Goal: Use online tool/utility: Utilize a website feature to perform a specific function

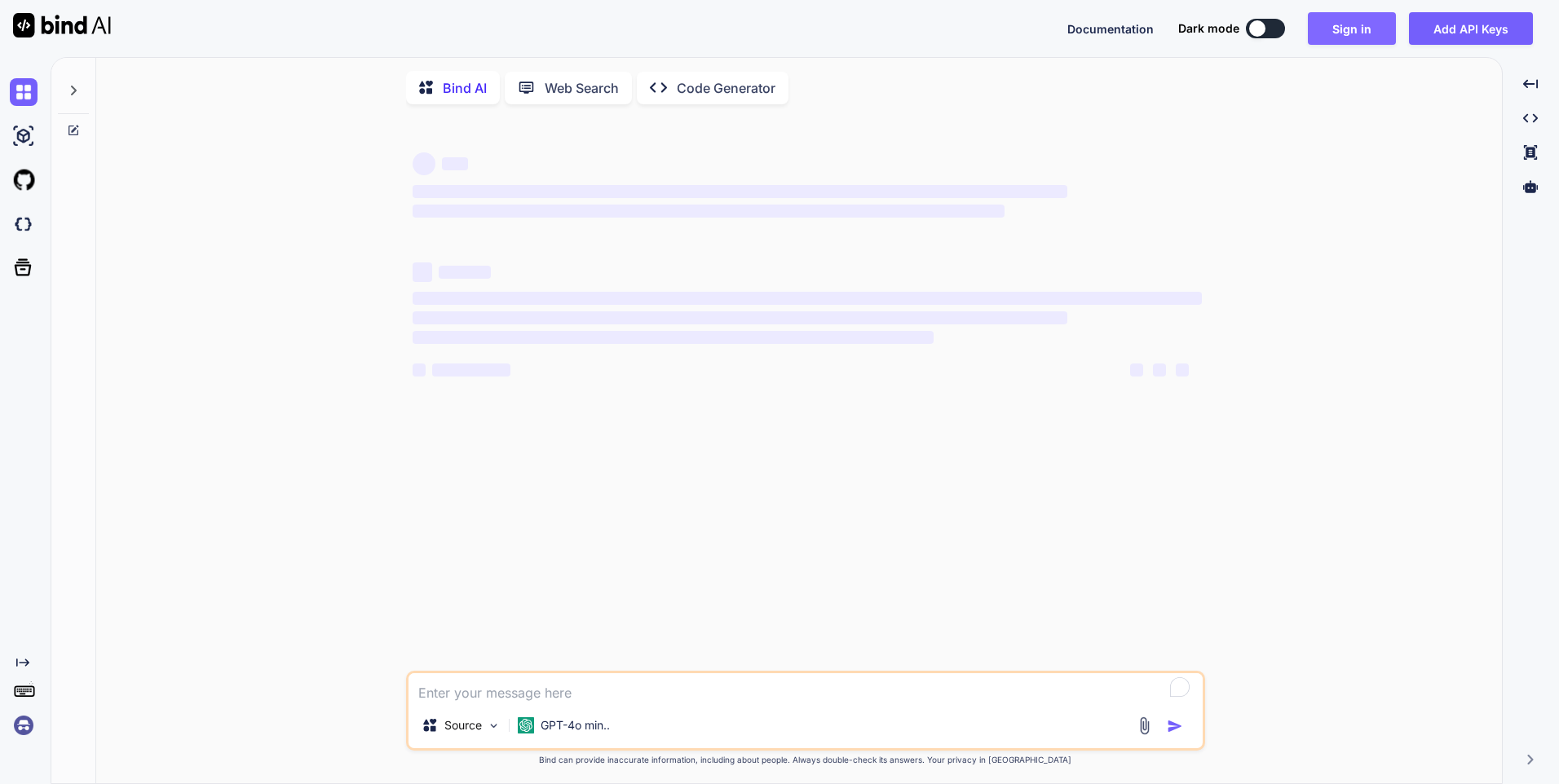
type textarea "x"
click at [1365, 32] on button "Sign in" at bounding box center [1352, 29] width 88 height 33
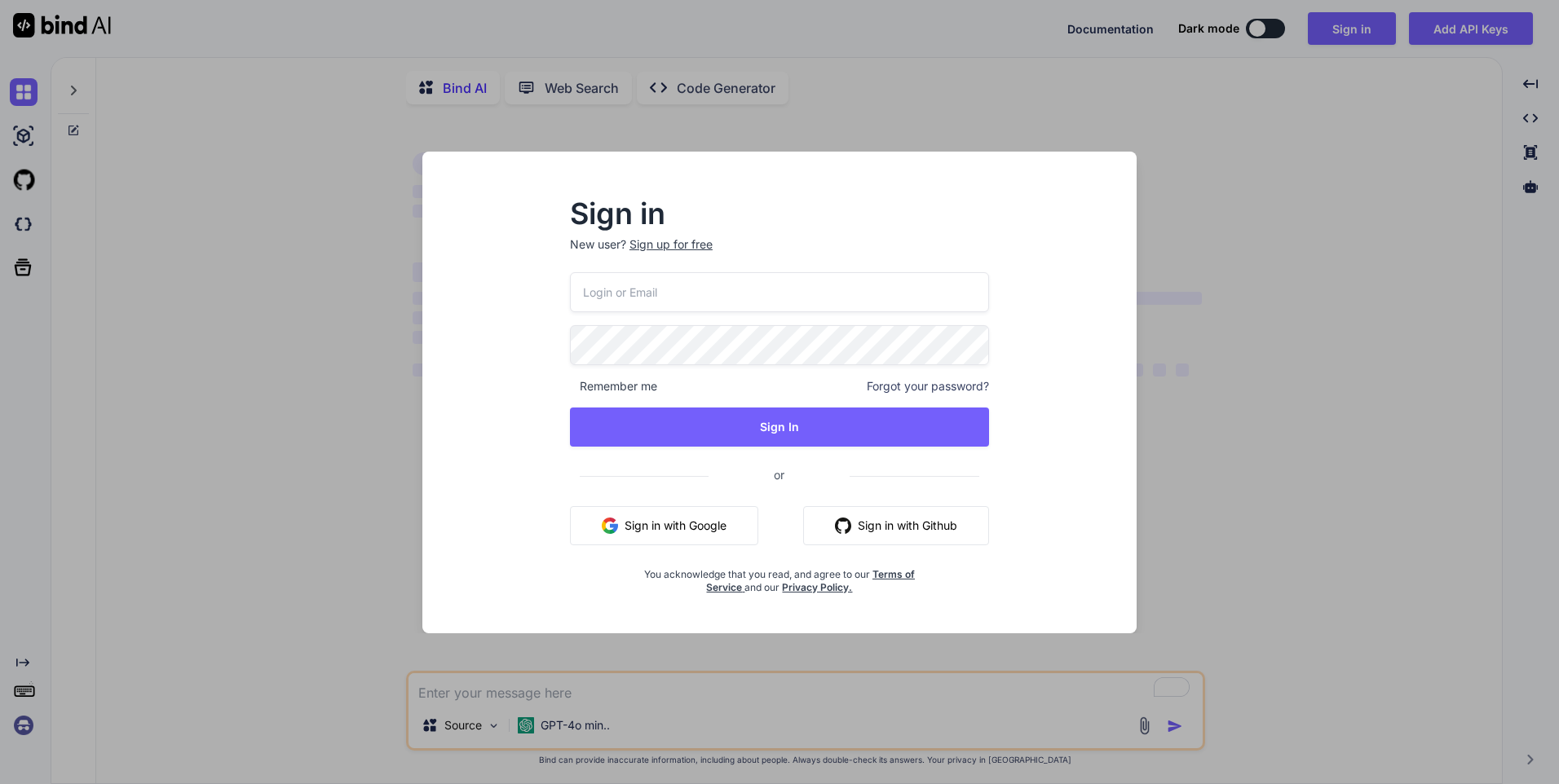
type input "[EMAIL_ADDRESS][DOMAIN_NAME]"
click at [693, 532] on button "Sign in with Google" at bounding box center [663, 525] width 188 height 39
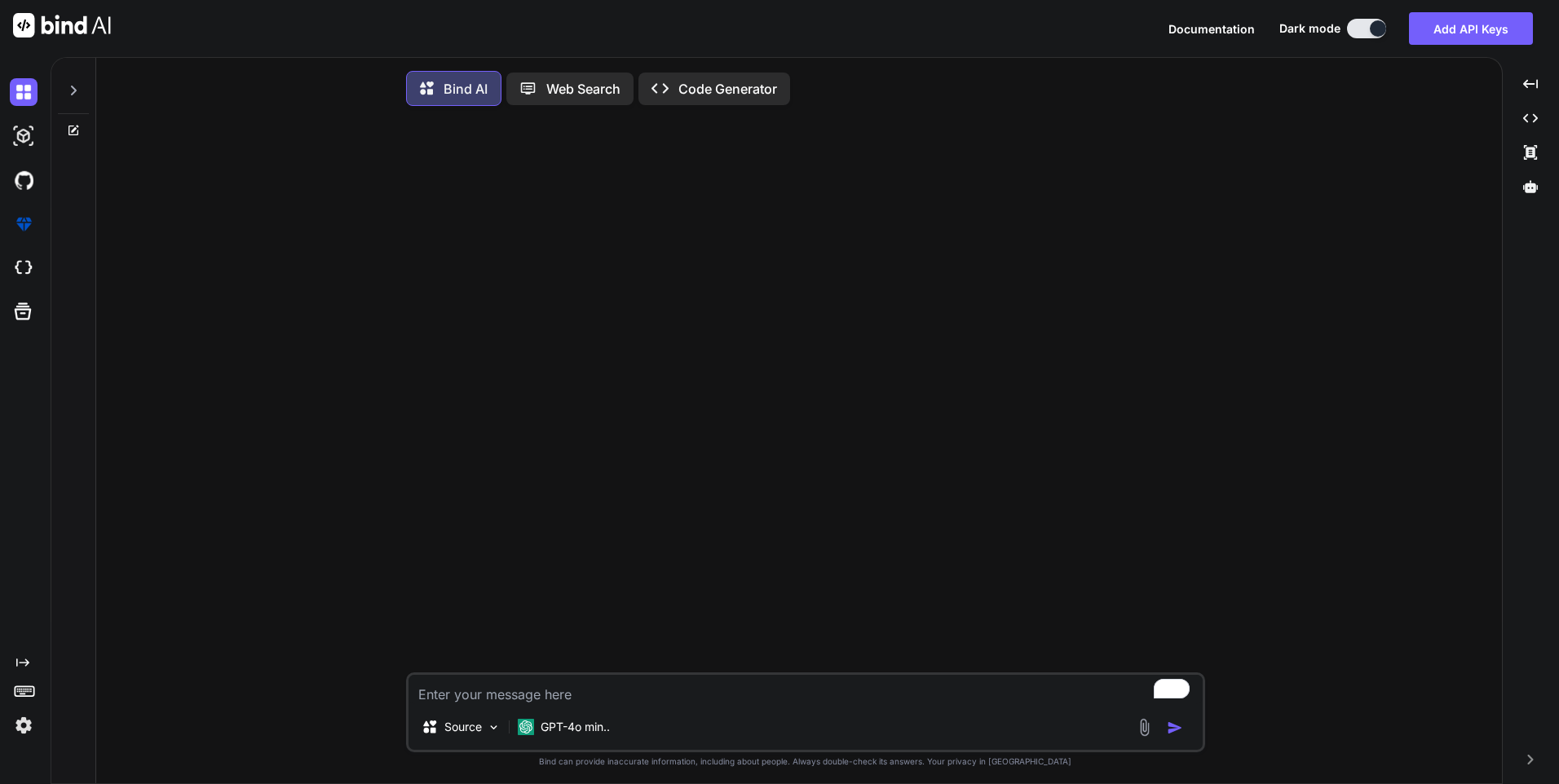
click at [468, 703] on textarea "To enrich screen reader interactions, please activate Accessibility in Grammarl…" at bounding box center [805, 689] width 794 height 30
paste textarea "create Service for payment list and create method to get response."
type textarea "create test cases for create Service for payment list and create method to get …"
click at [1172, 728] on img "button" at bounding box center [1175, 727] width 16 height 16
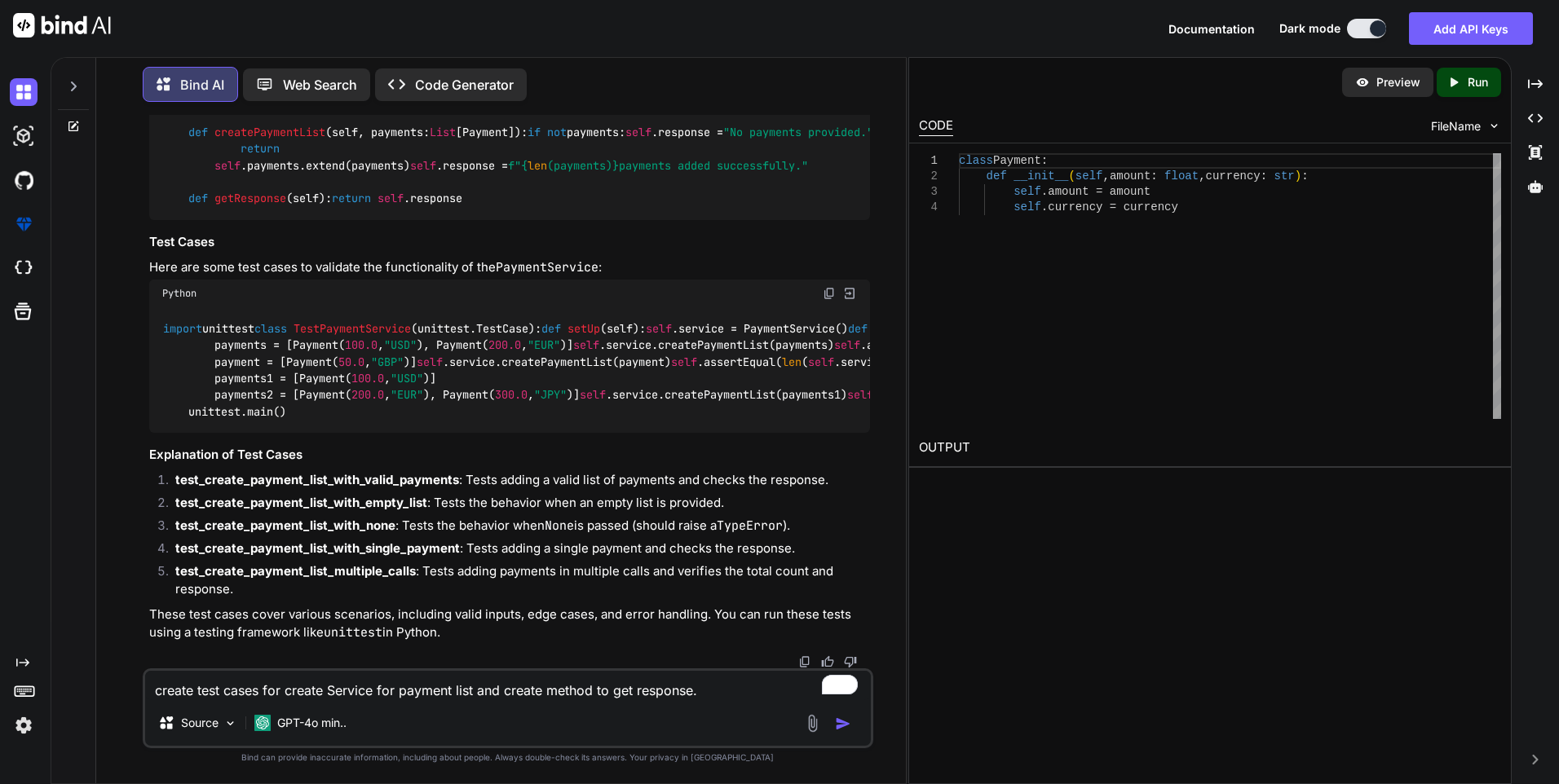
scroll to position [815, 0]
click at [251, 688] on textarea "create test cases for create Service for payment list and create method to get …" at bounding box center [507, 685] width 726 height 30
paste textarea "Implement merchant details with transaction ID for Create Payment method."
type textarea "Create test cases for Implementing merchant details with a transaction ID for C…"
click at [843, 720] on img "button" at bounding box center [843, 723] width 16 height 16
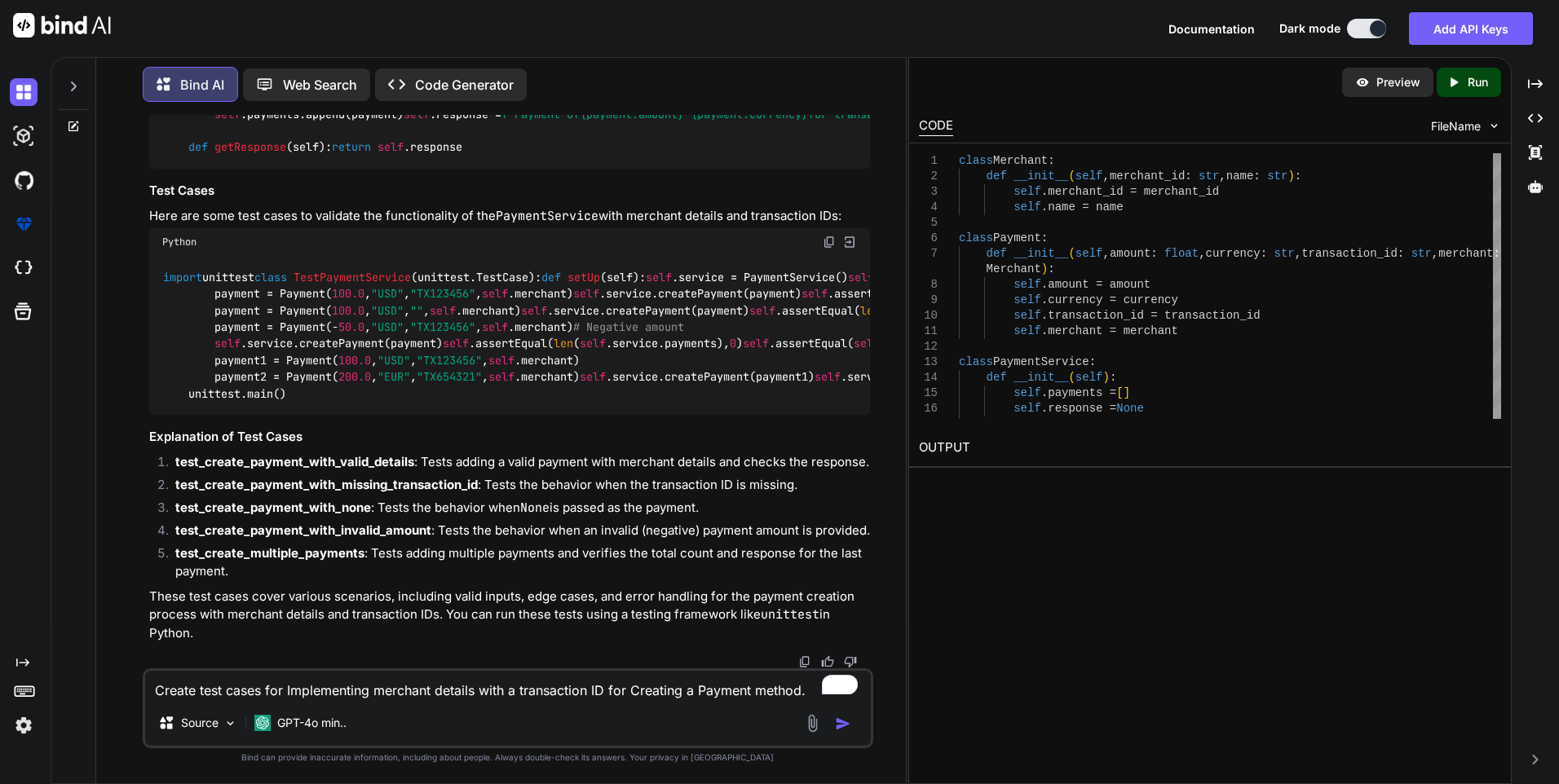
scroll to position [2002, 0]
click at [198, 81] on p "Bind AI" at bounding box center [202, 84] width 44 height 19
click at [305, 77] on p "Web Search" at bounding box center [319, 84] width 74 height 19
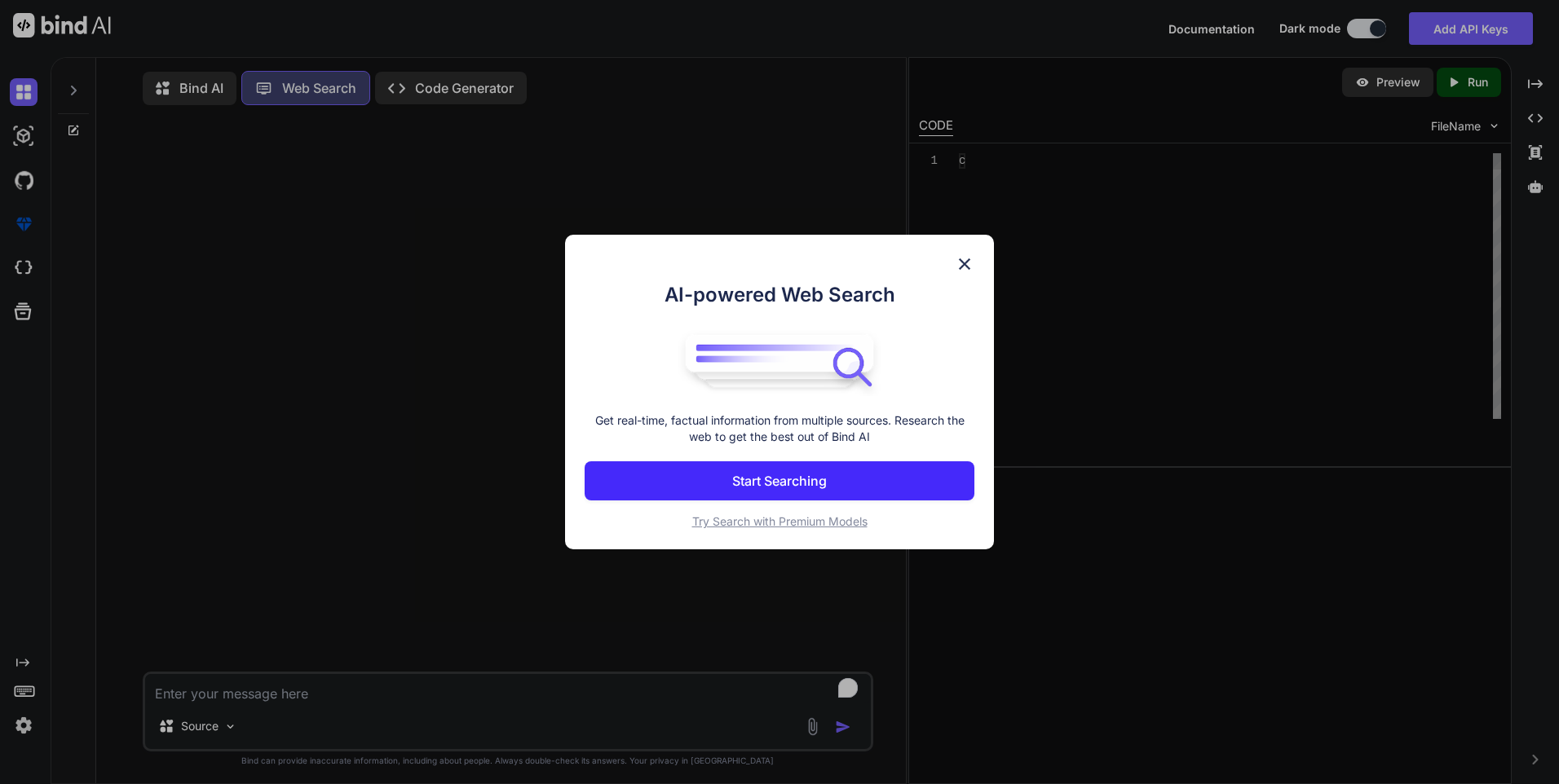
scroll to position [8, 0]
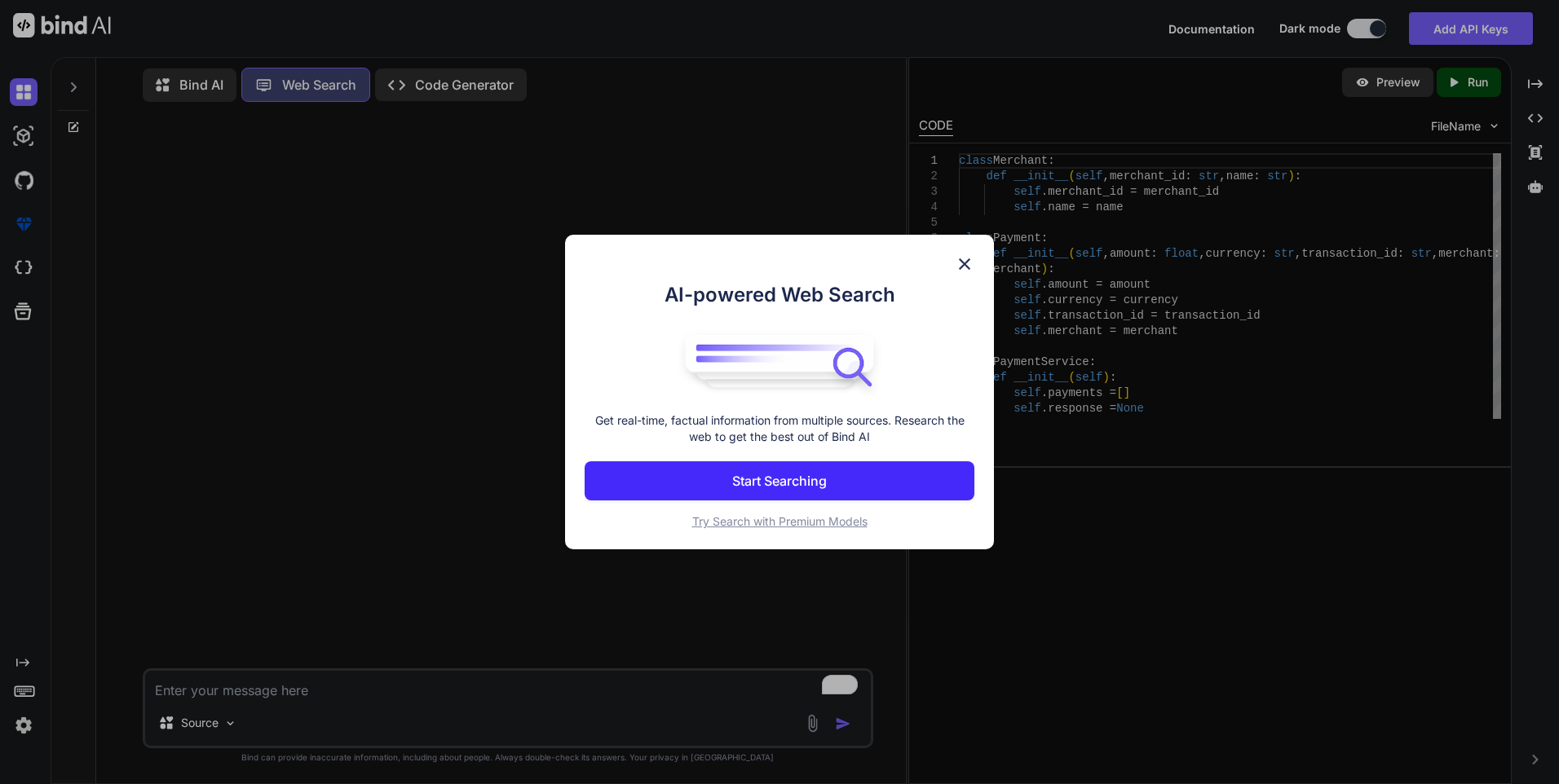
click at [1287, 475] on div "AI-powered Web Search Get real-time, factual information from multiple sources.…" at bounding box center [780, 392] width 1559 height 784
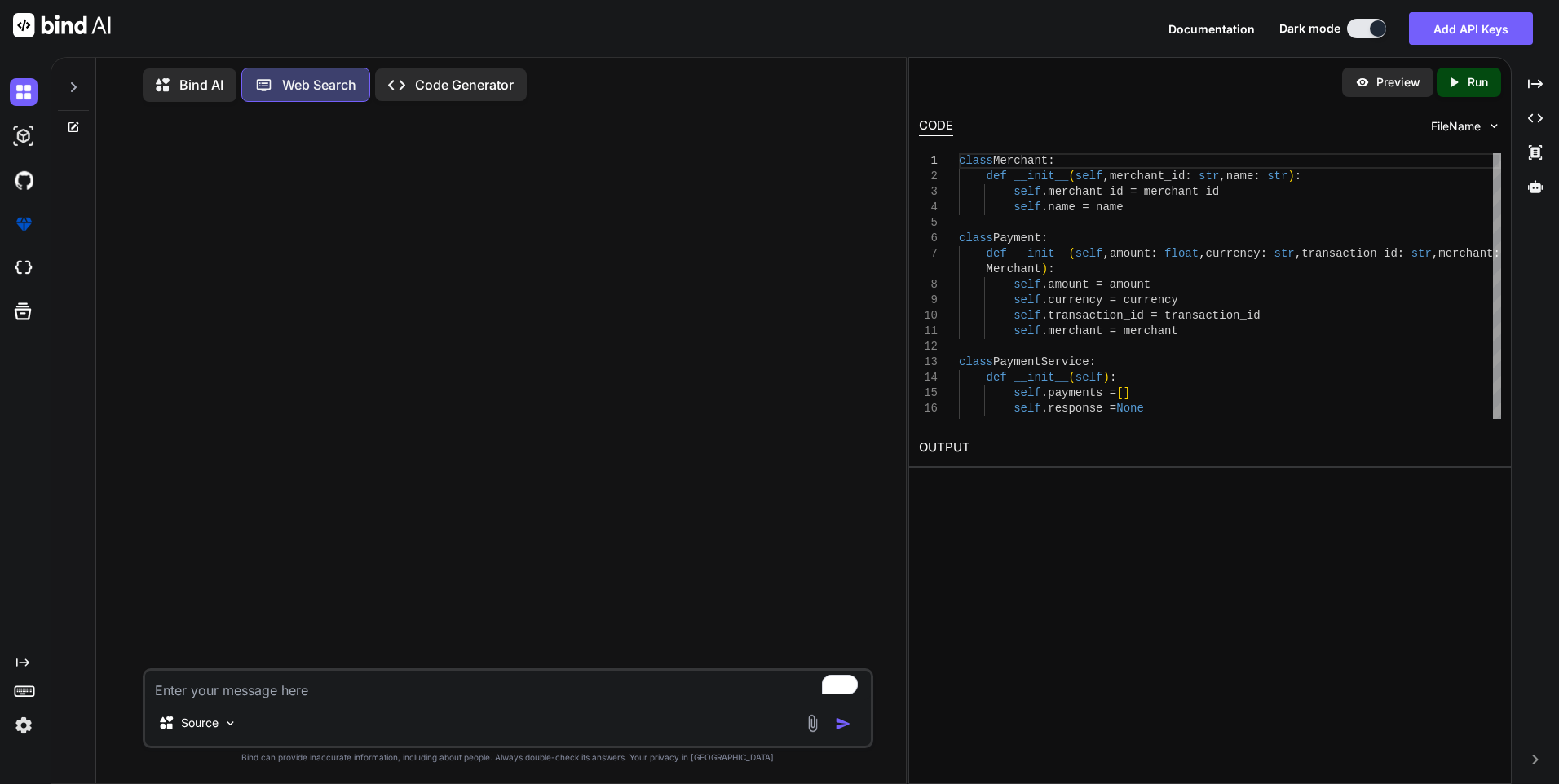
click at [468, 79] on p "Code Generator" at bounding box center [464, 84] width 99 height 19
click at [329, 80] on p "Web Search" at bounding box center [318, 84] width 74 height 19
click at [200, 84] on p "Bind AI" at bounding box center [201, 84] width 44 height 19
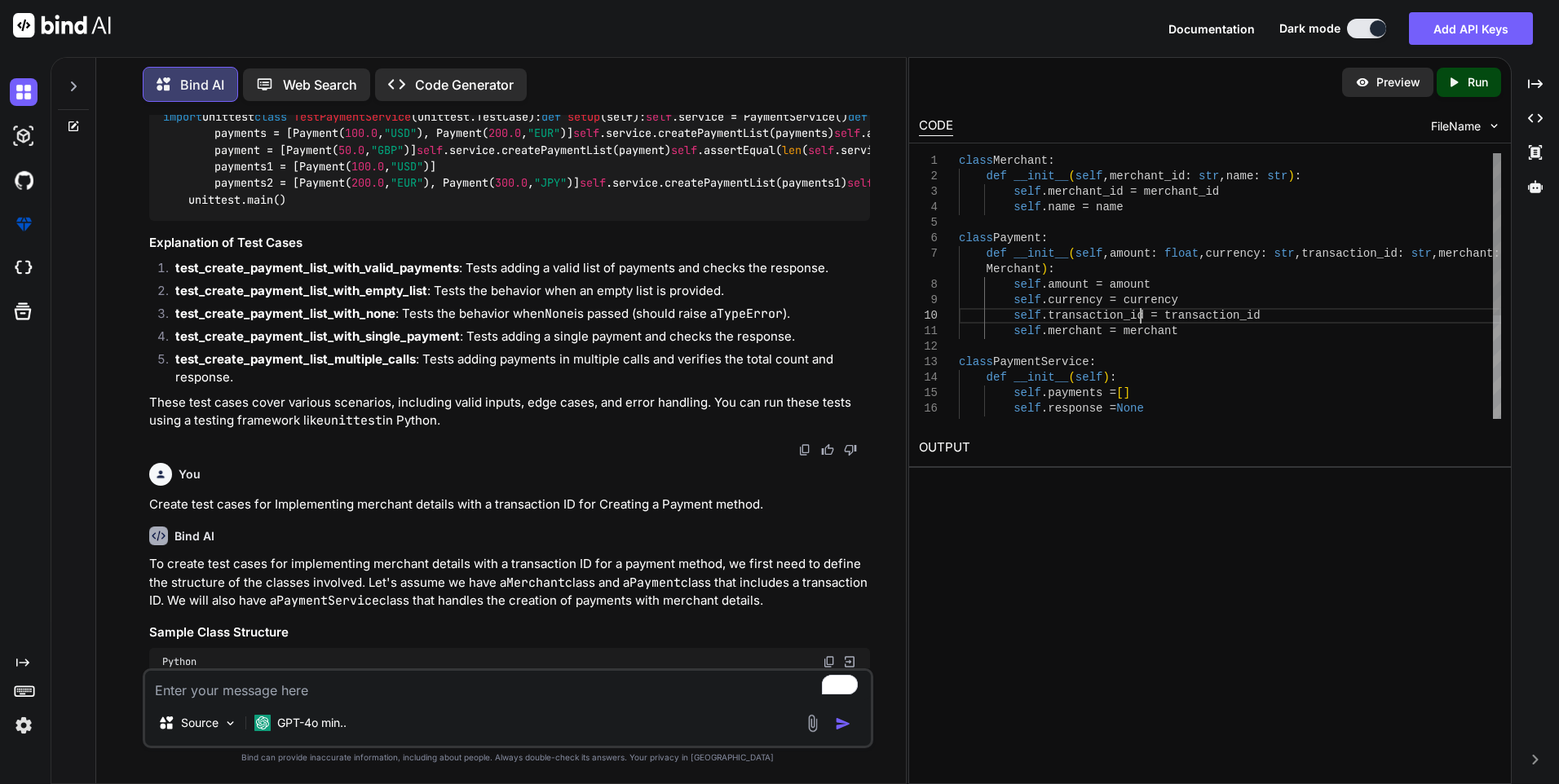
click at [1138, 311] on div "class Merchant : def __init__ ( self , merchant_id : str , name : str ) : self …" at bounding box center [1229, 370] width 542 height 433
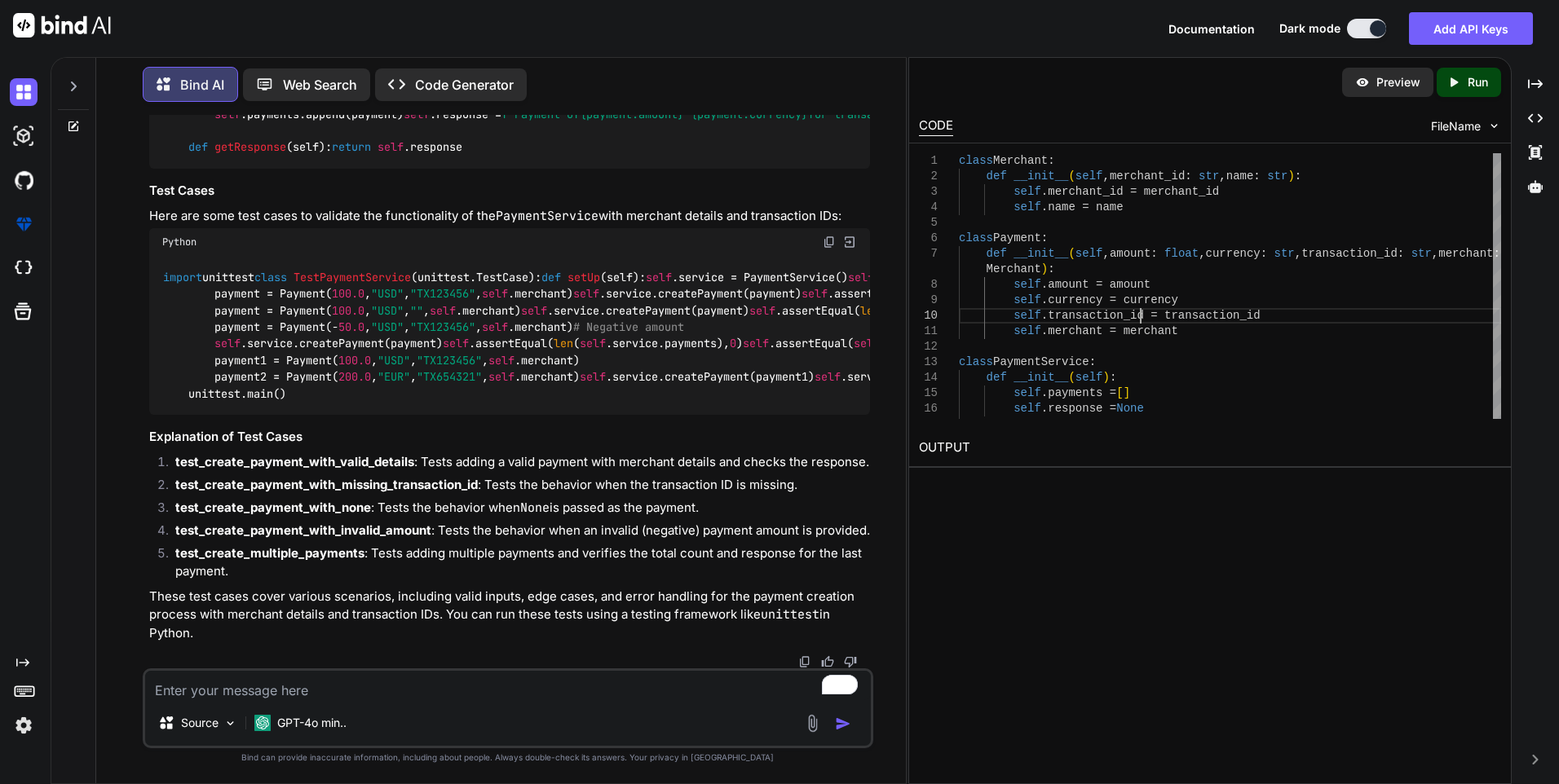
scroll to position [2898, 0]
click at [195, 688] on textarea "To enrich screen reader interactions, please activate Accessibility in Grammarl…" at bounding box center [507, 685] width 726 height 30
paste textarea "Create API for Refund Transaction Omni channel."
click at [329, 686] on textarea "create test cases for Create API for Refund Transaction Omni channel." at bounding box center [507, 685] width 726 height 30
click at [266, 689] on textarea "Create test cases for the API of the Refund Transaction Omni channel." at bounding box center [507, 685] width 726 height 30
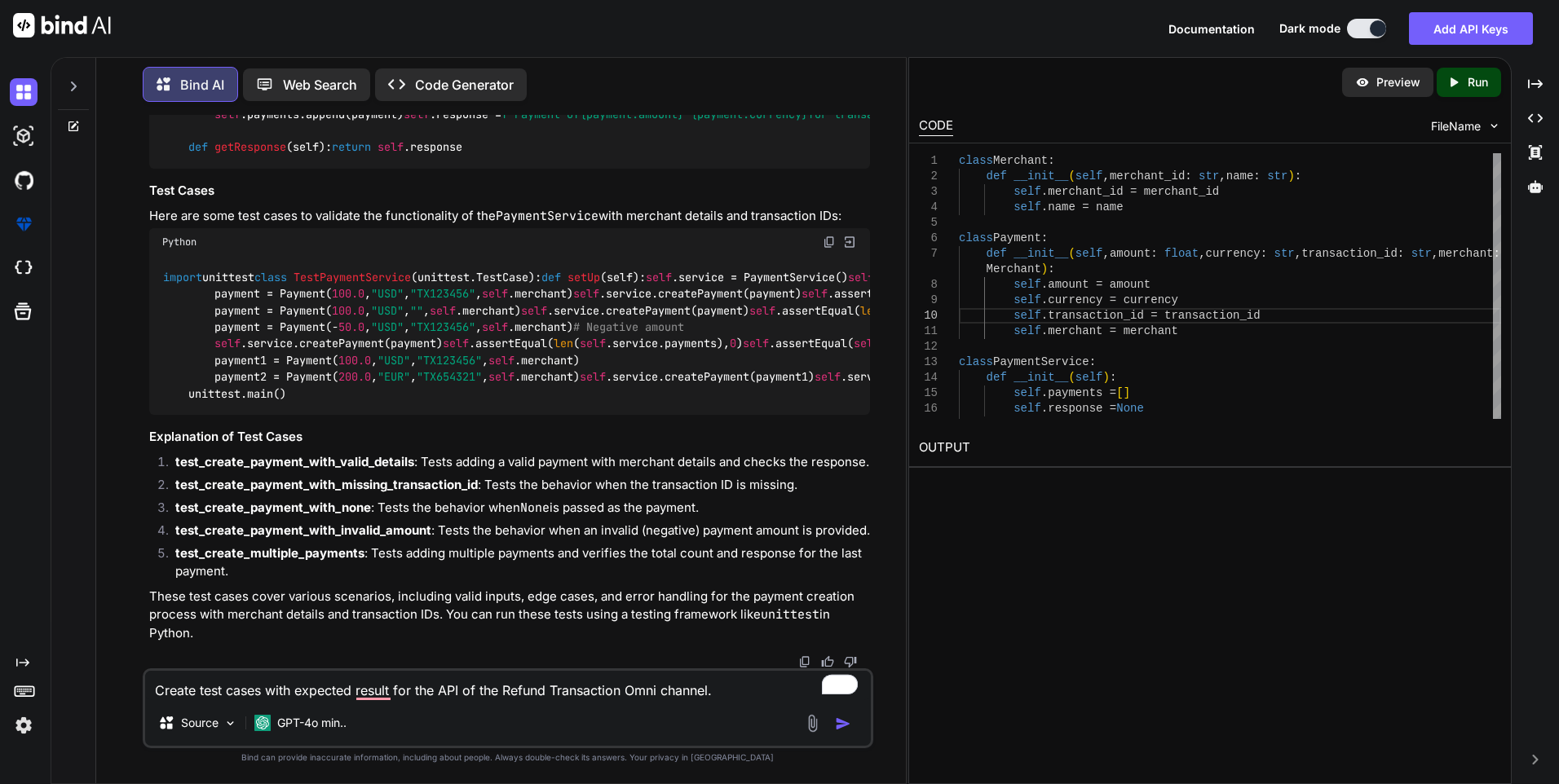
type textarea "Create test cases with expected result for the API of the Refund Transaction Om…"
click at [841, 721] on img "button" at bounding box center [843, 723] width 16 height 16
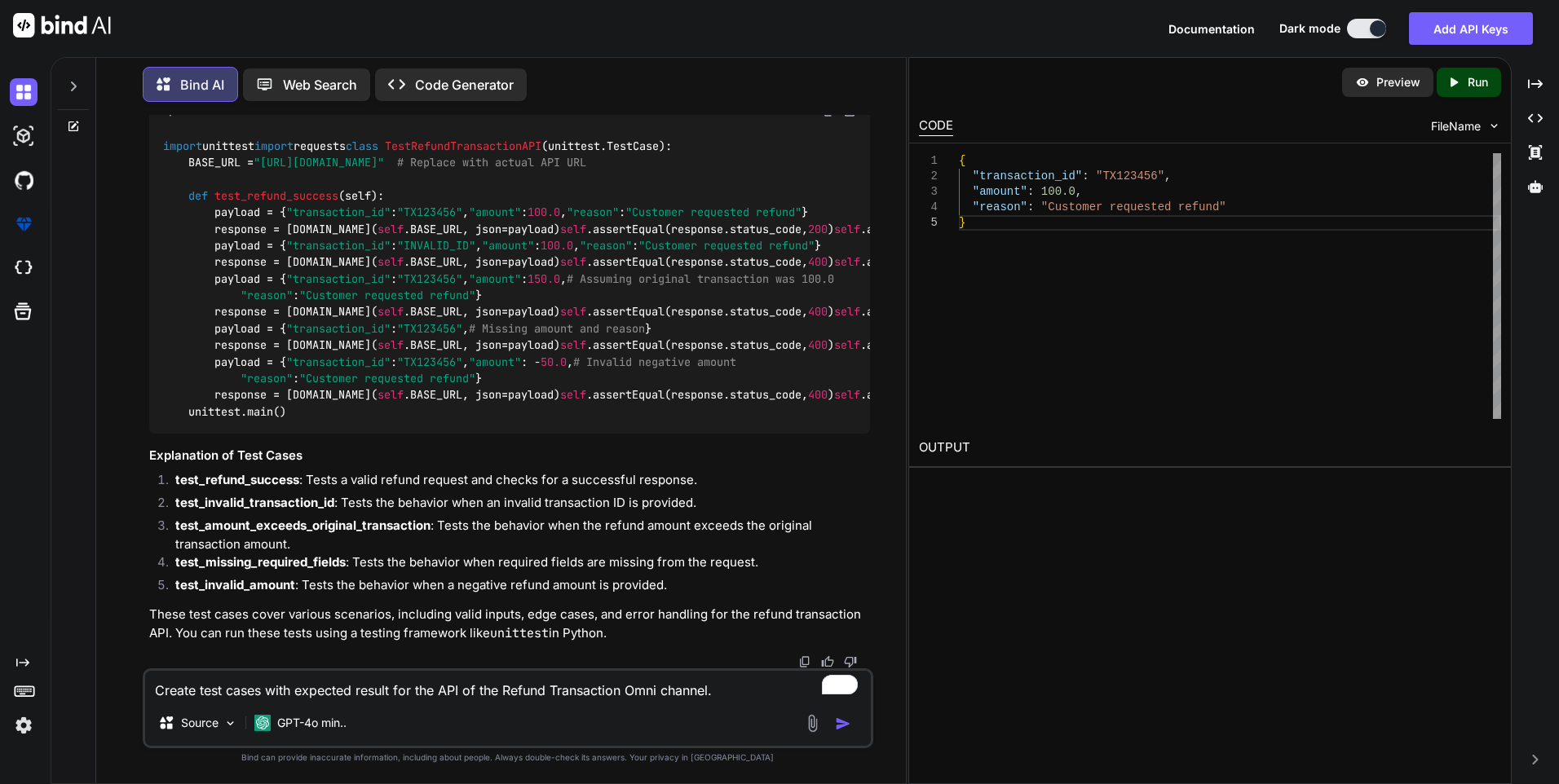
scroll to position [5414, 0]
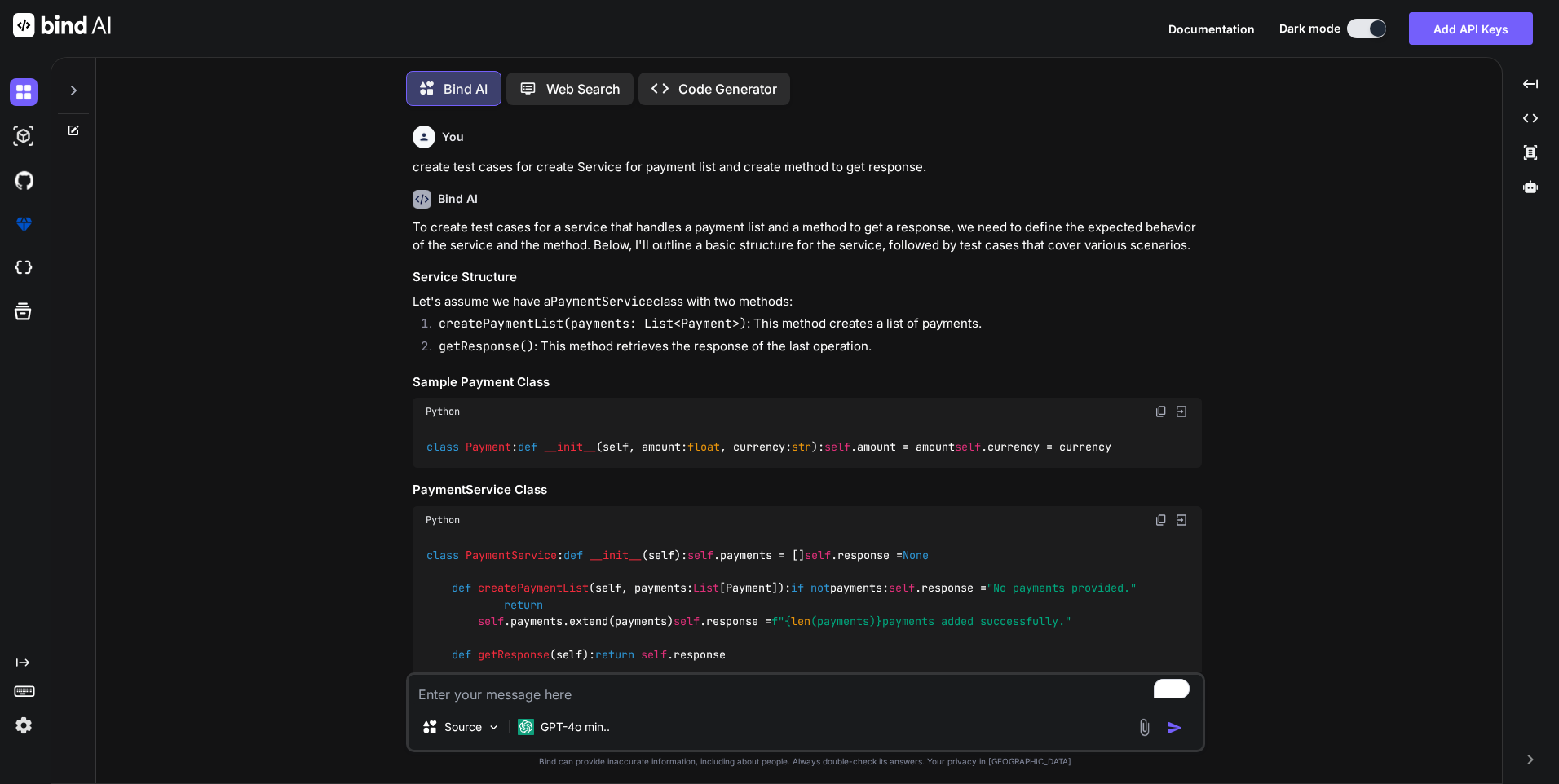
type textarea "x"
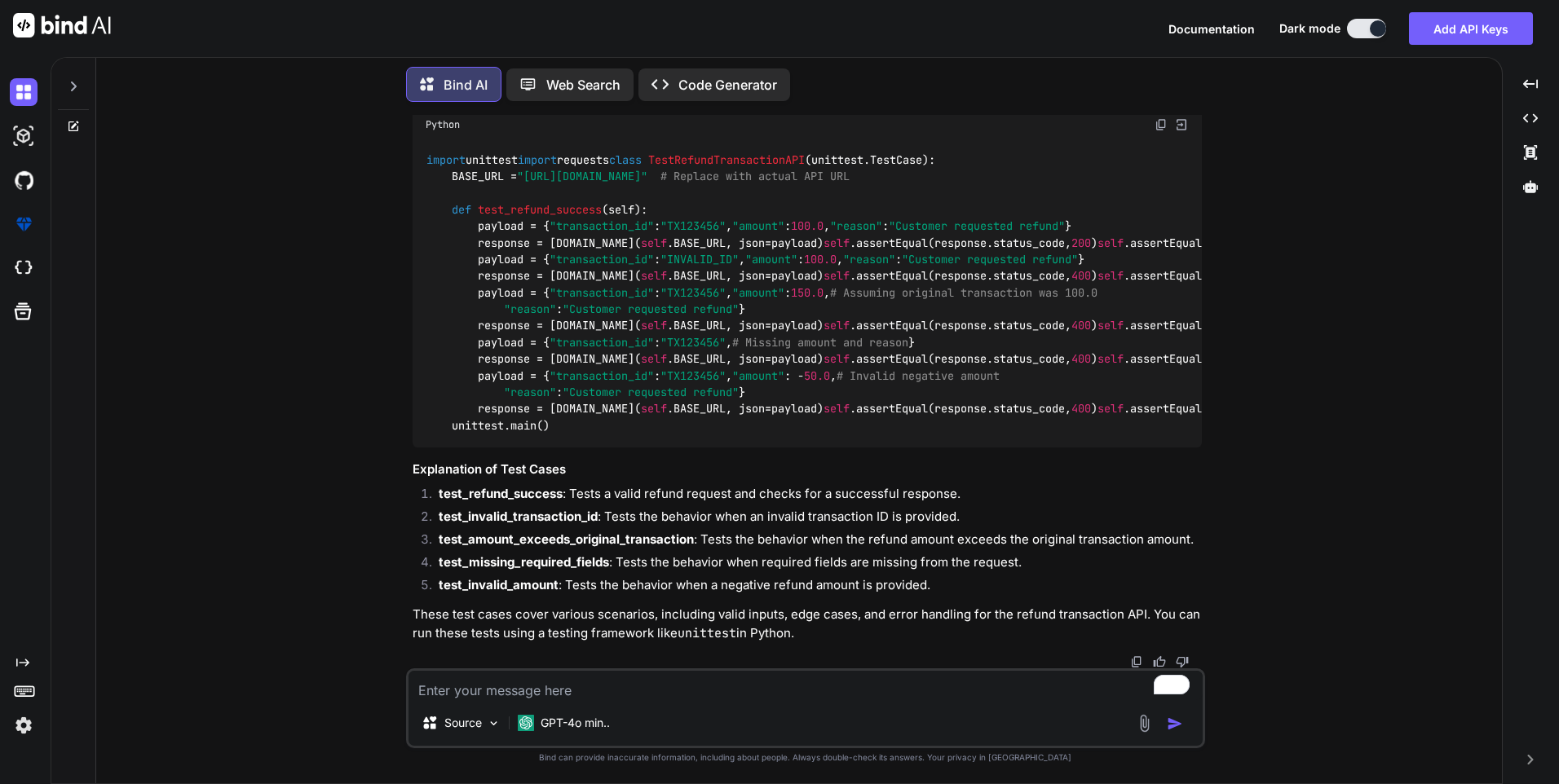
scroll to position [5310, 0]
click at [445, 692] on textarea "To enrich screen reader interactions, please activate Accessibility in Grammarl…" at bounding box center [805, 685] width 794 height 30
type textarea "c"
type textarea "x"
type textarea "cr"
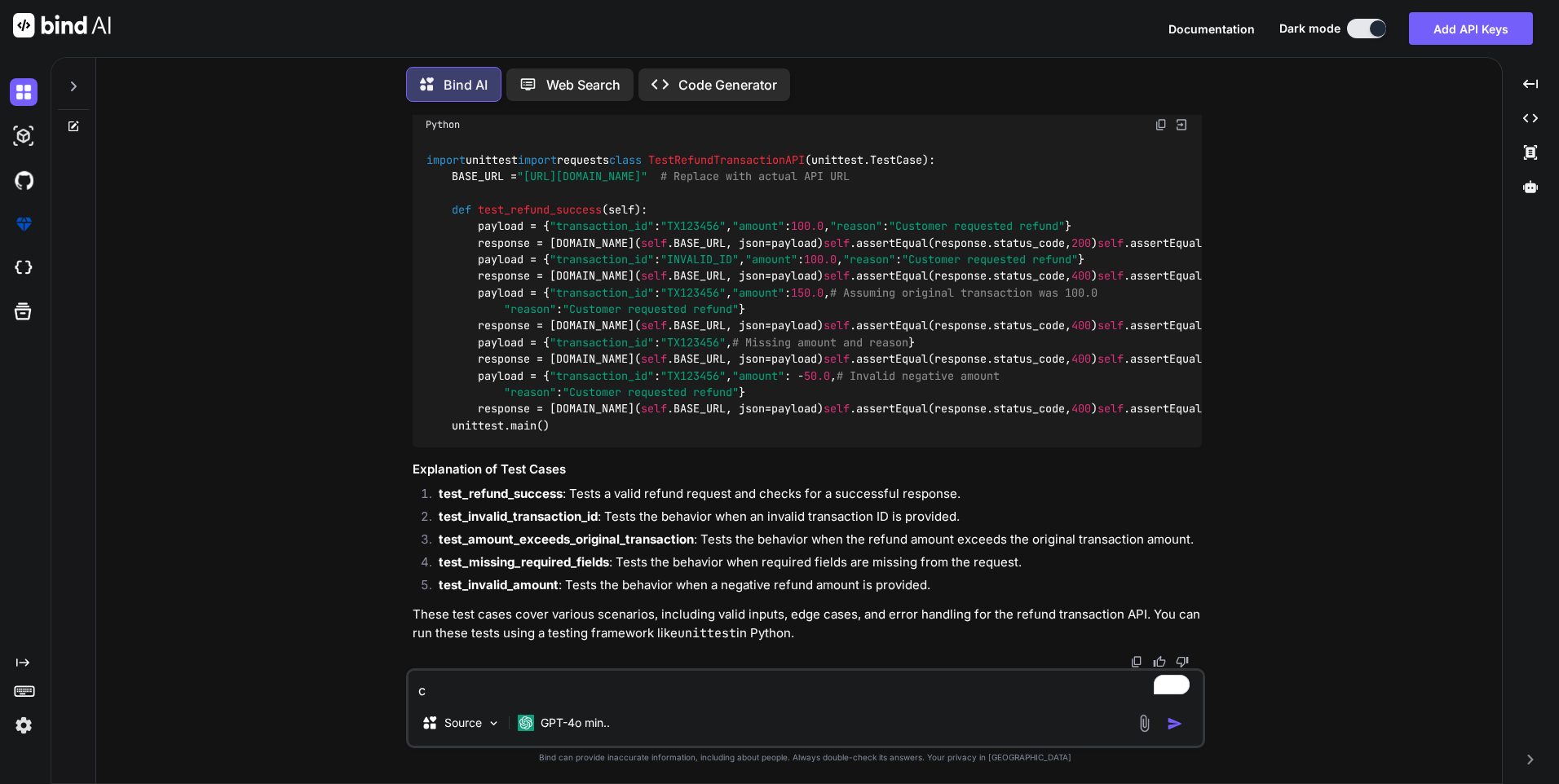
type textarea "x"
type textarea "cre"
type textarea "x"
type textarea "crea"
type textarea "x"
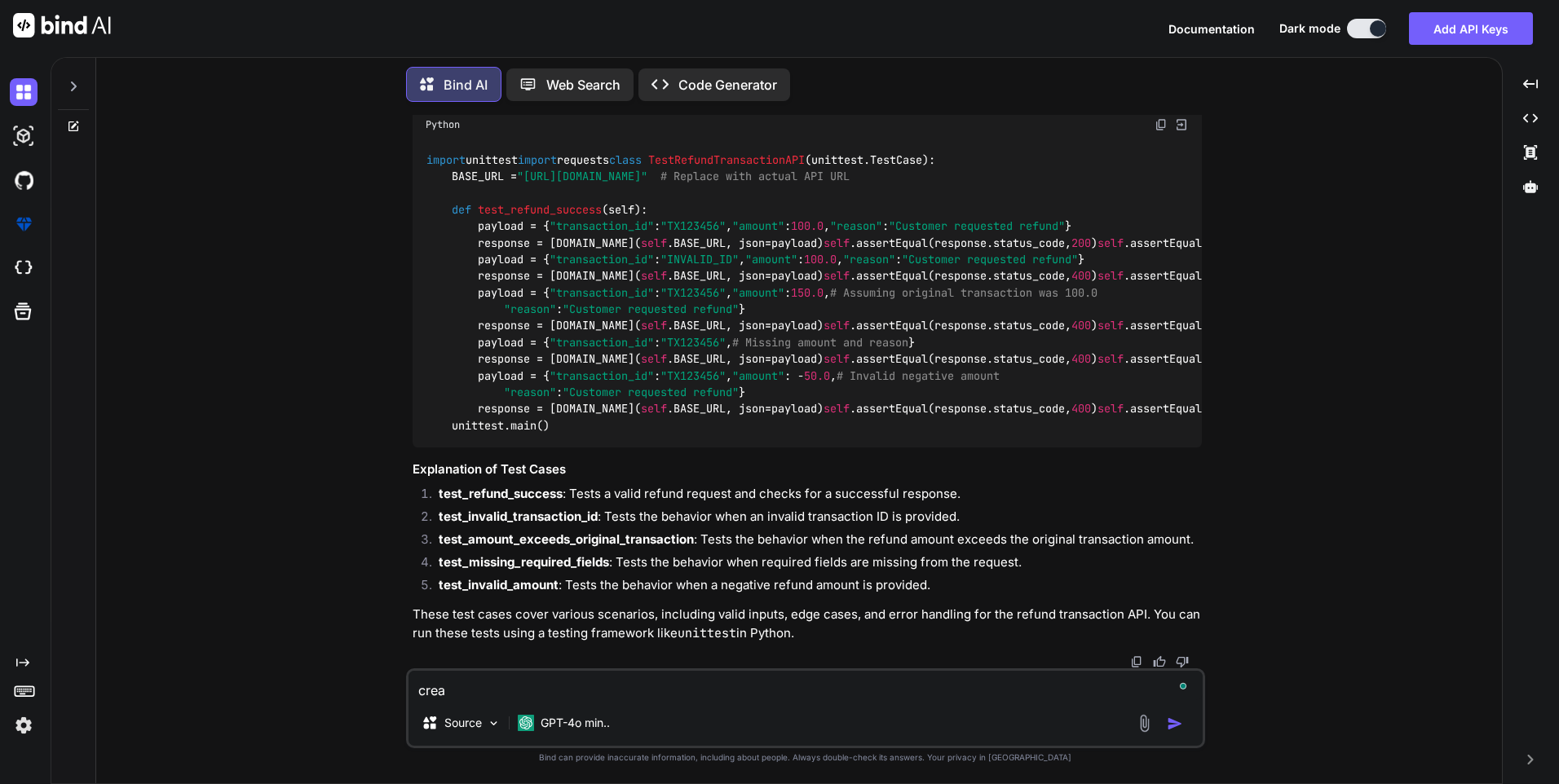
type textarea "creat"
type textarea "x"
type textarea "create"
type textarea "x"
type textarea "create"
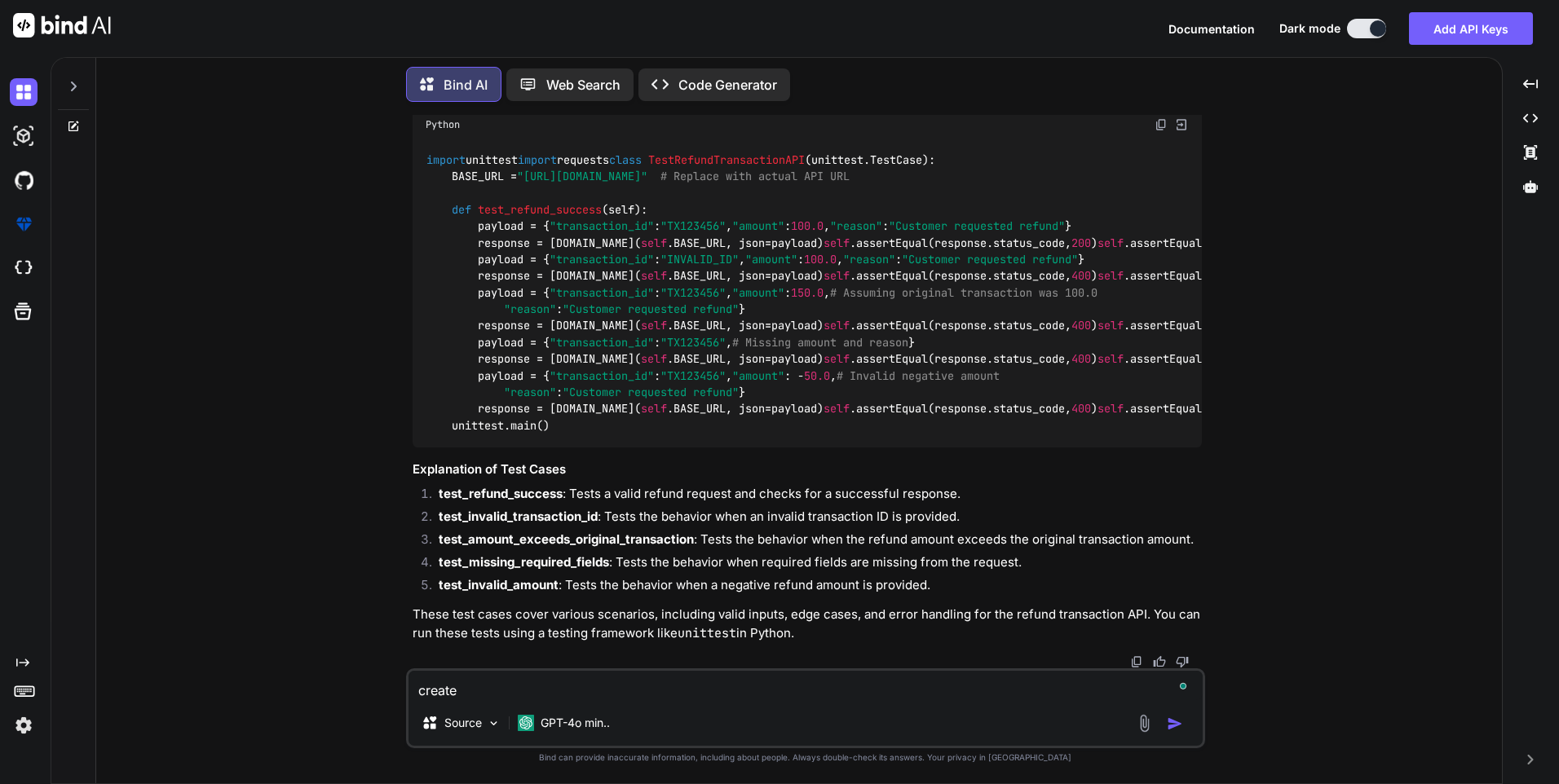
type textarea "x"
type textarea "create t"
type textarea "x"
type textarea "create te"
type textarea "x"
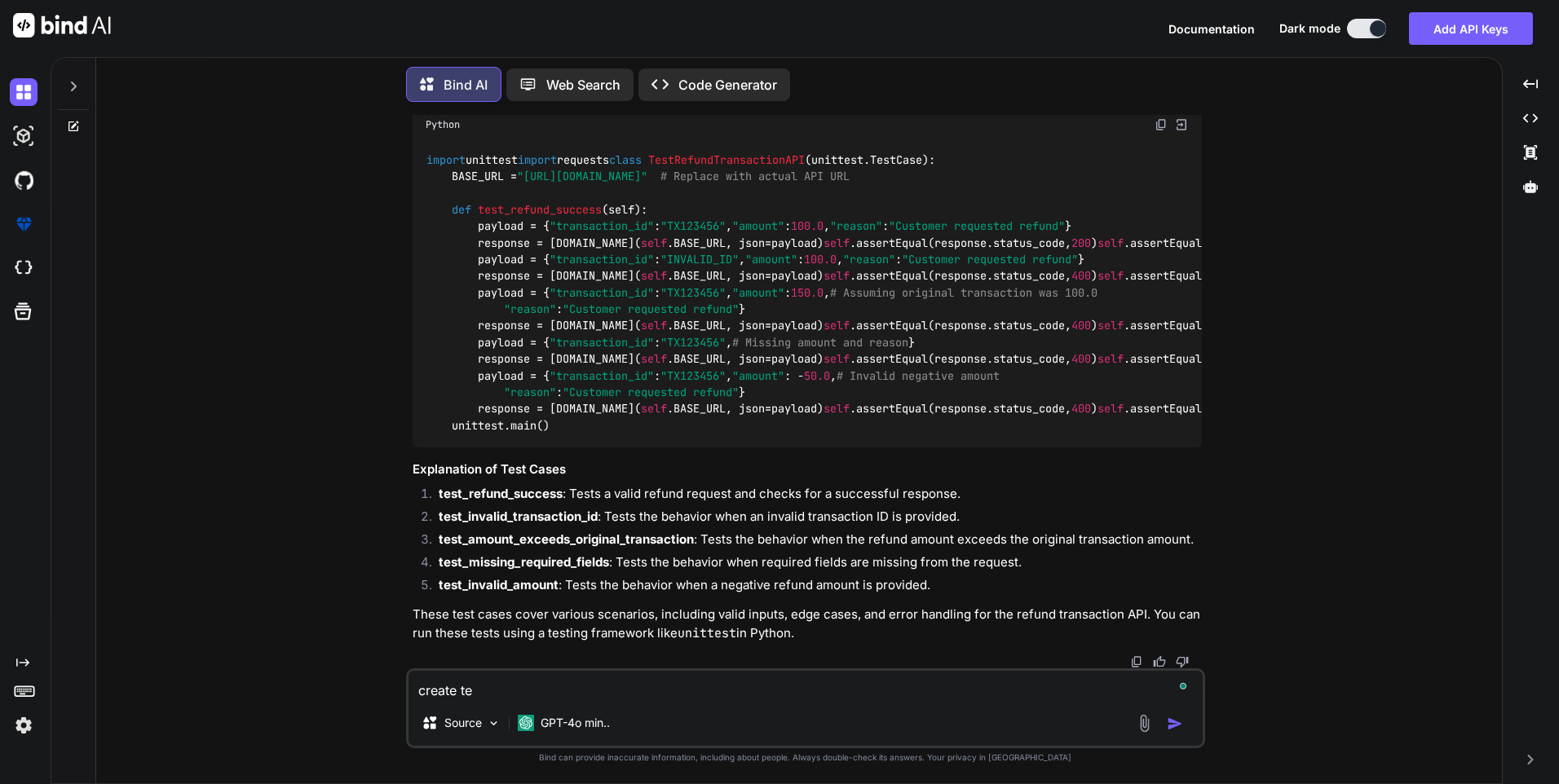
type textarea "create tes"
type textarea "x"
type textarea "create test"
type textarea "x"
type textarea "create test"
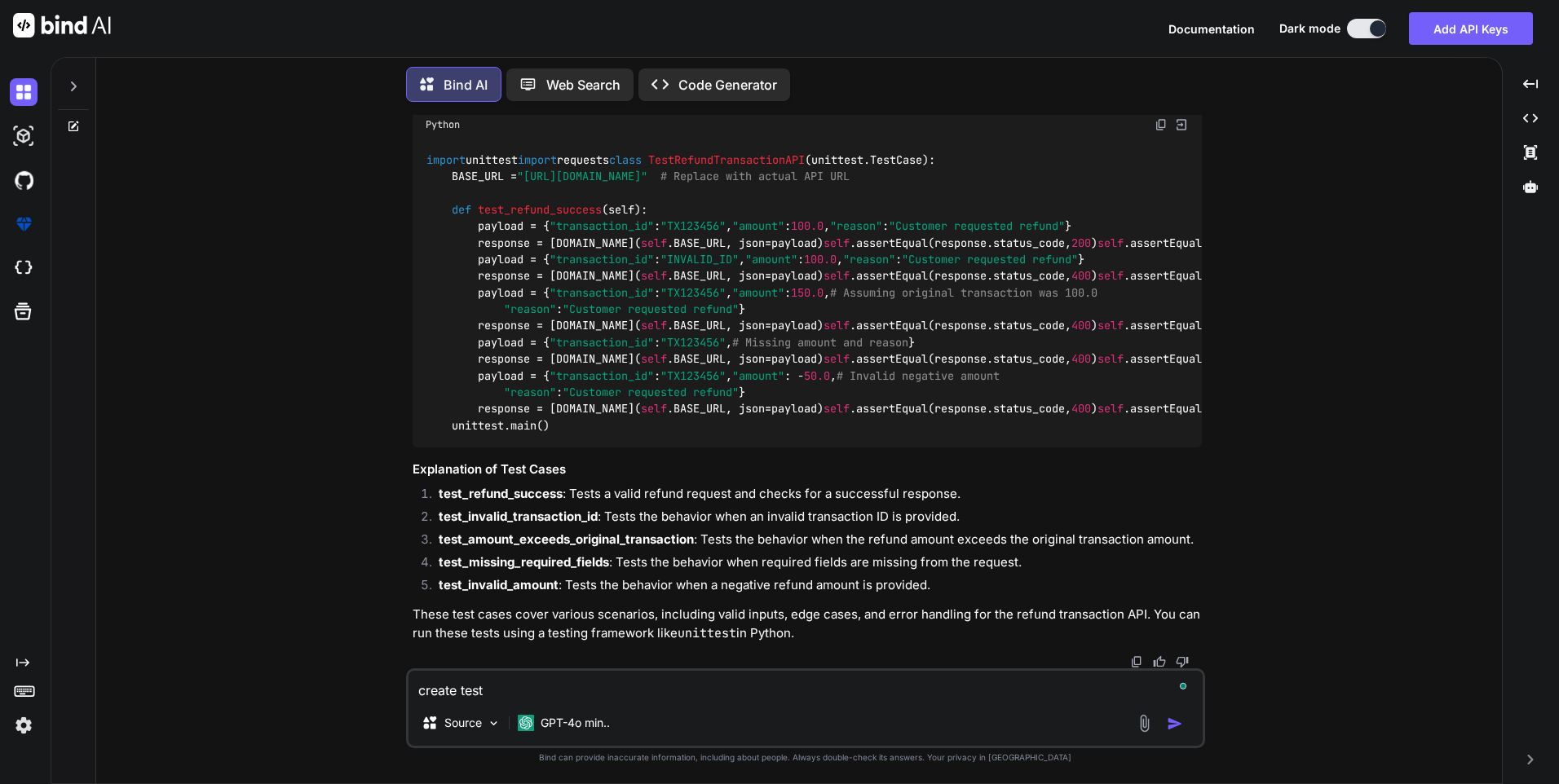
type textarea "x"
type textarea "create test c"
type textarea "x"
type textarea "create test ca"
type textarea "x"
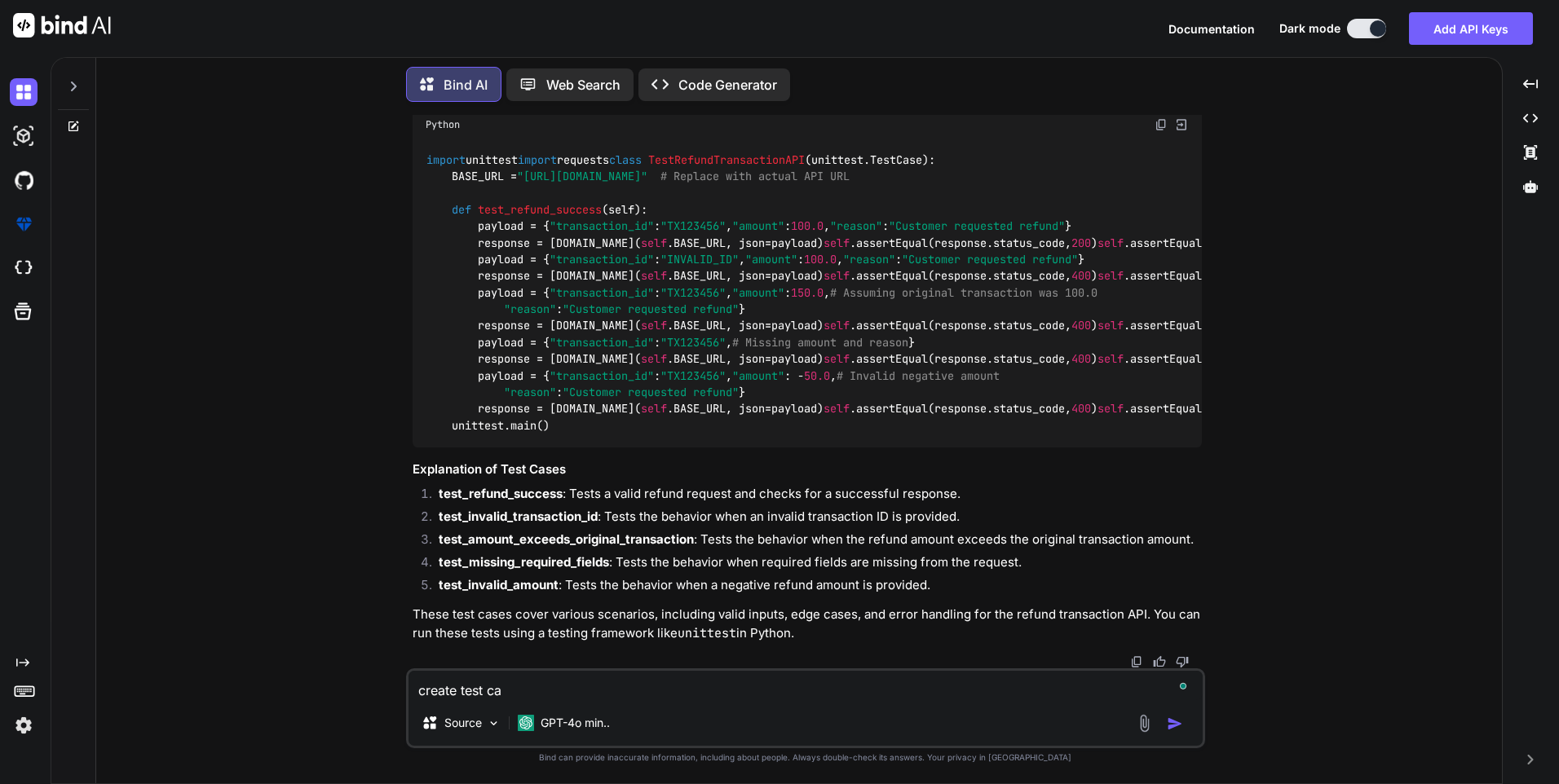
type textarea "create test cas"
type textarea "x"
type textarea "create test case"
type textarea "x"
type textarea "create test cases"
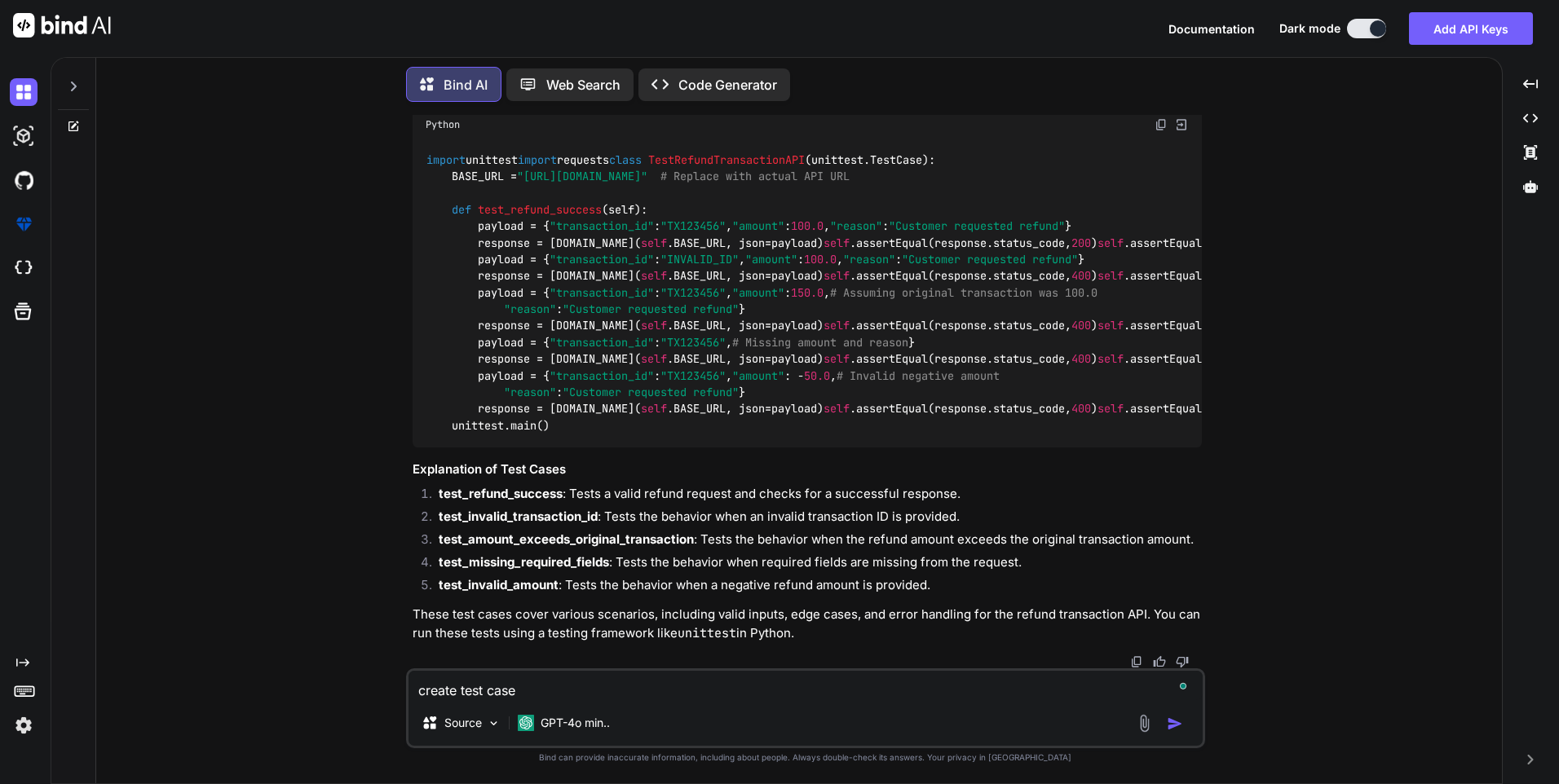
type textarea "x"
type textarea "create test cases"
type textarea "x"
type textarea "create test cases f"
type textarea "x"
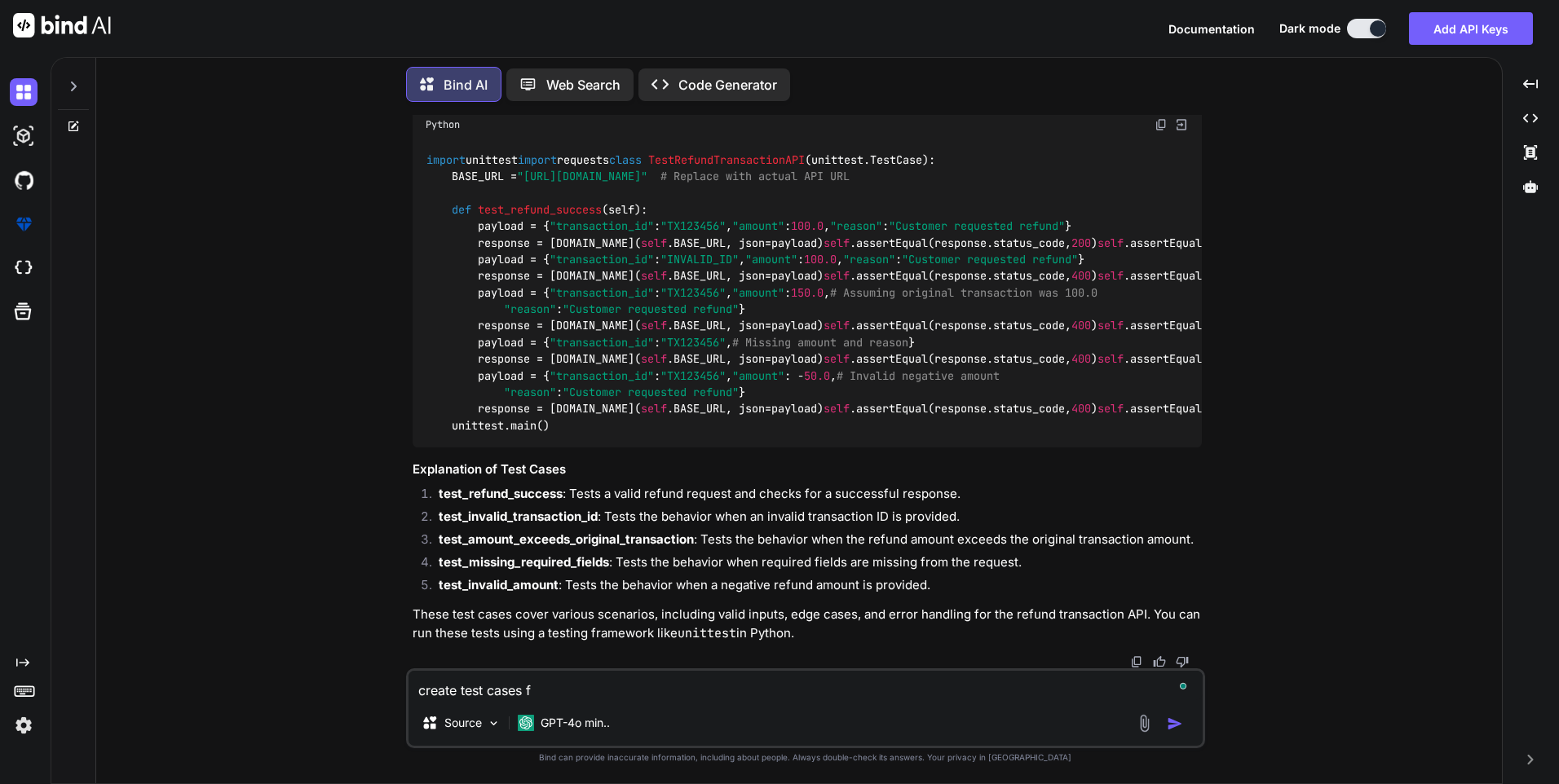
type textarea "create test cases fo"
type textarea "x"
type textarea "create test cases for"
type textarea "x"
type textarea "create test cases for"
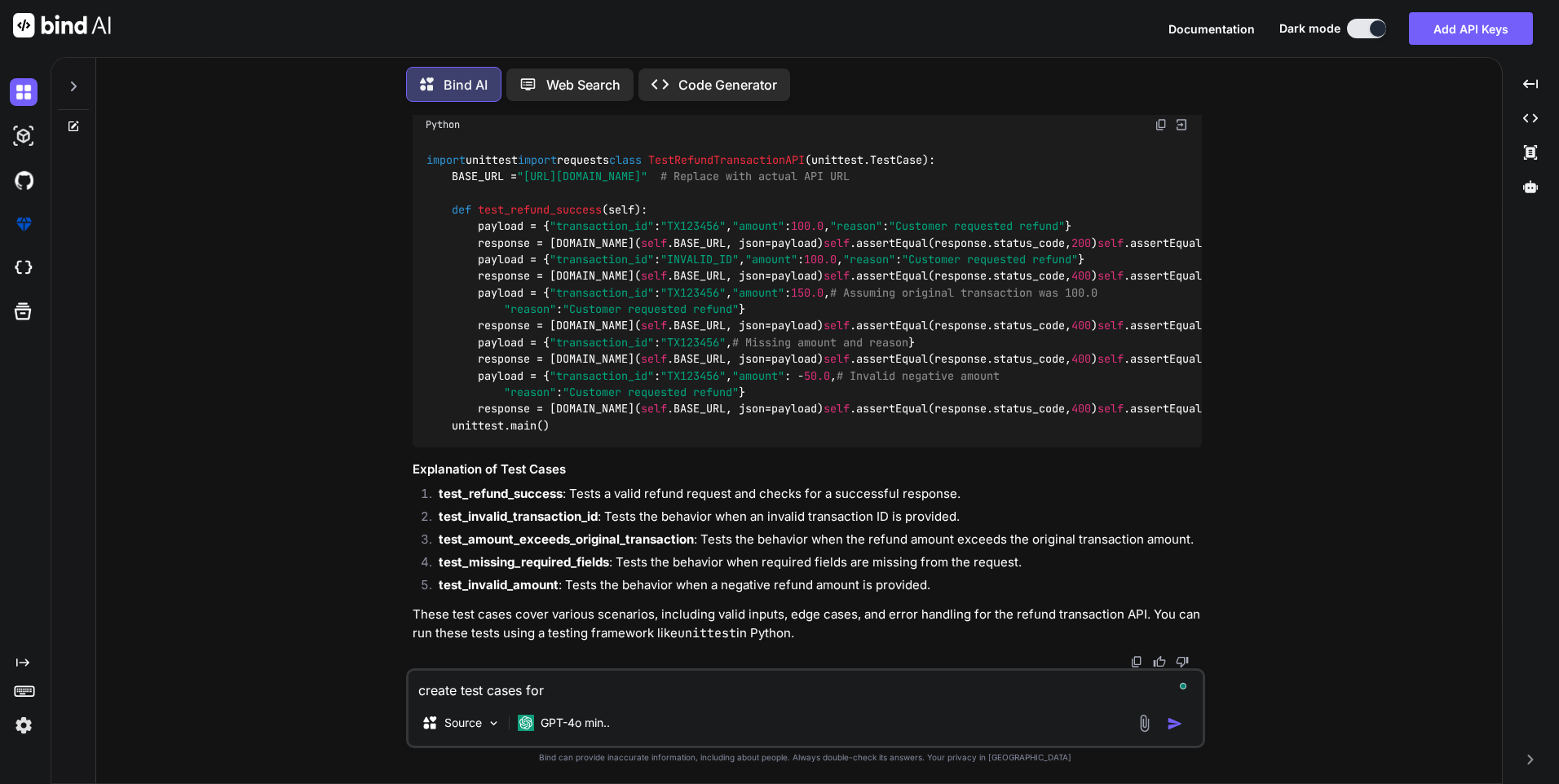
type textarea "x"
paste textarea " Worked on to Implement merchant details with transaction ID for Create Paymen…"
type textarea "create test cases for  Worked on to Implement merchant details with transactio…"
type textarea "x"
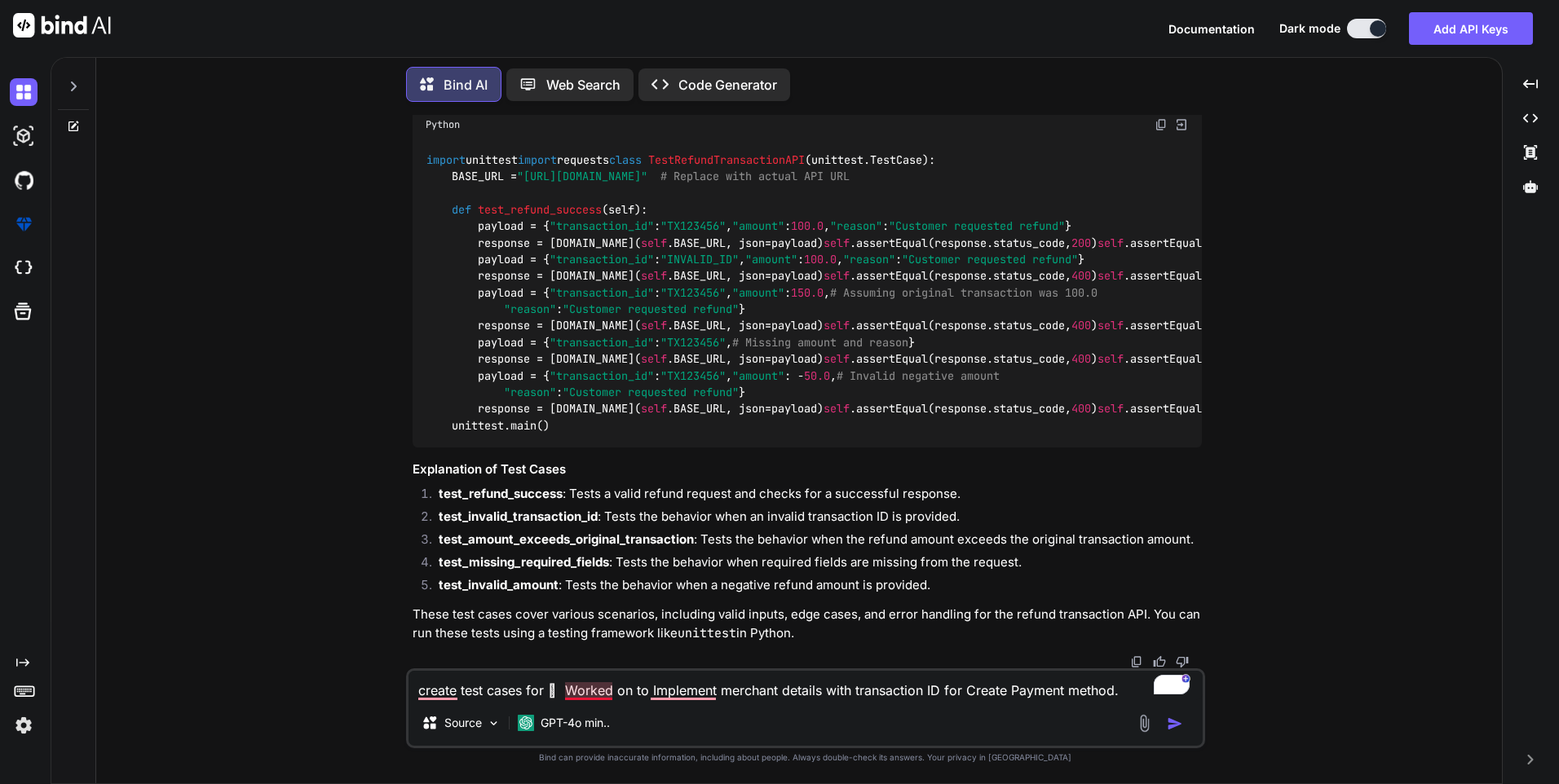
click at [577, 689] on textarea "create test cases for  Worked on to Implement merchant details with transactio…" at bounding box center [805, 685] width 794 height 30
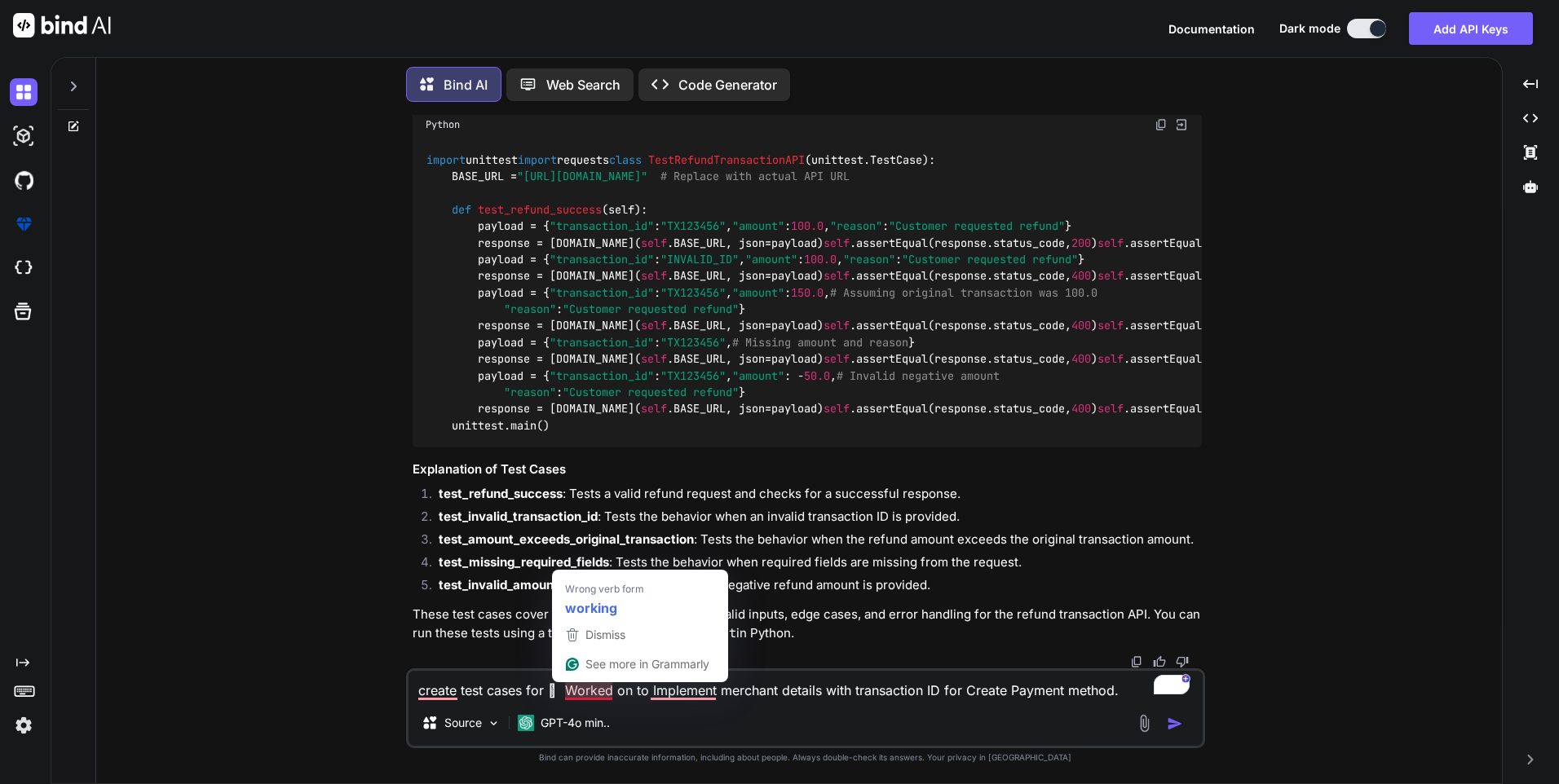
type textarea "create test cases for  orked on to Implement merchant details with transaction…"
type textarea "x"
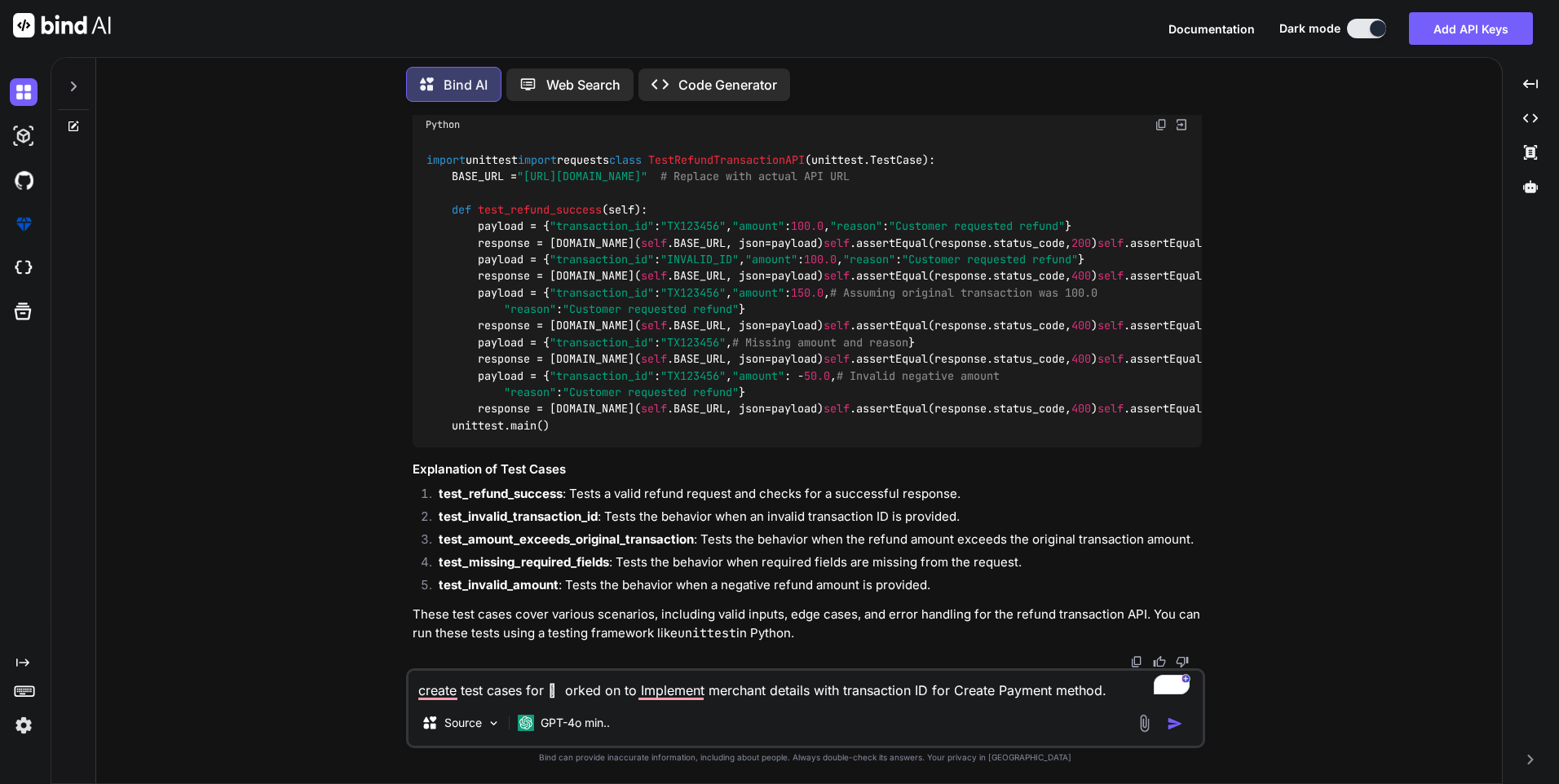
type textarea "create test cases for orked on to Implement merchant details with transaction …"
type textarea "x"
type textarea "create test cases for orked on to Implement merchant details with transaction I…"
type textarea "x"
type textarea "create test cases for worked on to Implement merchant details with transaction …"
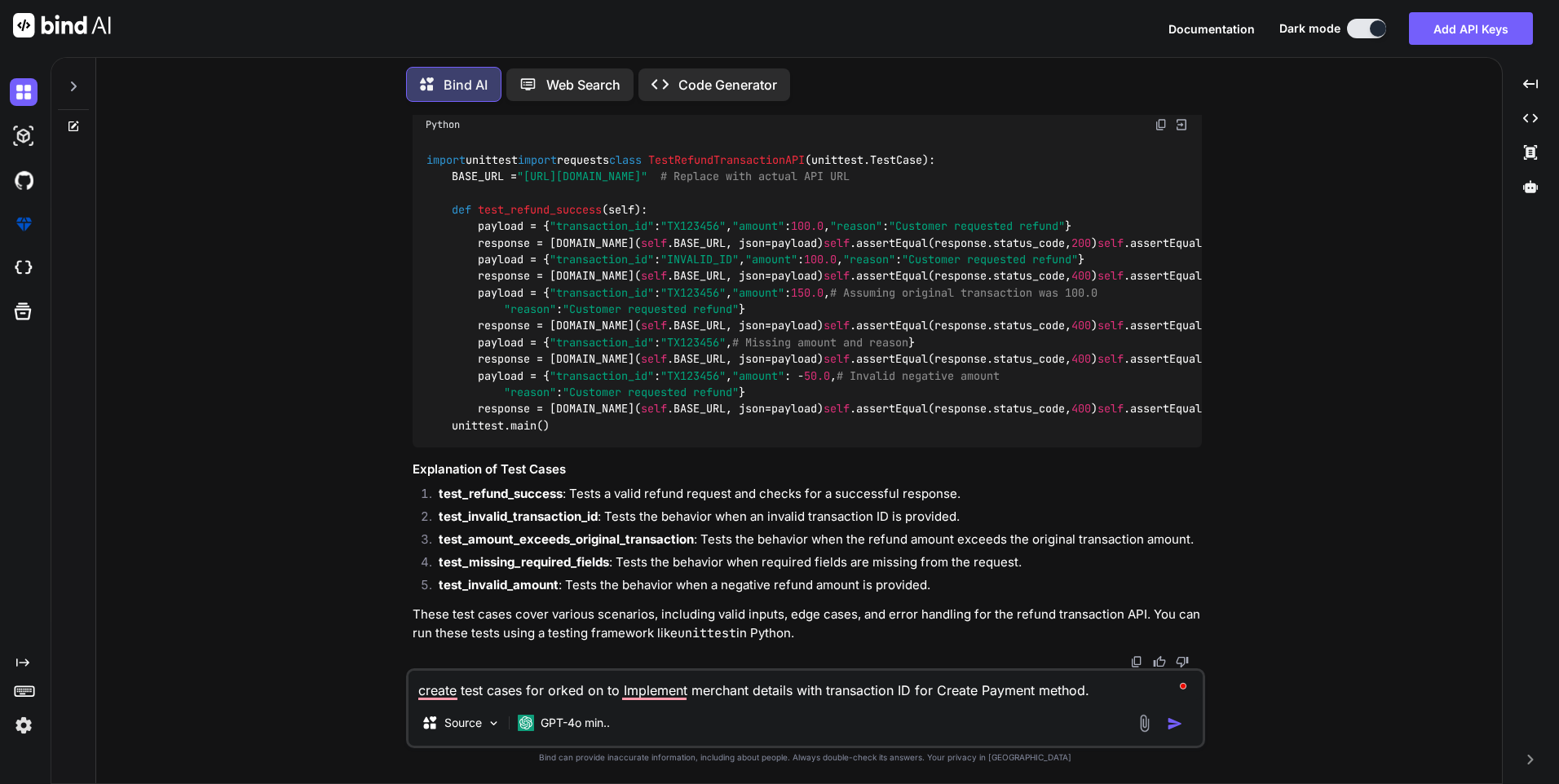
type textarea "x"
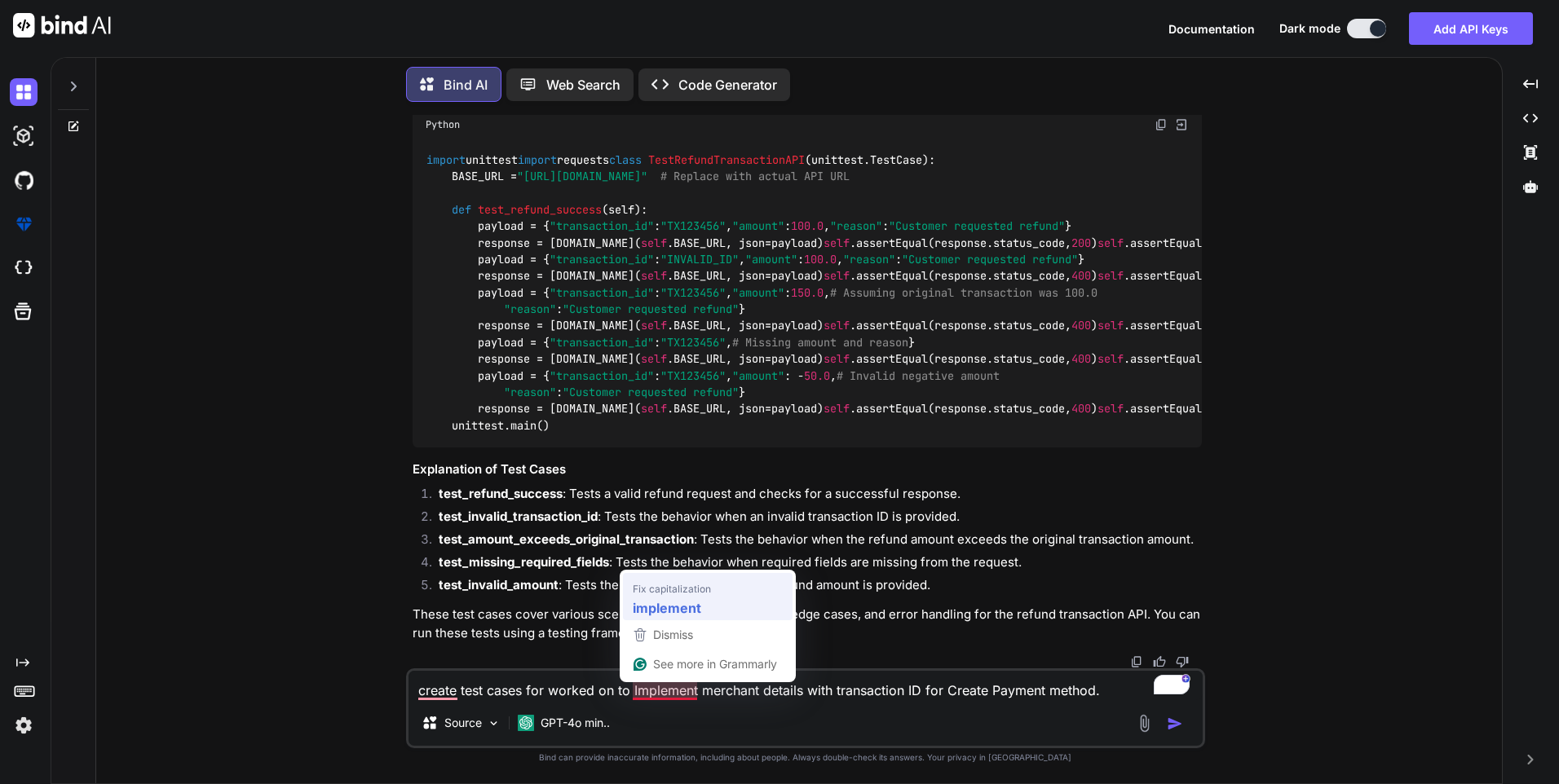
type textarea "create test cases for worked on to implement merchant details with transaction …"
type textarea "x"
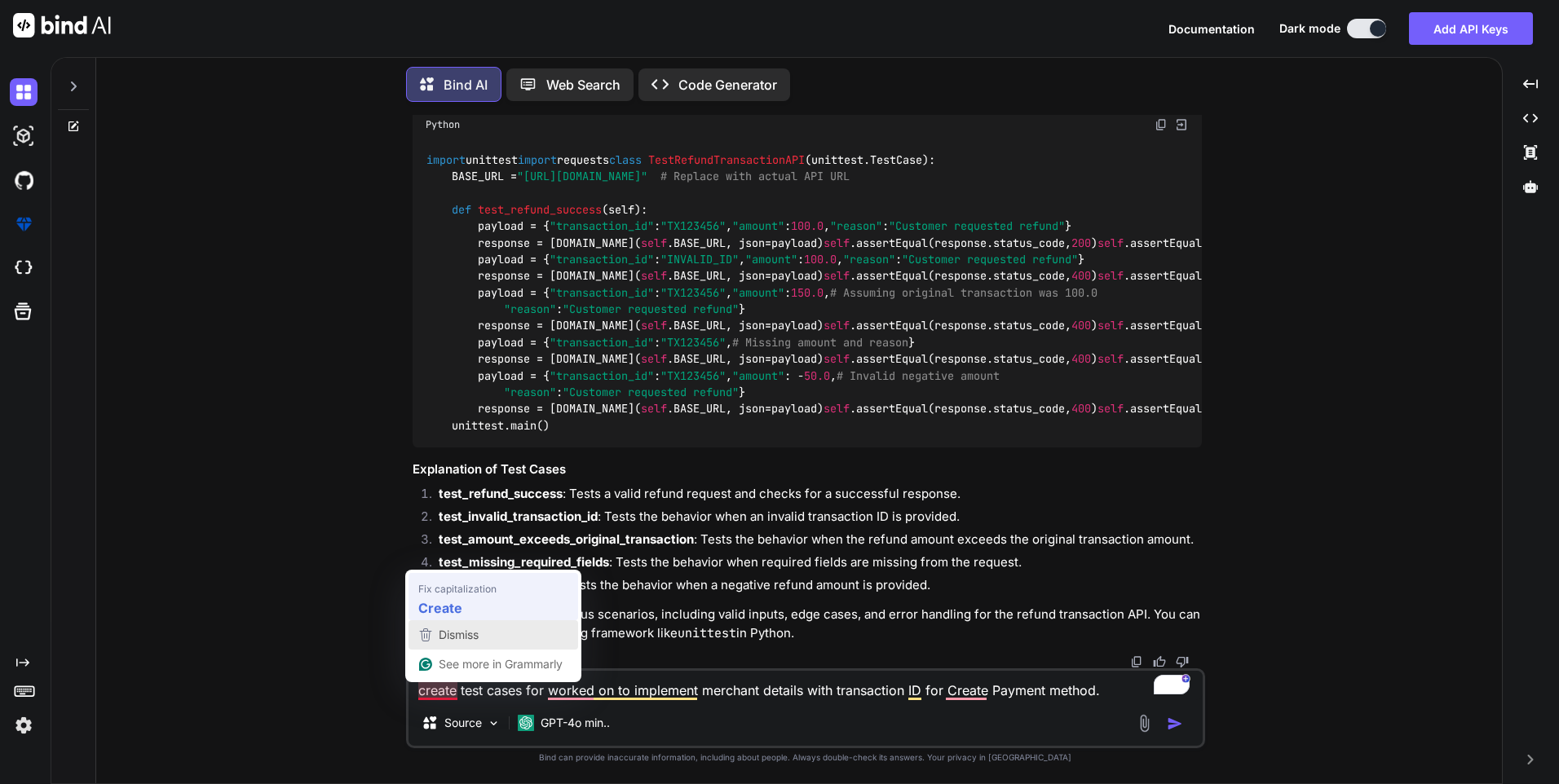
type textarea "Create test cases for worked on to implement merchant details with transaction …"
type textarea "x"
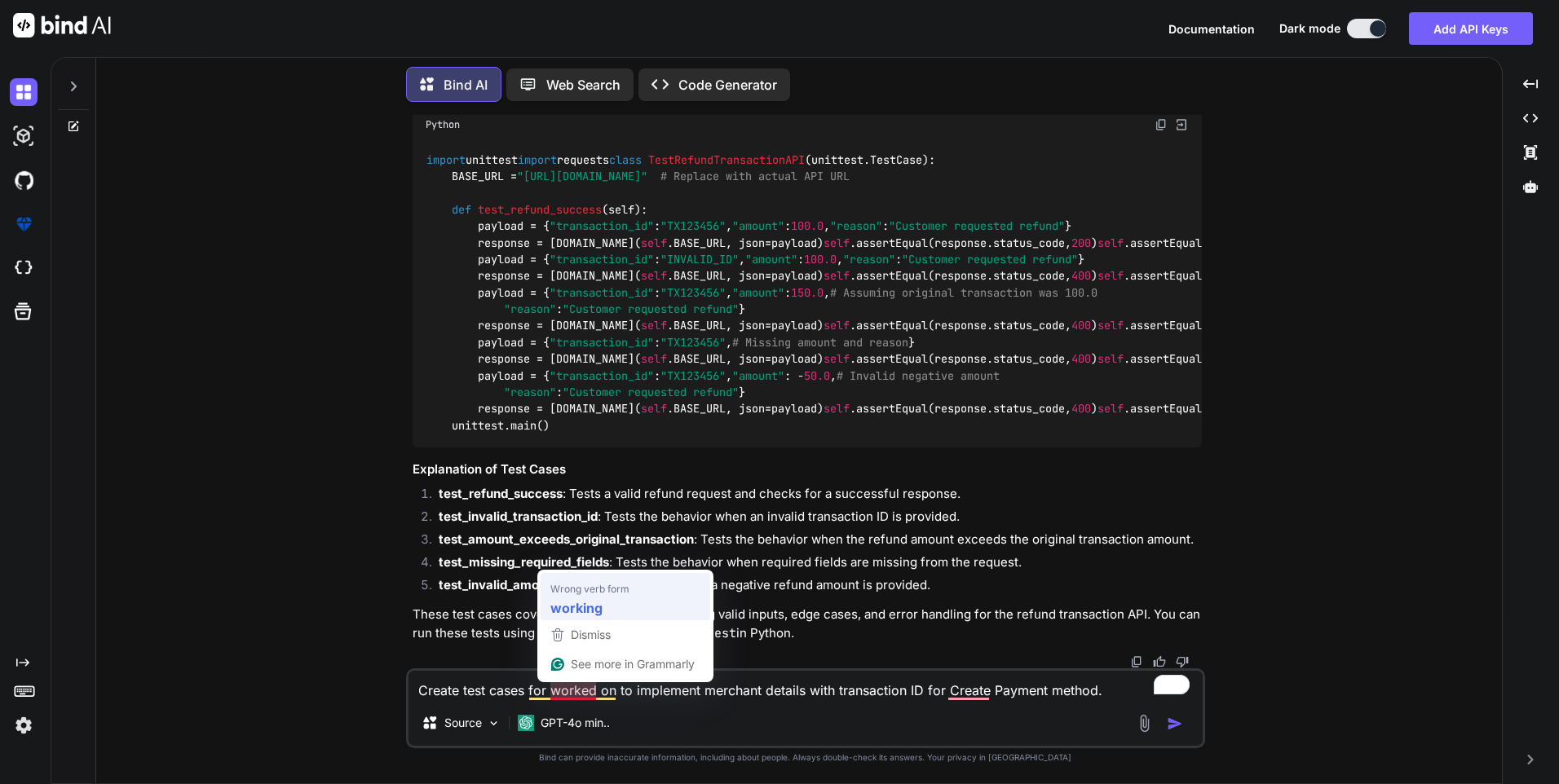
type textarea "Create test cases for working on to implement merchant details with transaction…"
type textarea "x"
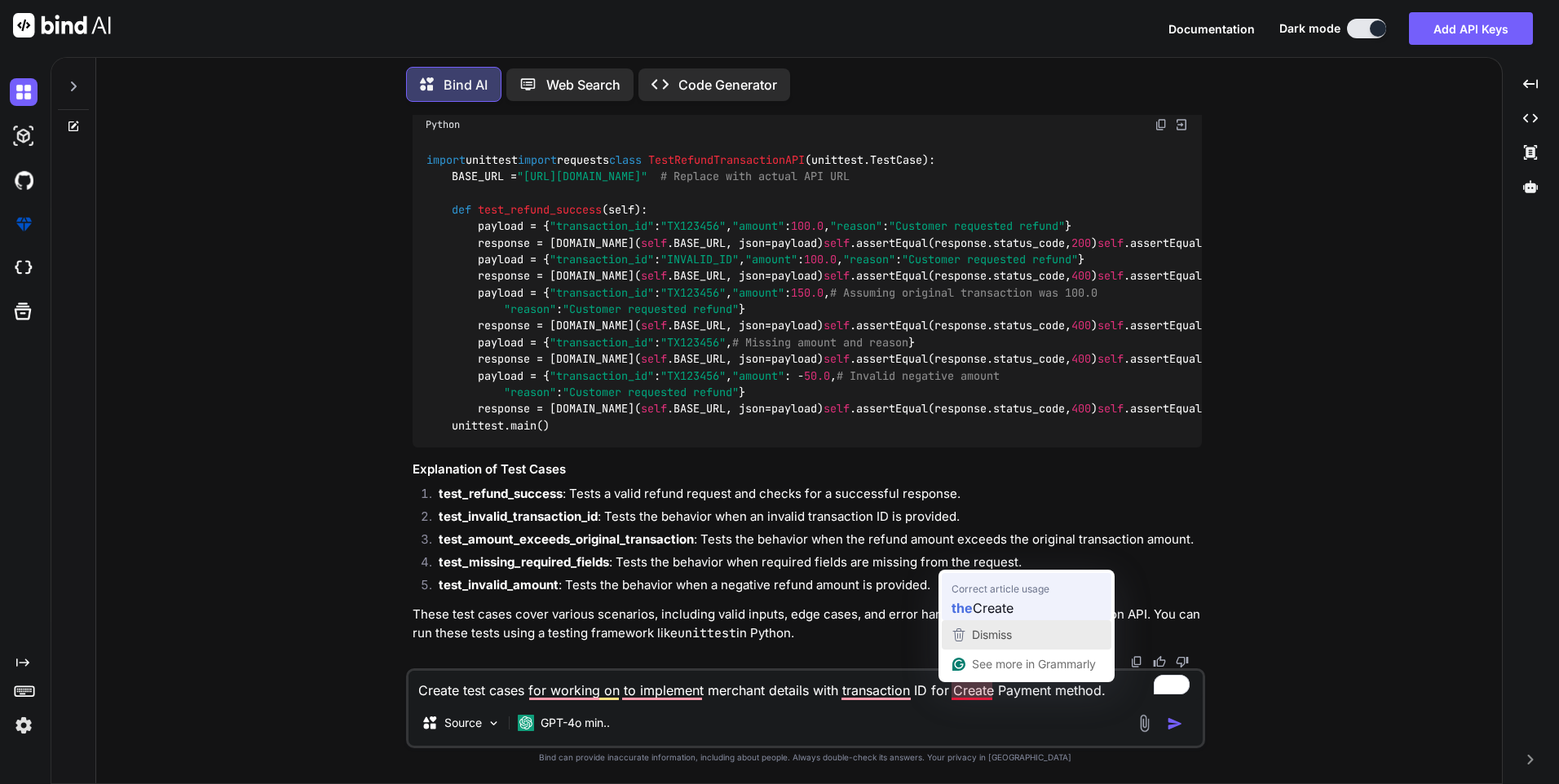
type textarea "Create test cases for working on to implement merchant details with transaction…"
type textarea "x"
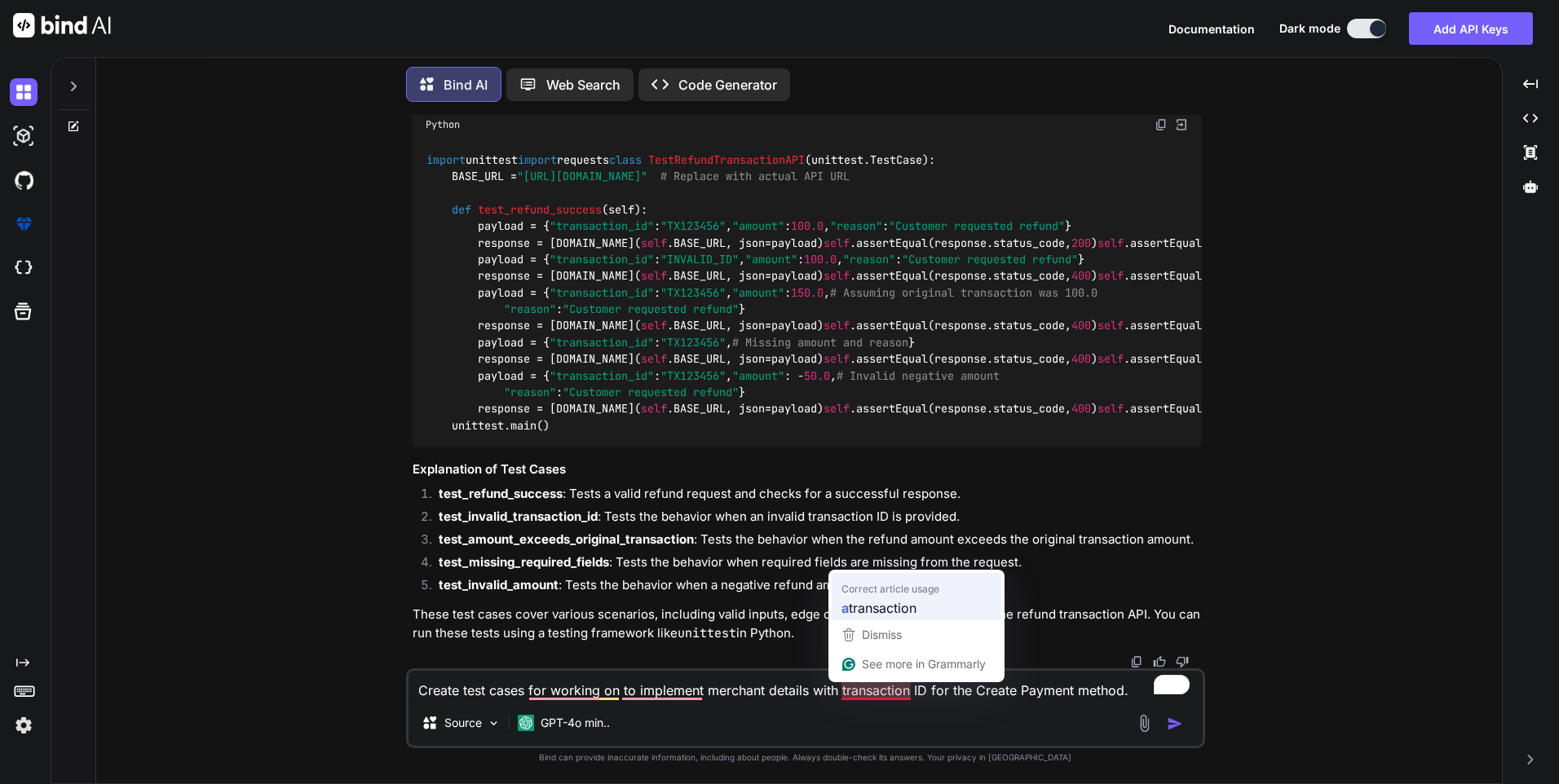
type textarea "Create test cases for working on to implement merchant details with a transacti…"
type textarea "x"
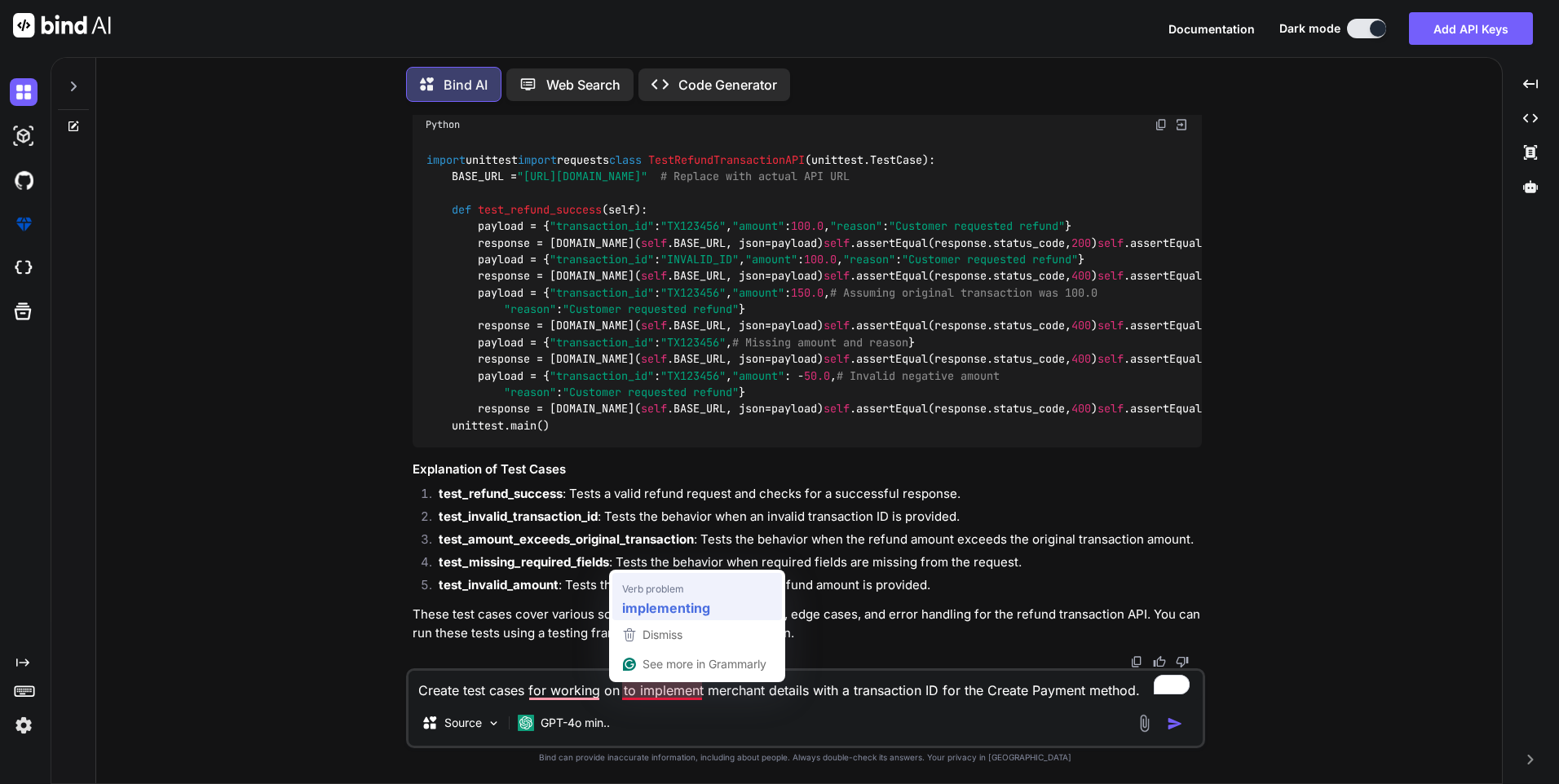
type textarea "Create test cases for working on implementing merchant details with a transacti…"
type textarea "x"
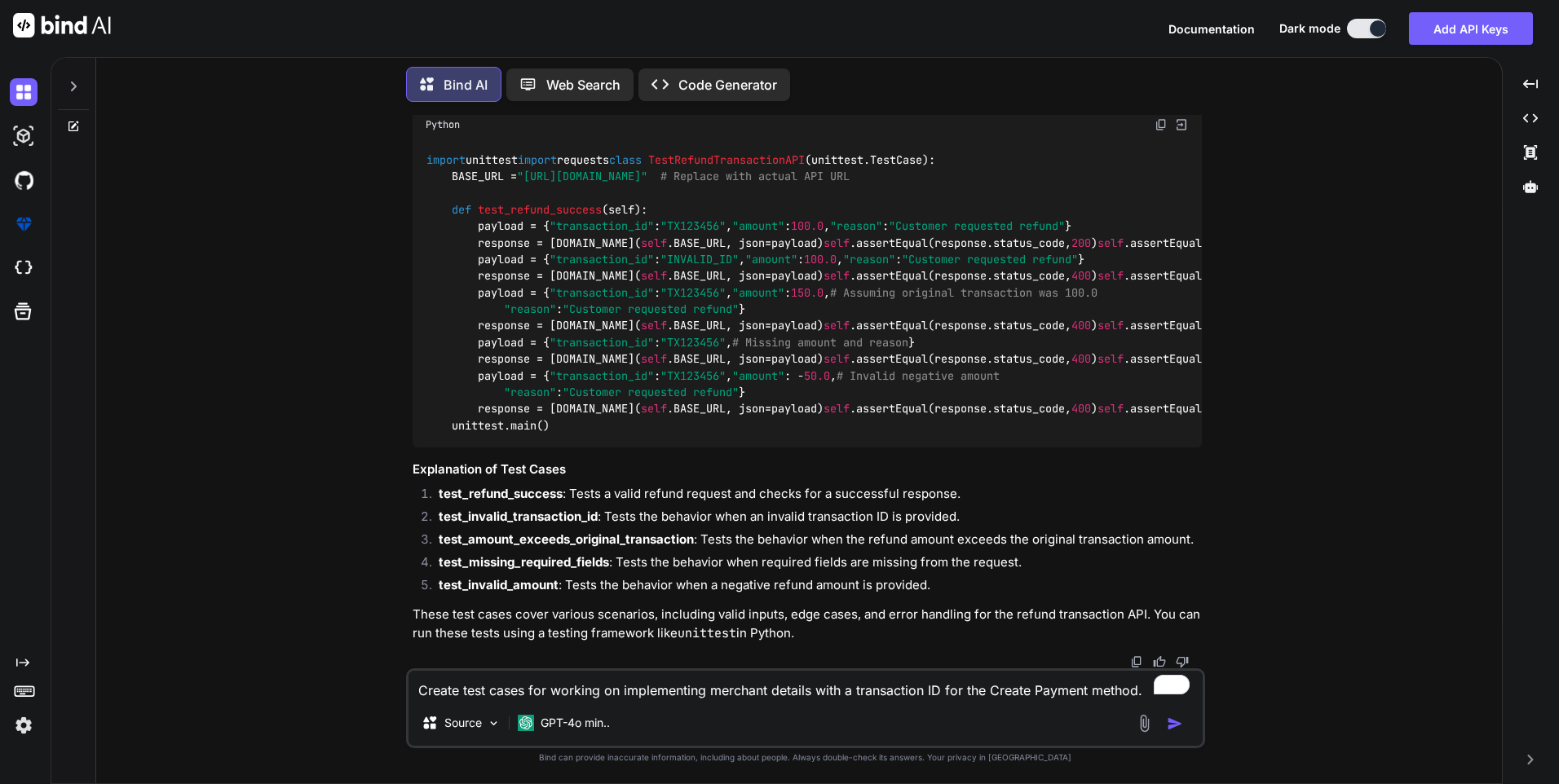
click at [490, 691] on textarea "Create test cases for working on implementing merchant details with a transacti…" at bounding box center [805, 685] width 794 height 30
type textarea "Create test wcases for working on implementing merchant details with a transact…"
type textarea "x"
type textarea "Create test wicases for working on implementing merchant details with a transac…"
type textarea "x"
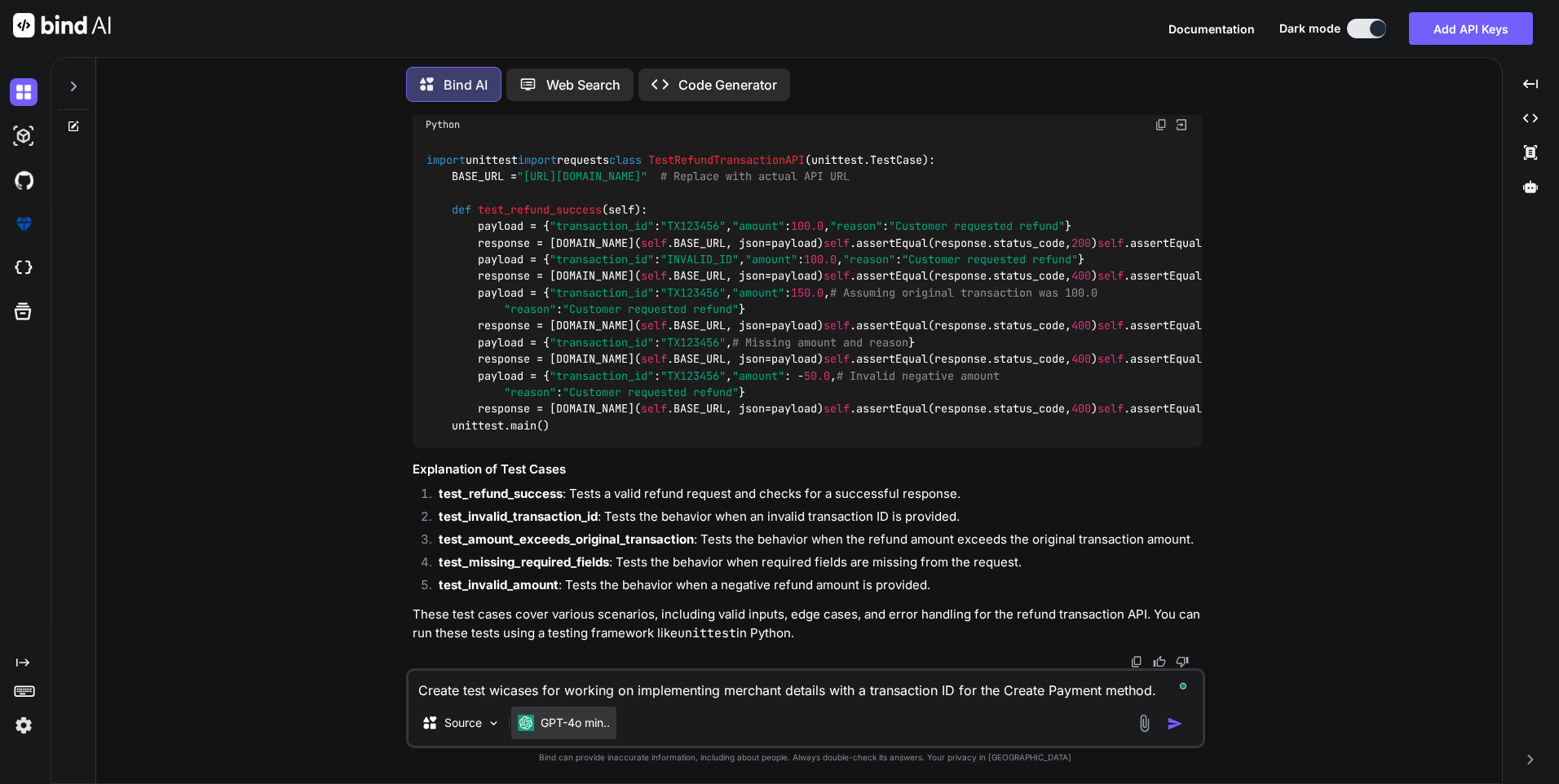
type textarea "Create test witcases for working on implementing merchant details with a transa…"
type textarea "x"
type textarea "Create test withcases for working on implementing merchant details with a trans…"
type textarea "x"
type textarea "Create test with cases for working on implementing merchant details with a tran…"
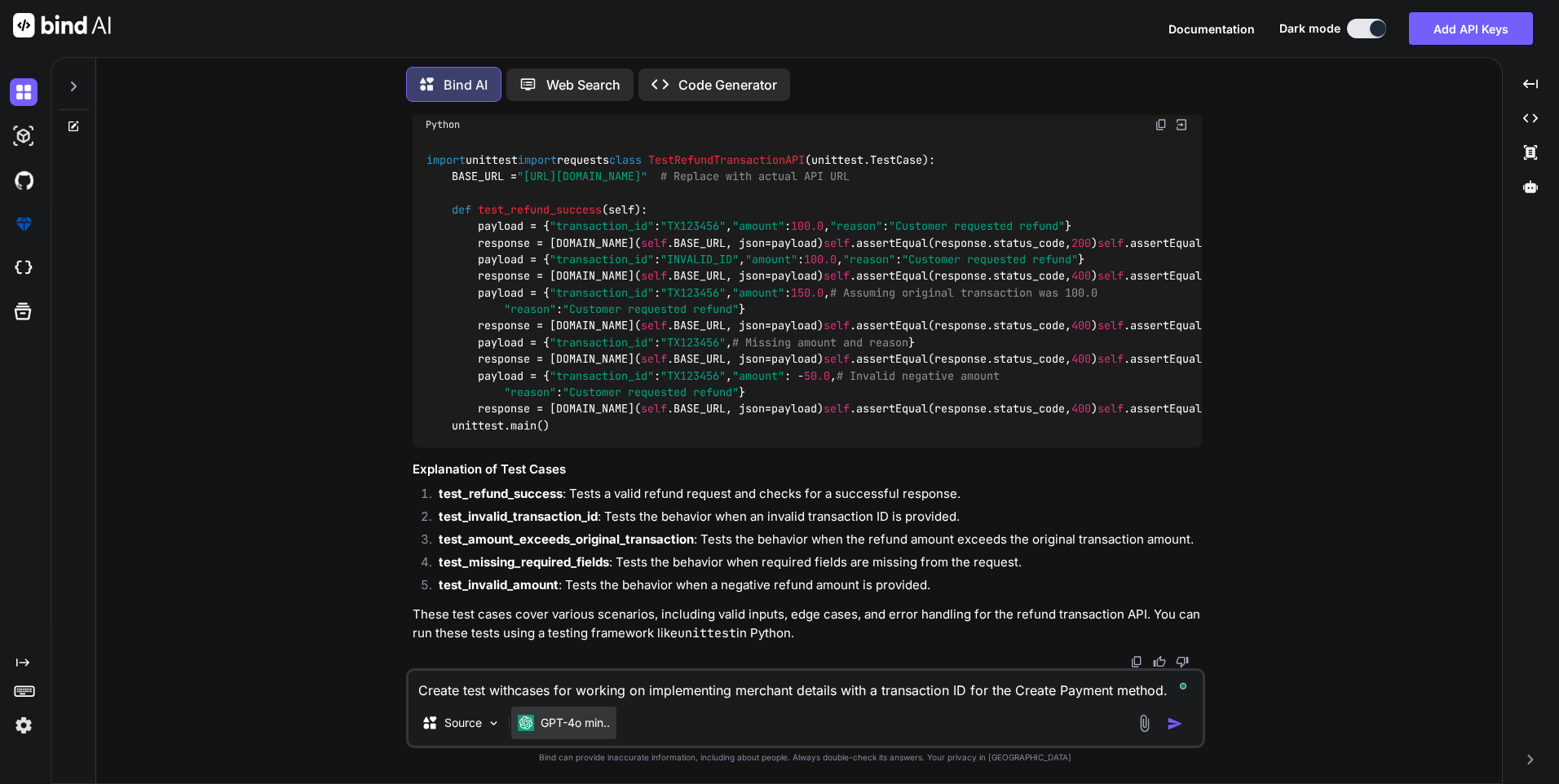
type textarea "x"
type textarea "Create test with ecases for working on implementing merchant details with a tra…"
type textarea "x"
type textarea "Create test with excases for working on implementing merchant details with a tr…"
type textarea "x"
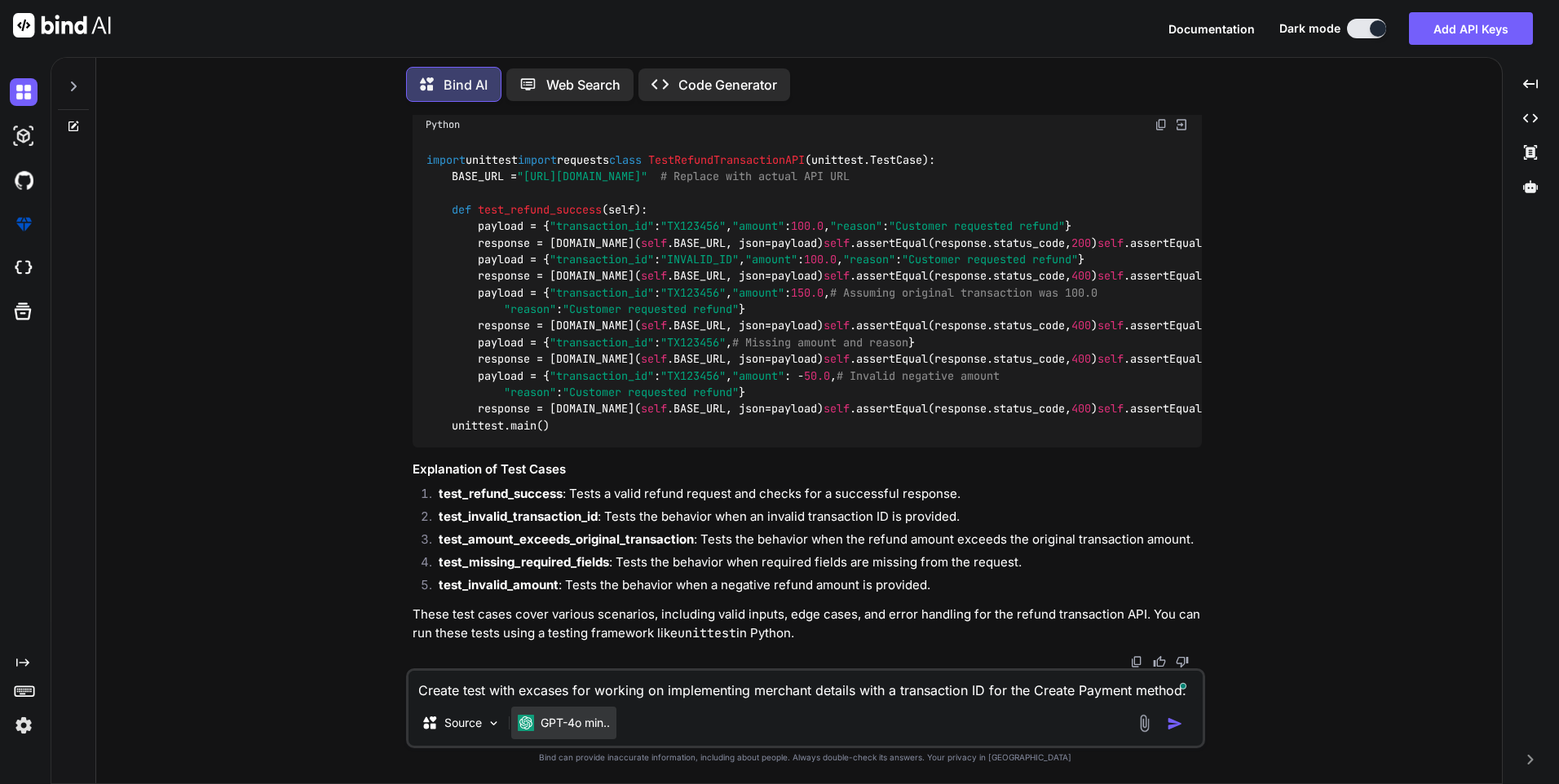
type textarea "Create test with expcases for working on implementing merchant details with a t…"
type textarea "x"
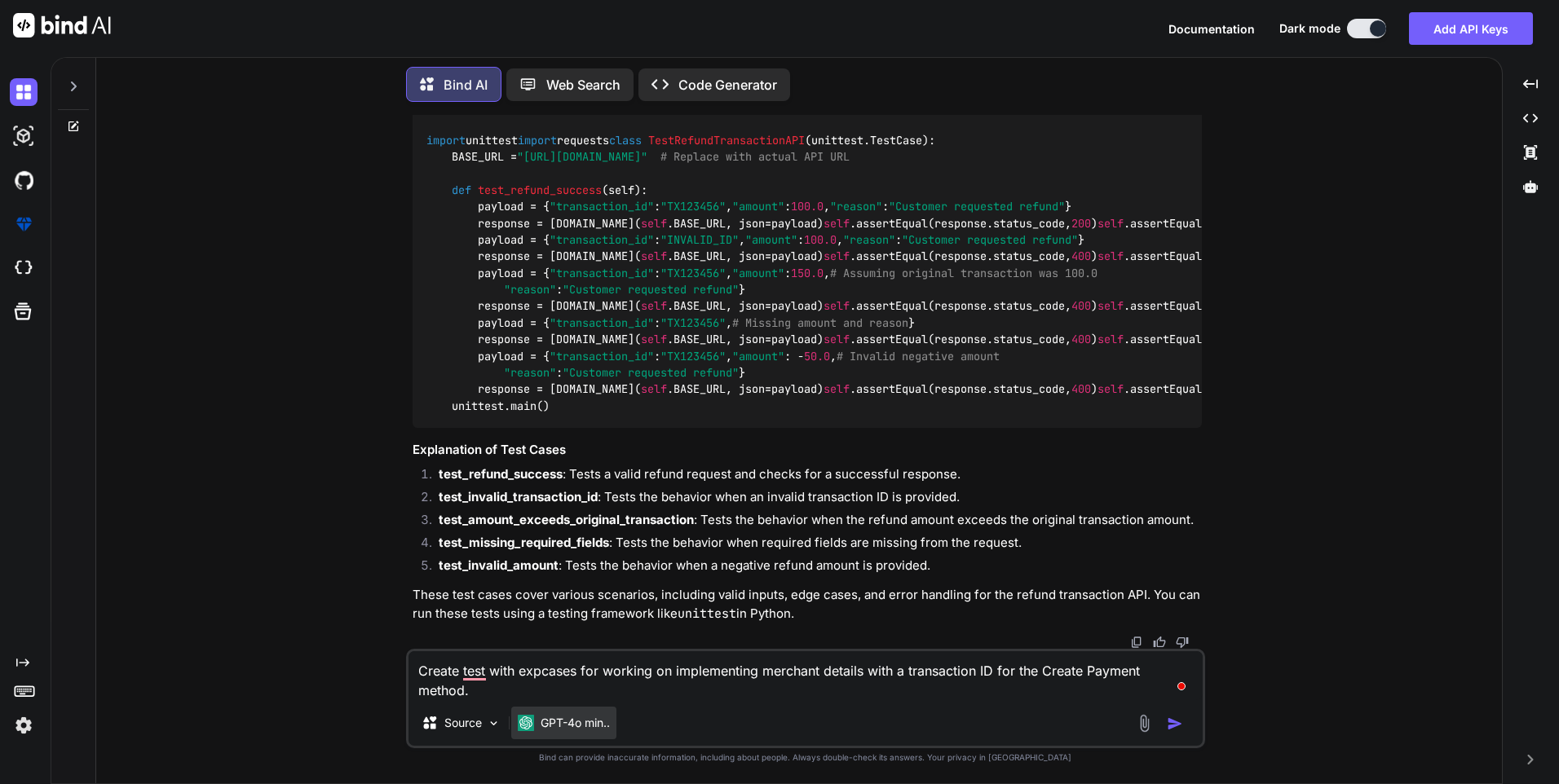
type textarea "Create test with expecases for working on implementing merchant details with a …"
type textarea "x"
type textarea "Create test with expeccases for working on implementing merchant details with a…"
type textarea "x"
type textarea "Create test with expectcases for working on implementing merchant details with …"
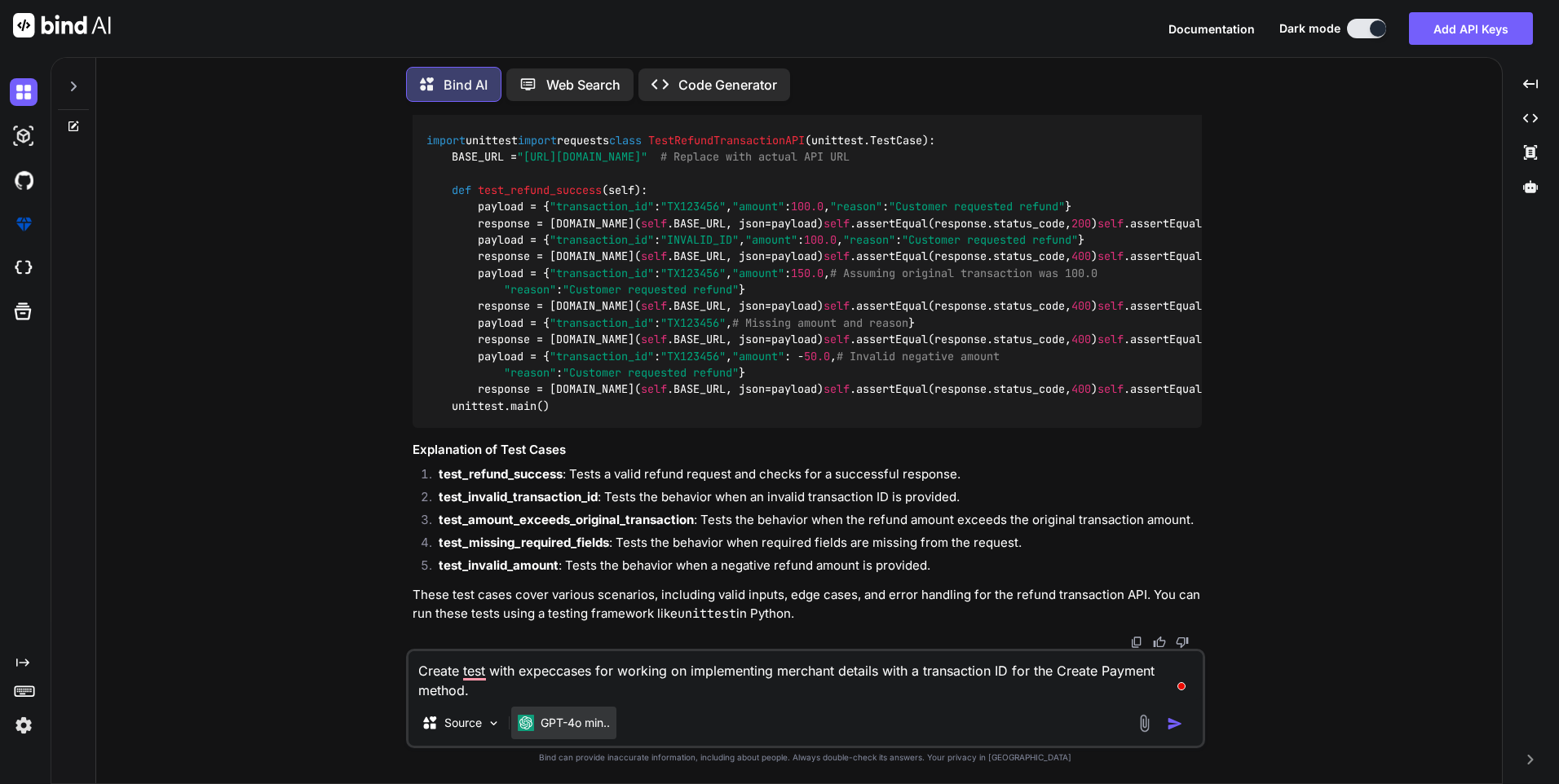
type textarea "x"
type textarea "Create test with expectecases for working on implementing merchant details with…"
type textarea "x"
type textarea "Create test with expectedcases for working on implementing merchant details wit…"
type textarea "x"
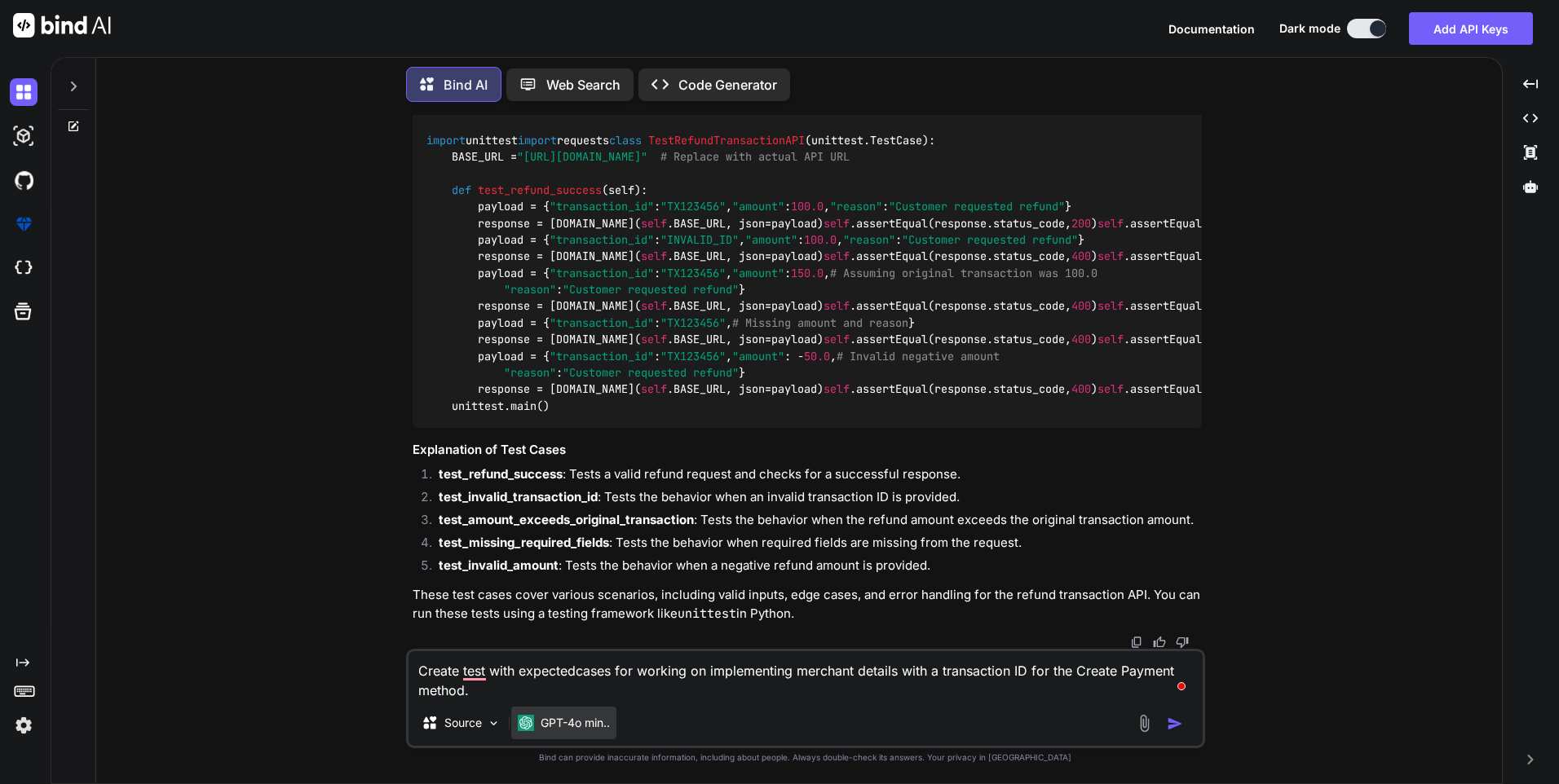
type textarea "Create test with expected cases for working on implementing merchant details wi…"
type textarea "x"
type textarea "Create test with expected rcases for working on implementing merchant details w…"
type textarea "x"
type textarea "Create test with expected recases for working on implementing merchant details …"
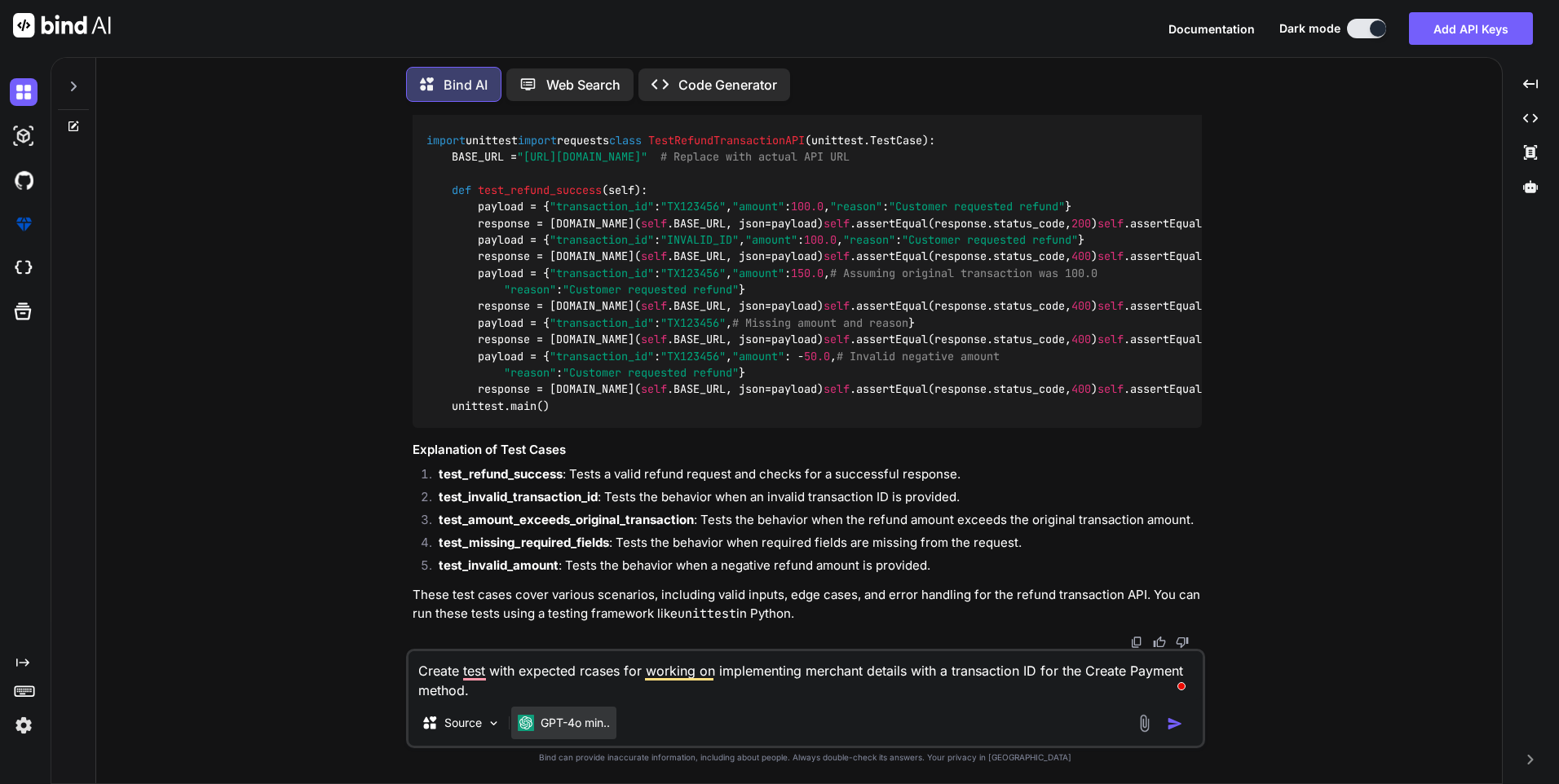
type textarea "x"
type textarea "Create test with expected rescases for working on implementing merchant details…"
type textarea "x"
type textarea "Create test with expected resucases for working on implementing merchant detail…"
type textarea "x"
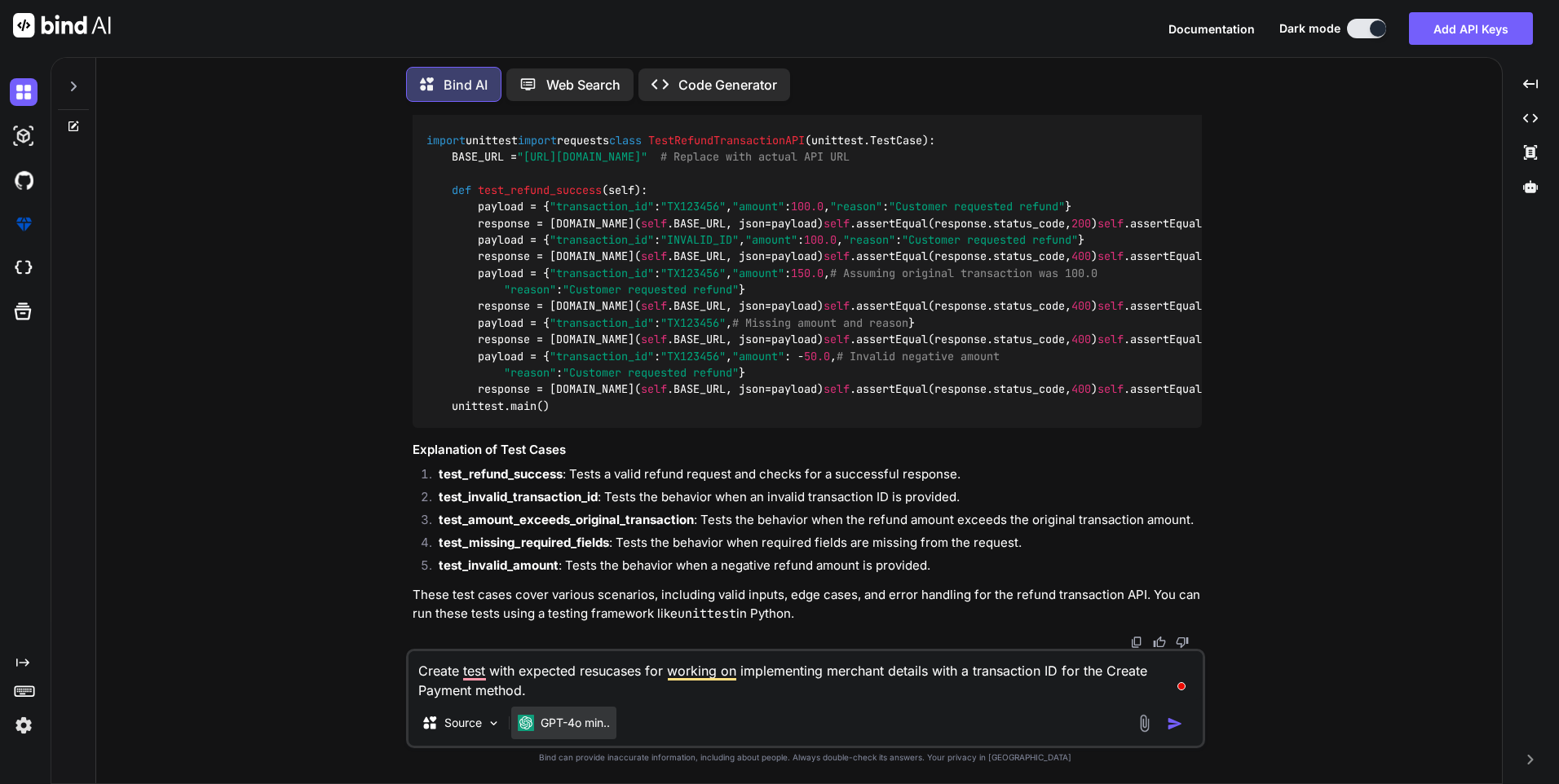
type textarea "Create test with expected resulcases for working on implementing merchant detai…"
type textarea "x"
type textarea "Create test with expected resultcases for working on implementing merchant deta…"
type textarea "x"
type textarea "Create test with expected result cases for working on implementing merchant det…"
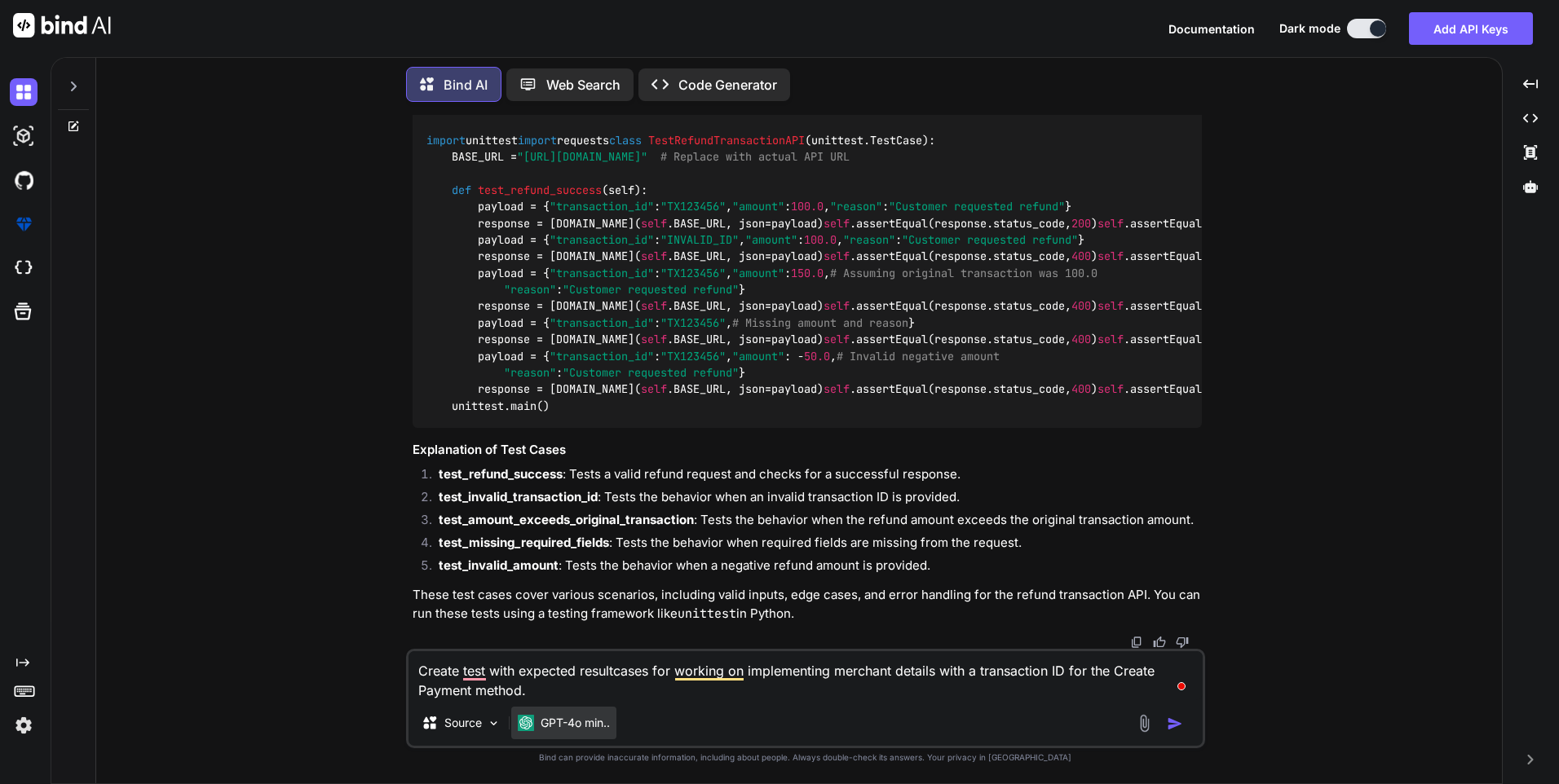
type textarea "x"
type textarea "Create test with expected result acases for working on implementing merchant de…"
type textarea "x"
type textarea "Create test with expected result ancases for working on implementing merchant d…"
type textarea "x"
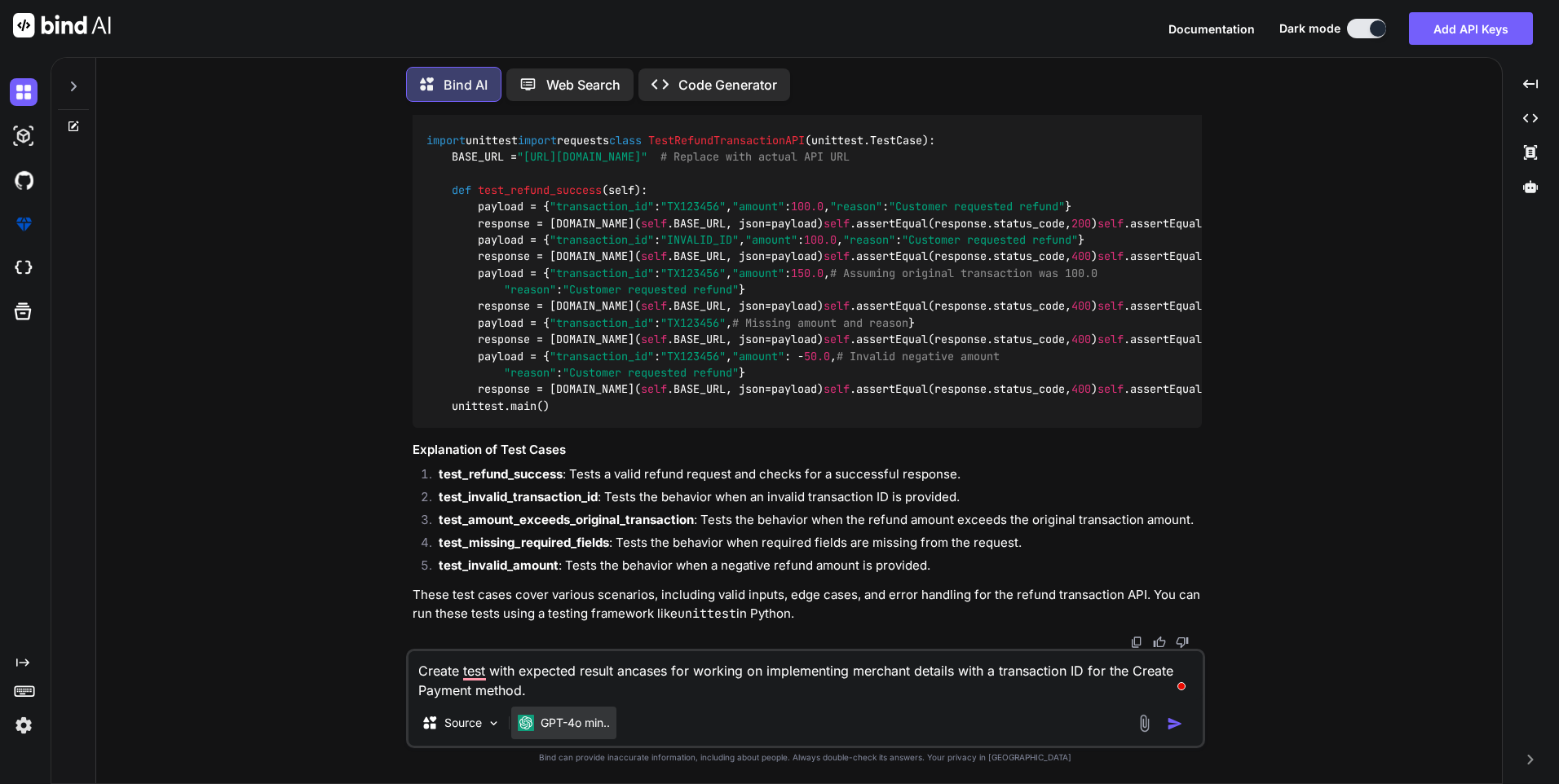
type textarea "Create test with expected result andcases for working on implementing merchant …"
type textarea "x"
type textarea "Create test with expected result and cases for working on implementing merchant…"
type textarea "x"
type textarea "Create test with expected result and scases for working on implementing merchan…"
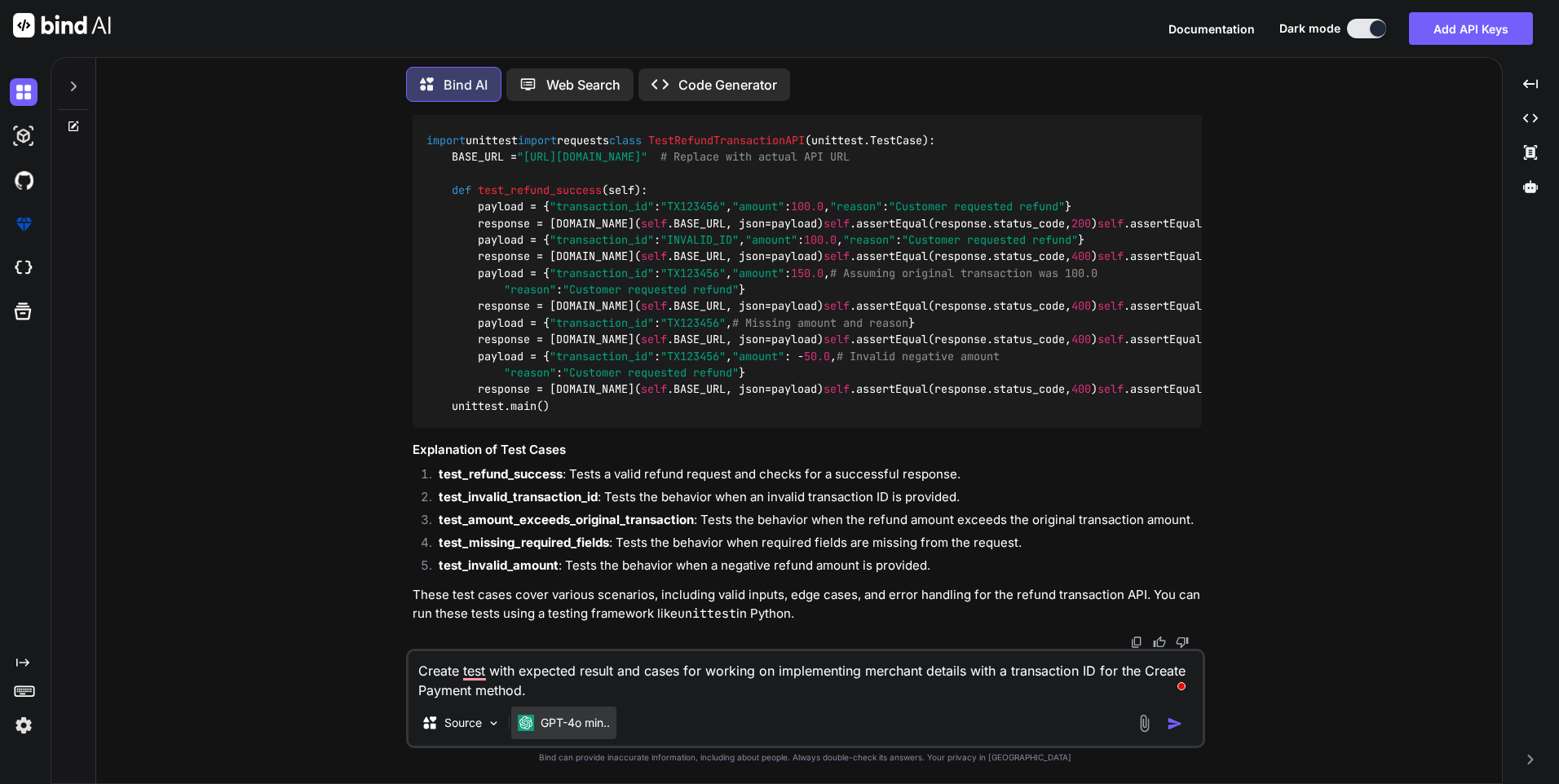
type textarea "x"
type textarea "Create test with expected result and stcases for working on implementing mercha…"
type textarea "x"
type textarea "Create test with expected result and stecases for working on implementing merch…"
type textarea "x"
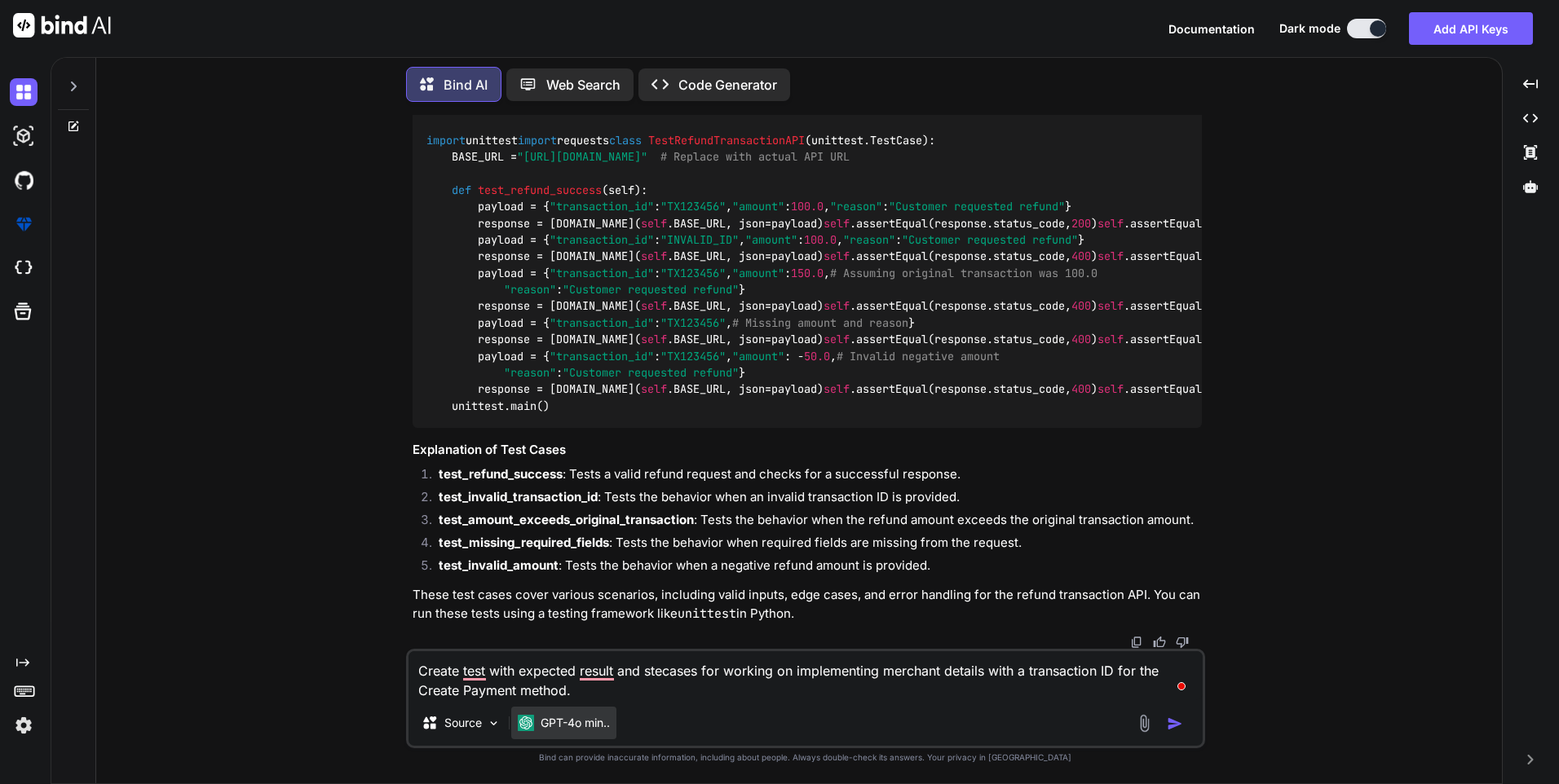
type textarea "Create test with expected result and stepcases for working on implementing merc…"
type textarea "x"
type textarea "Create test with expected result and stepscases for working on implementing mer…"
type textarea "x"
type textarea "Create test with expected result and steps cases for working on implementing me…"
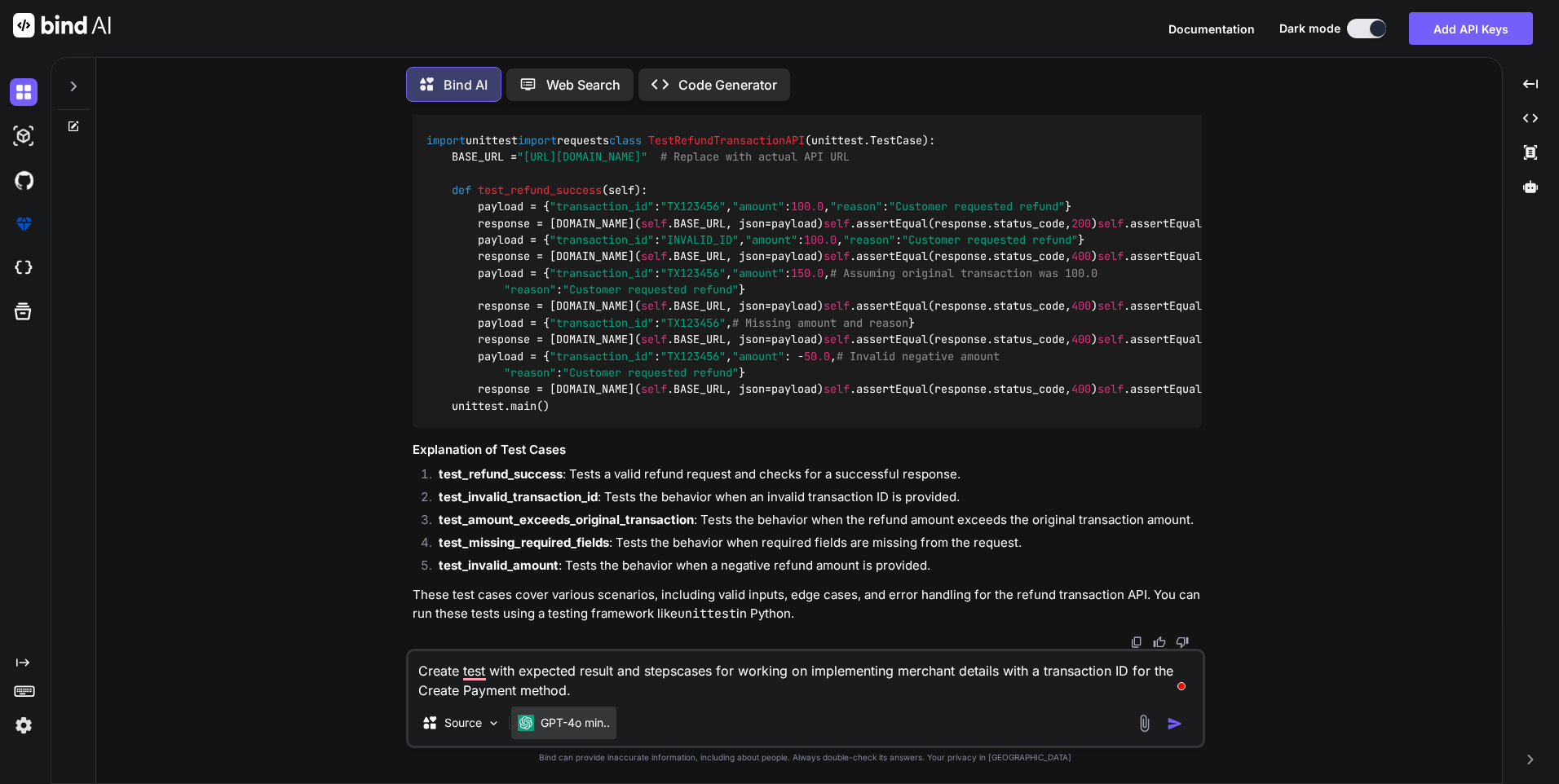
type textarea "x"
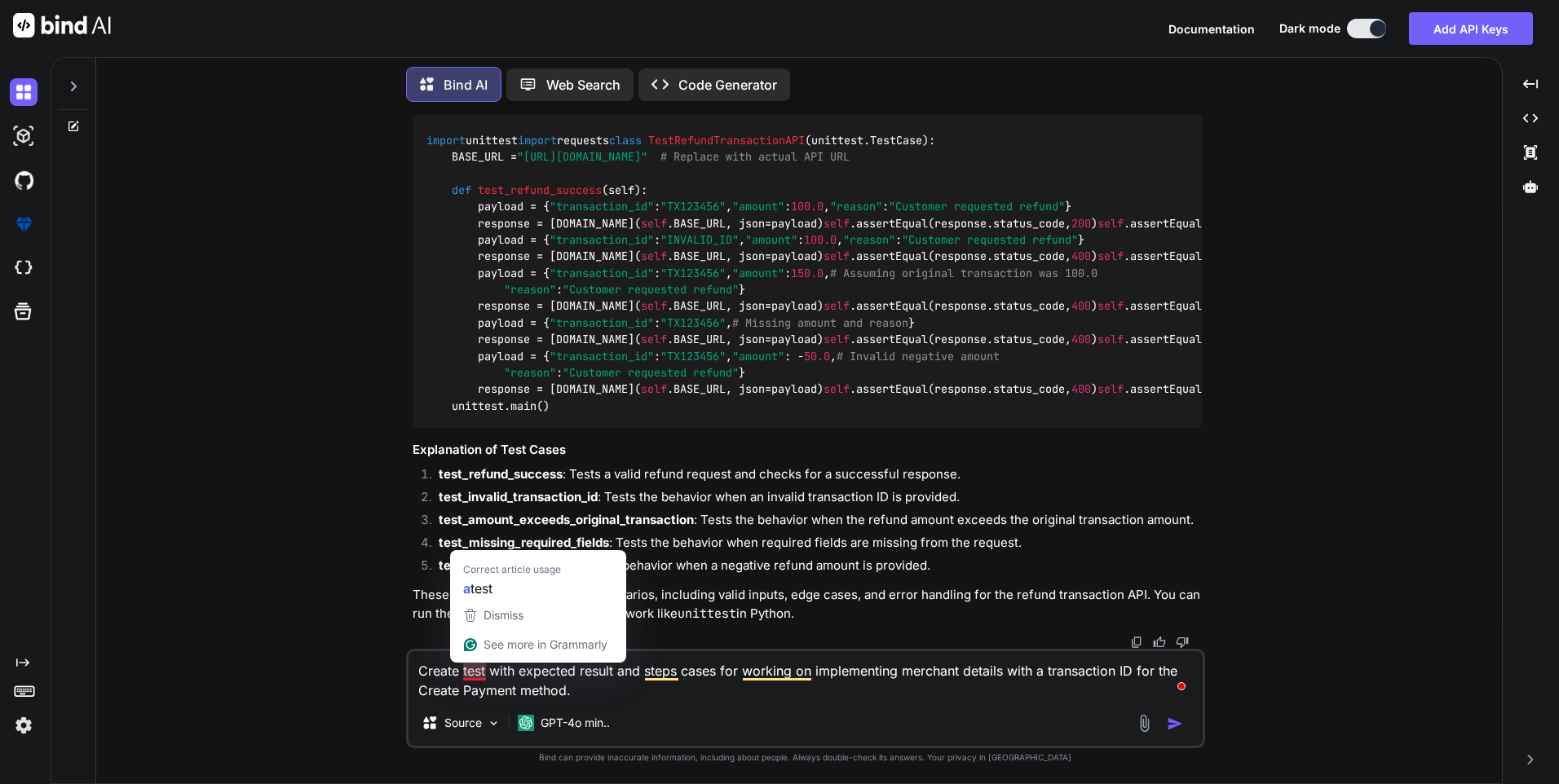
click at [490, 672] on textarea "Create test with expected result and steps cases for working on implementing me…" at bounding box center [805, 675] width 794 height 49
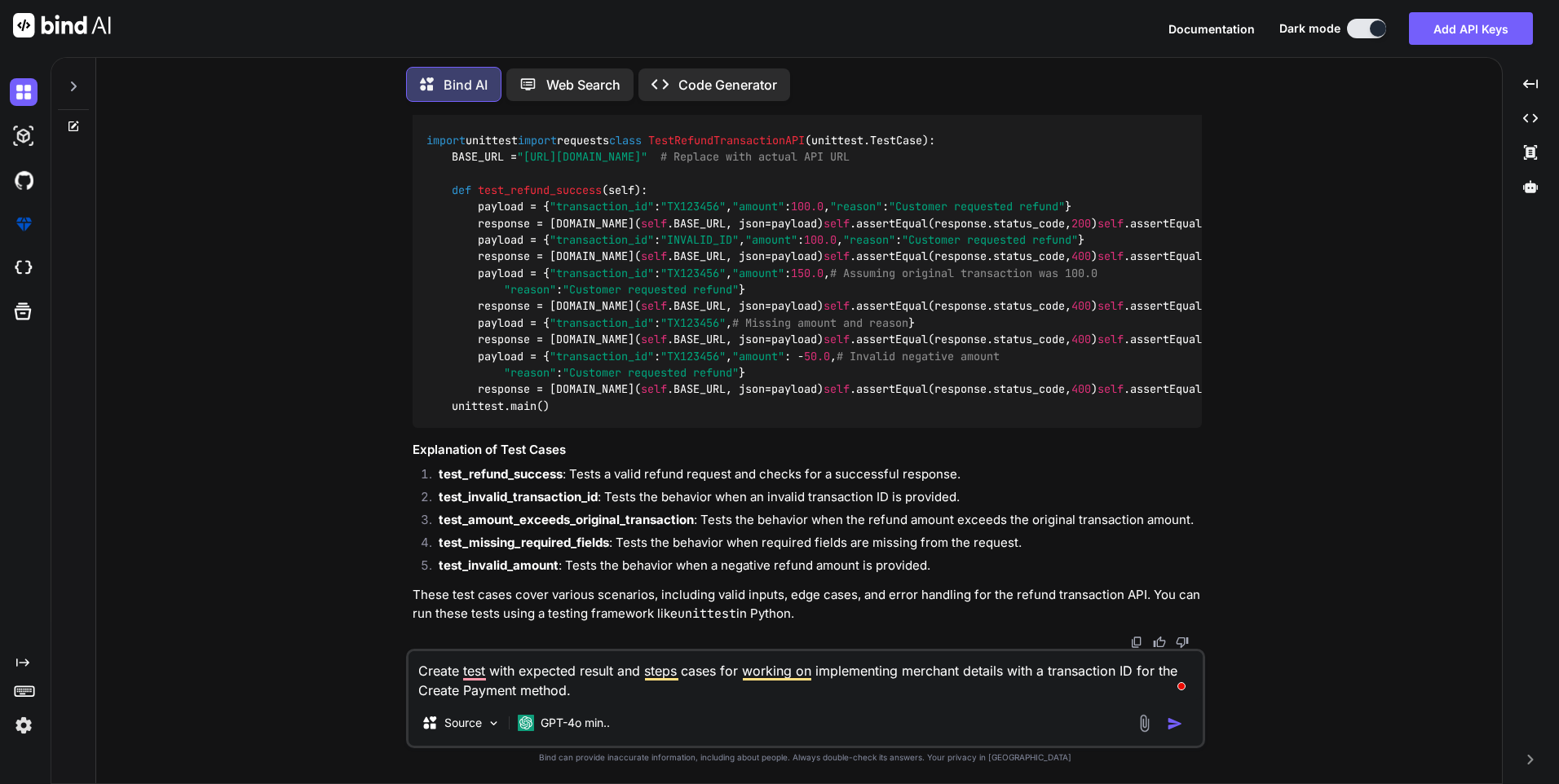
type textarea "Create test cwith expected result and steps cases for working on implementing m…"
type textarea "x"
type textarea "Create test cawith expected result and steps cases for working on implementing …"
type textarea "x"
type textarea "Create test caswith expected result and steps cases for working on implementing…"
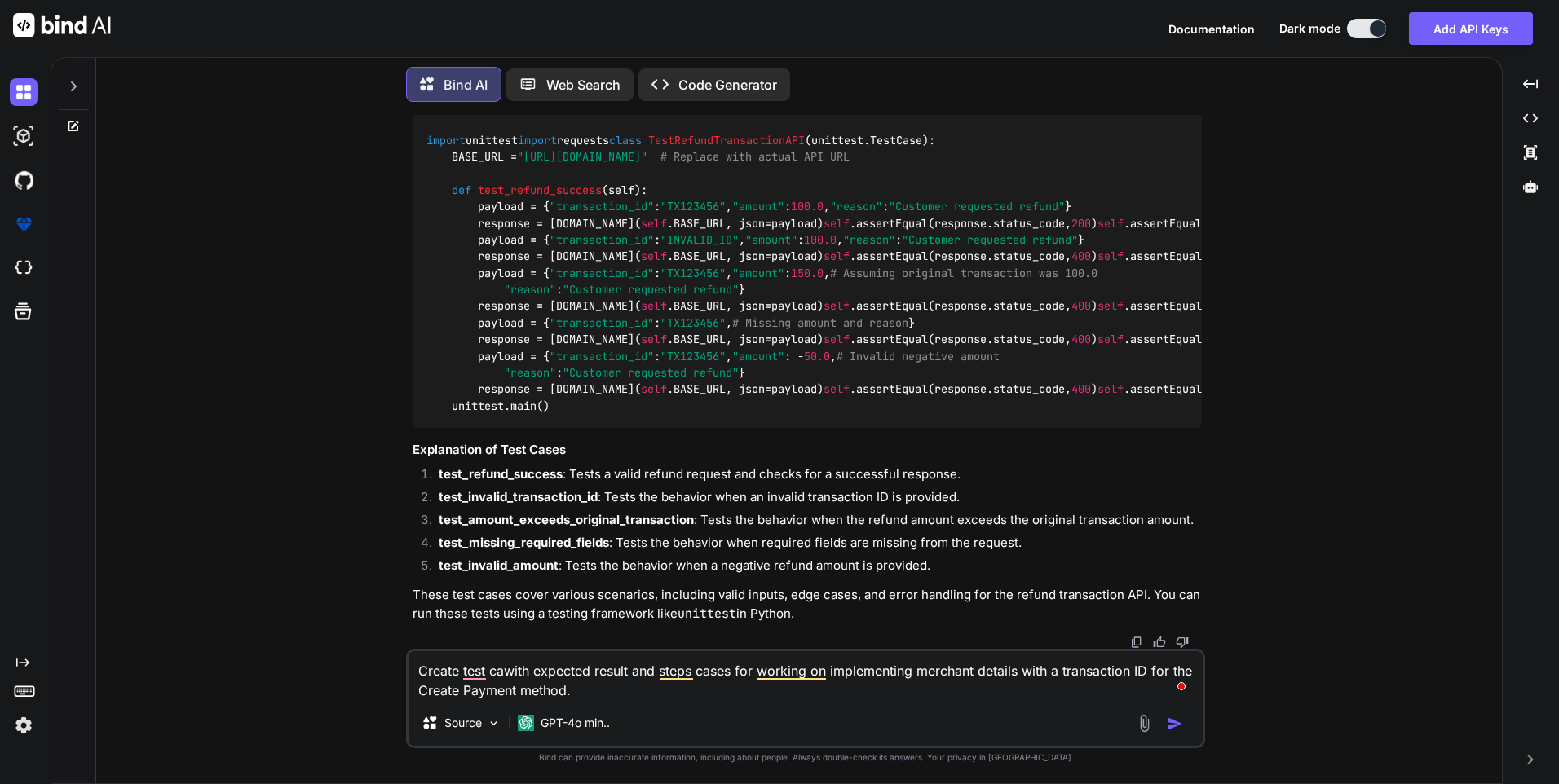
type textarea "x"
type textarea "Create test casewith expected result and steps cases for working on implementin…"
type textarea "x"
type textarea "Create test caseswith expected result and steps cases for working on implementi…"
type textarea "x"
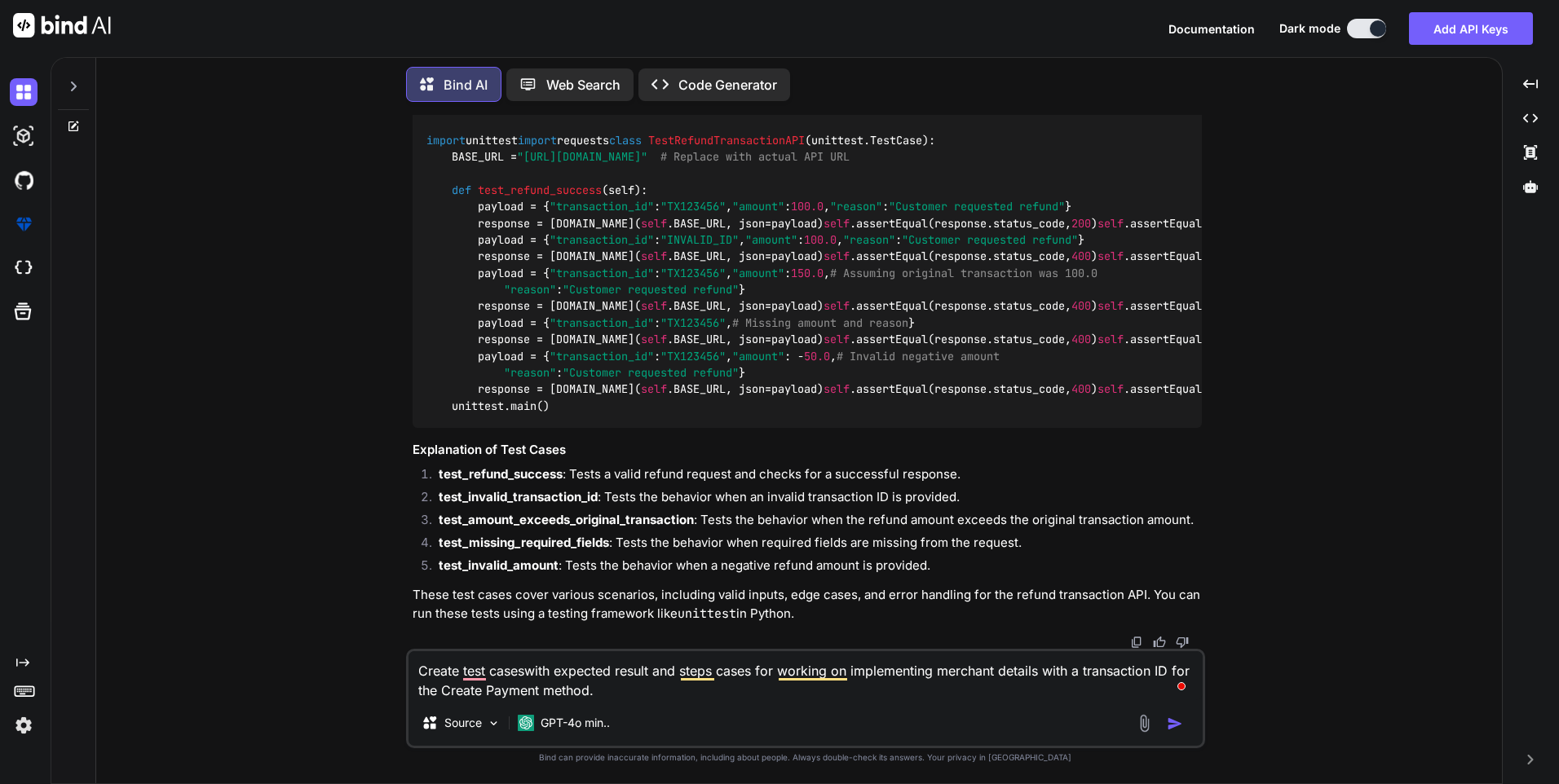
type textarea "Create test cases with expected result and steps cases for working on implement…"
type textarea "x"
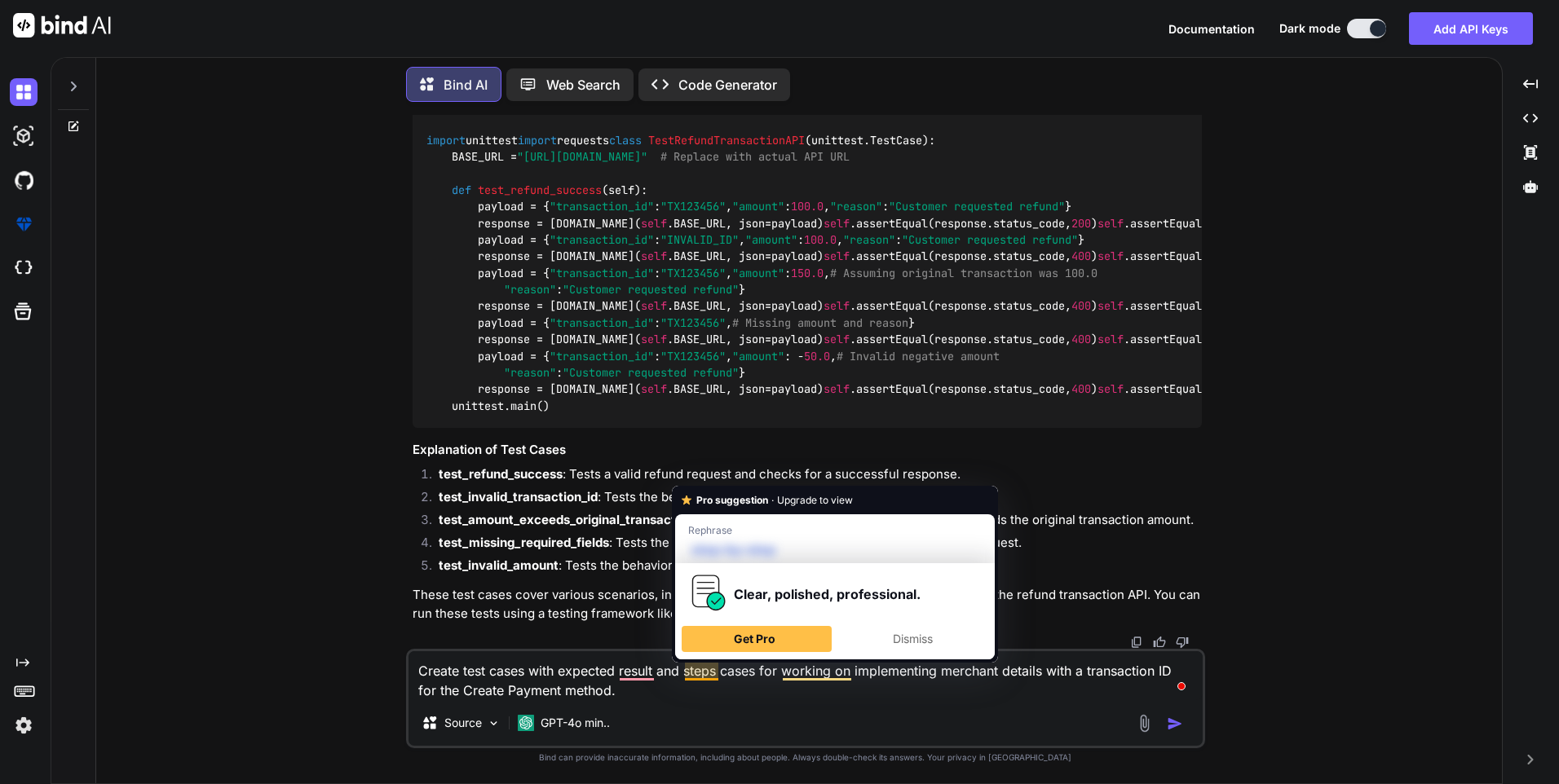
click at [724, 673] on textarea "Create test cases with expected result and steps cases for working on implement…" at bounding box center [805, 675] width 794 height 49
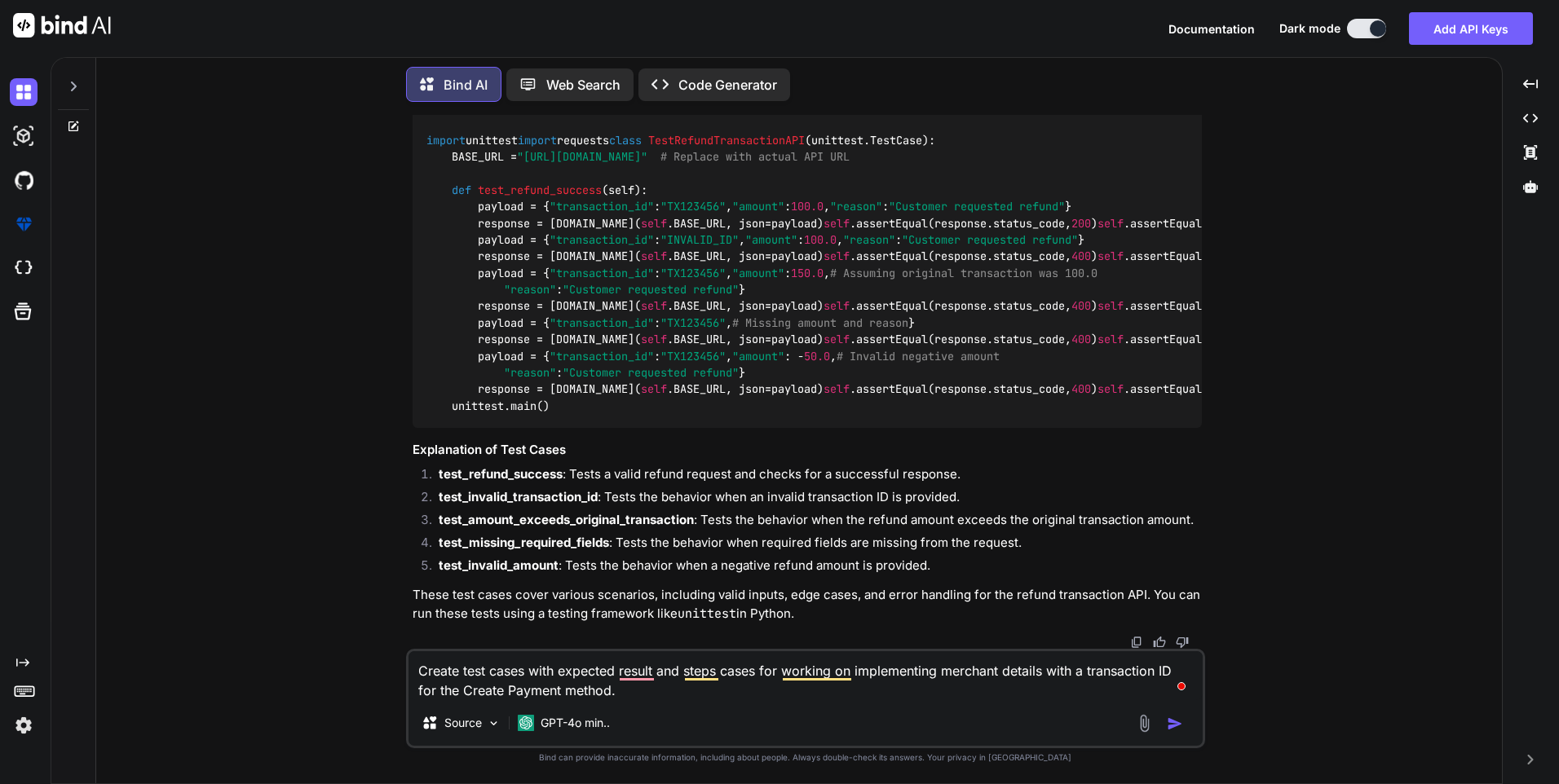
type textarea "Create test cases with expected result and stepscases for working on implementi…"
type textarea "x"
type textarea "Create test cases with expected result and stepcases for working on implementin…"
type textarea "x"
type textarea "Create test cases with expected result and stecases for working on implementing…"
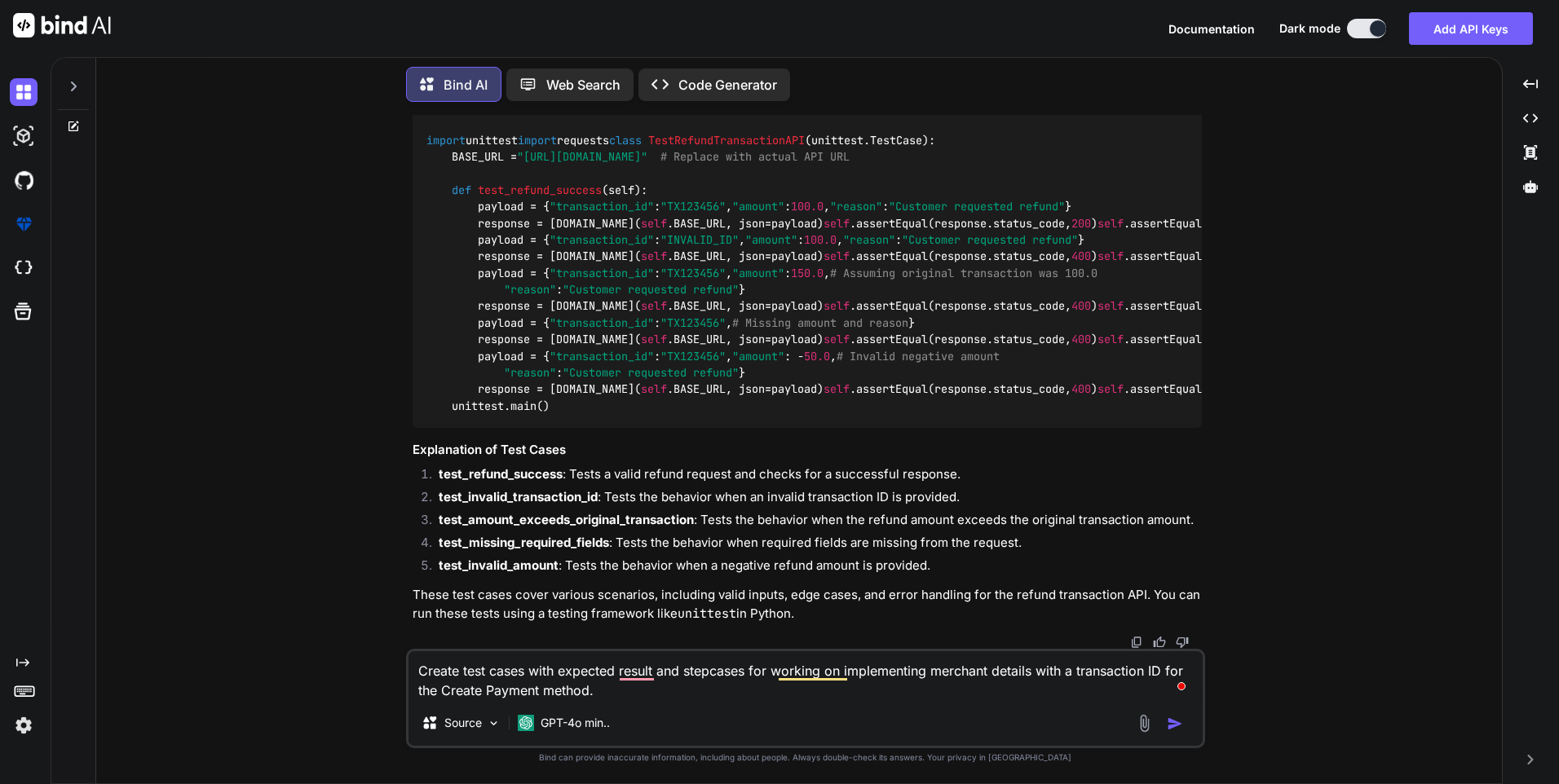
type textarea "x"
type textarea "Create test cases with expected result and stcases for working on implementing …"
type textarea "x"
type textarea "Create test cases with expected result and scases for working on implementing m…"
type textarea "x"
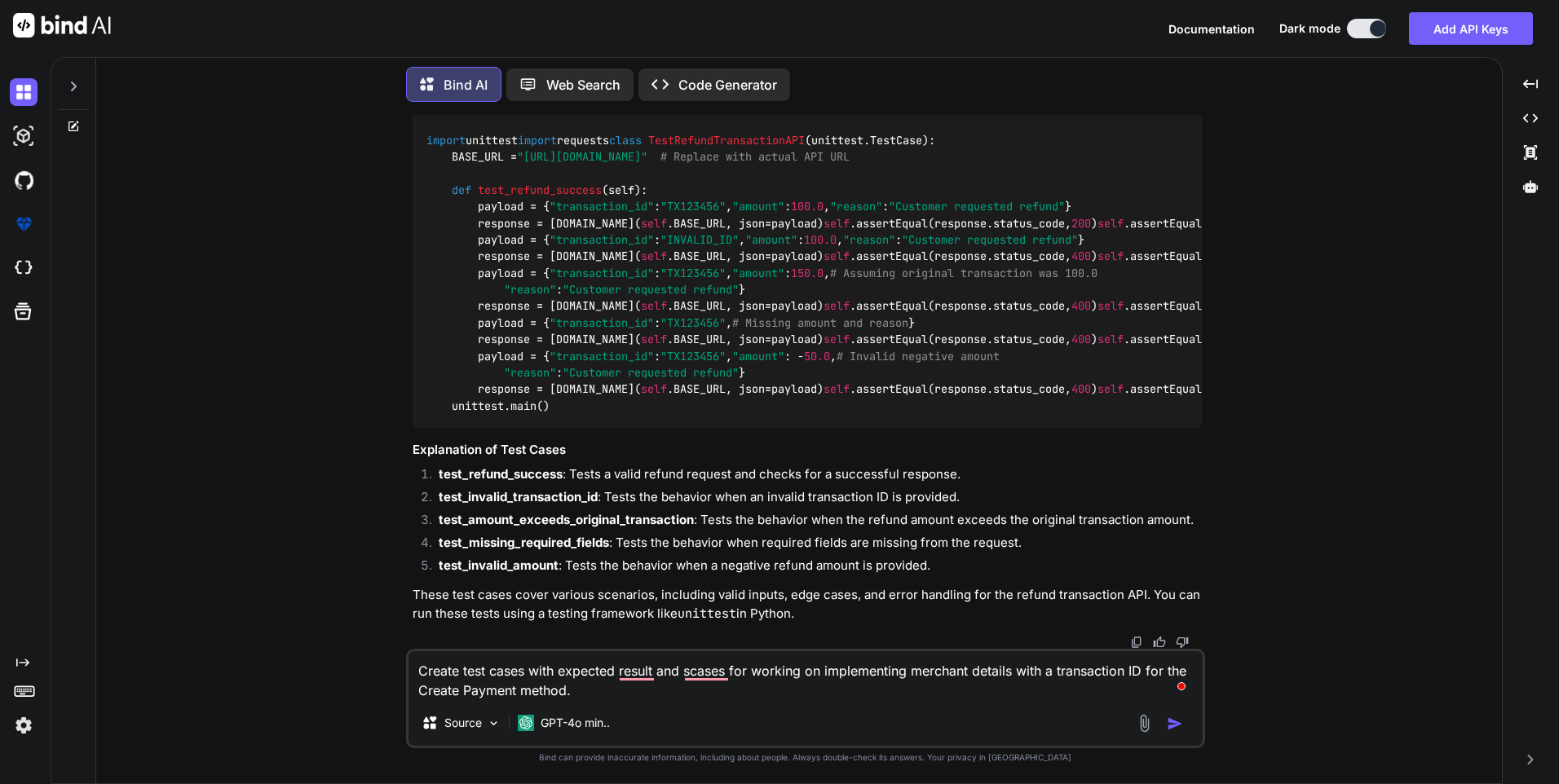
type textarea "Create test cases with expected result and cases for working on implementing me…"
type textarea "x"
type textarea "Create test cases with expected result and scases for working on implementing m…"
type textarea "x"
type textarea "Create test cases with expected result and stcases for working on implementing …"
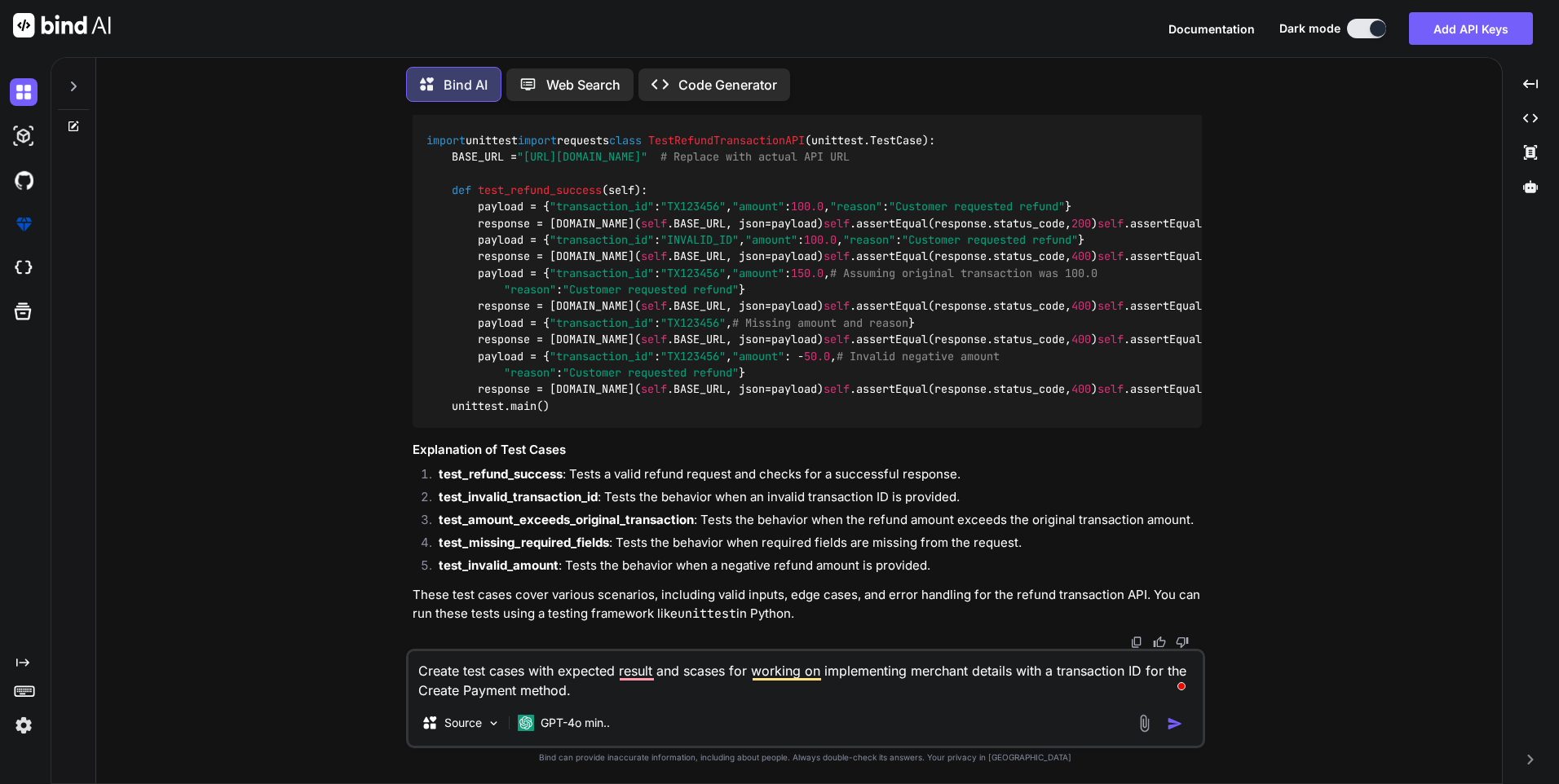
type textarea "x"
type textarea "Create test cases with expected result and stpcases for working on implementing…"
type textarea "x"
type textarea "Create test cases with expected result and stpecases for working on implementin…"
type textarea "x"
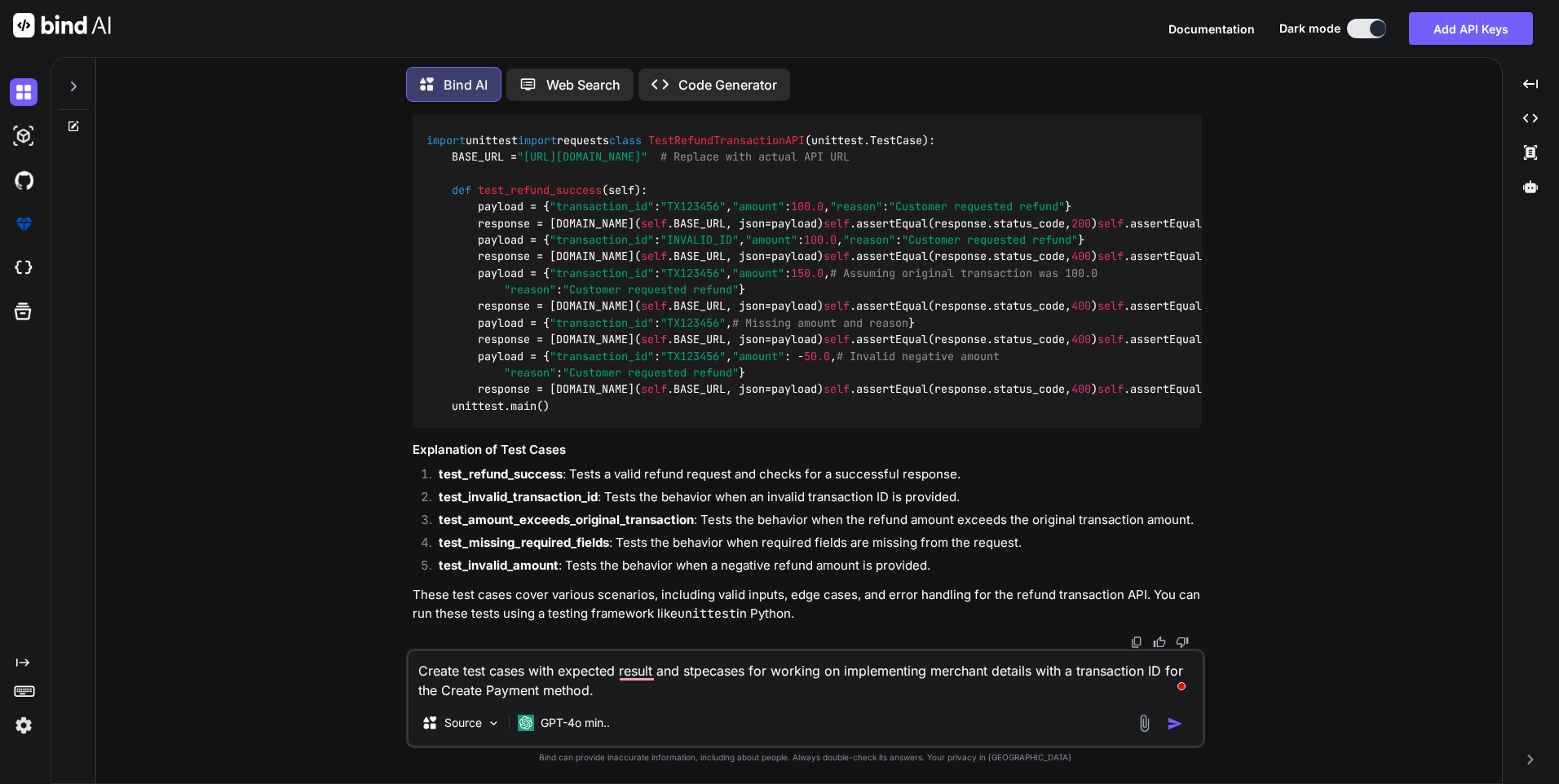
type textarea "Create test cases with expected result and stpescases for working on implementi…"
type textarea "x"
type textarea "Create test cases with expected result and stpes cases for working on implement…"
type textarea "x"
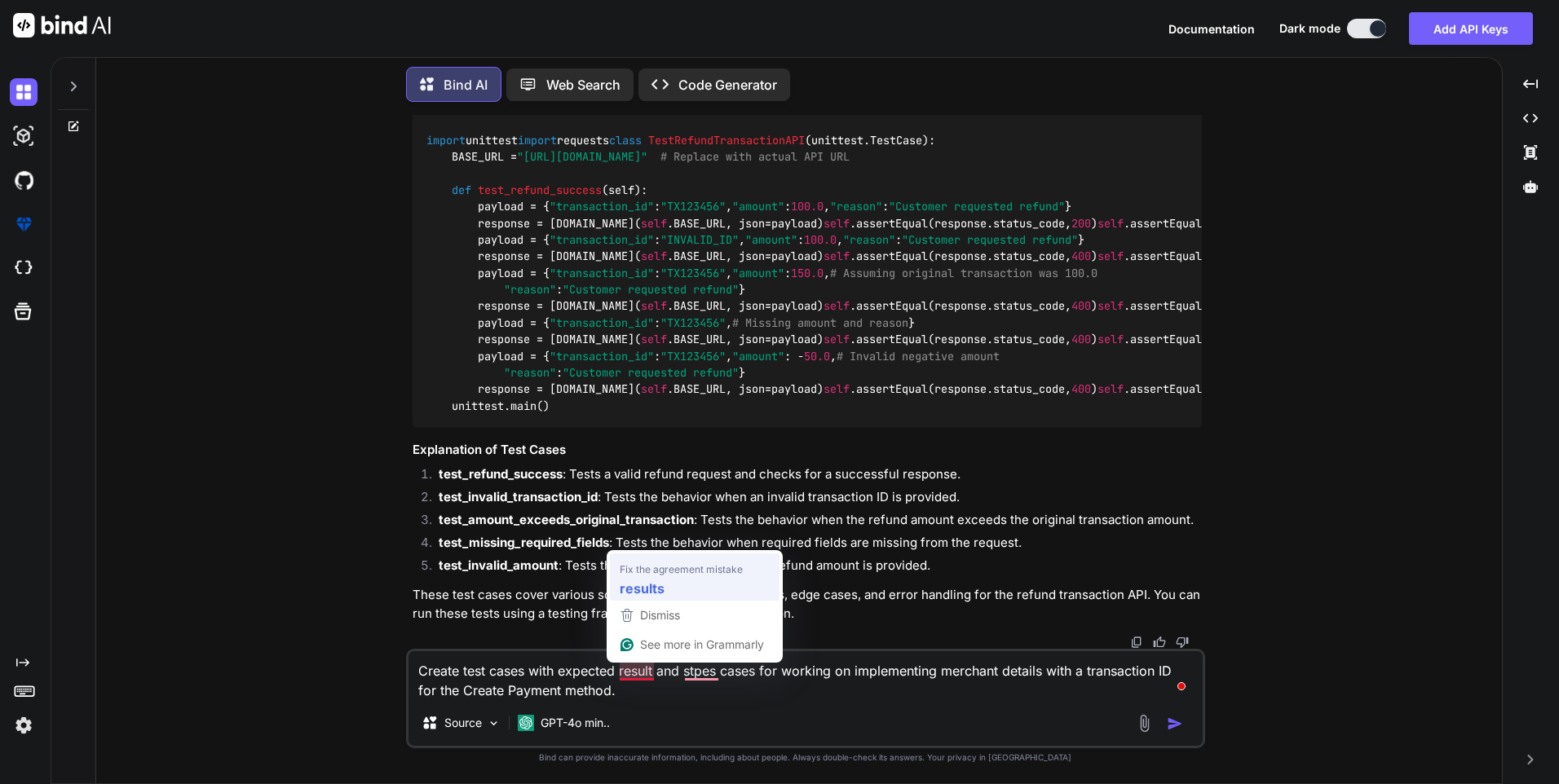
type textarea "Create test cases with expected results and stpes cases for working on implemen…"
type textarea "x"
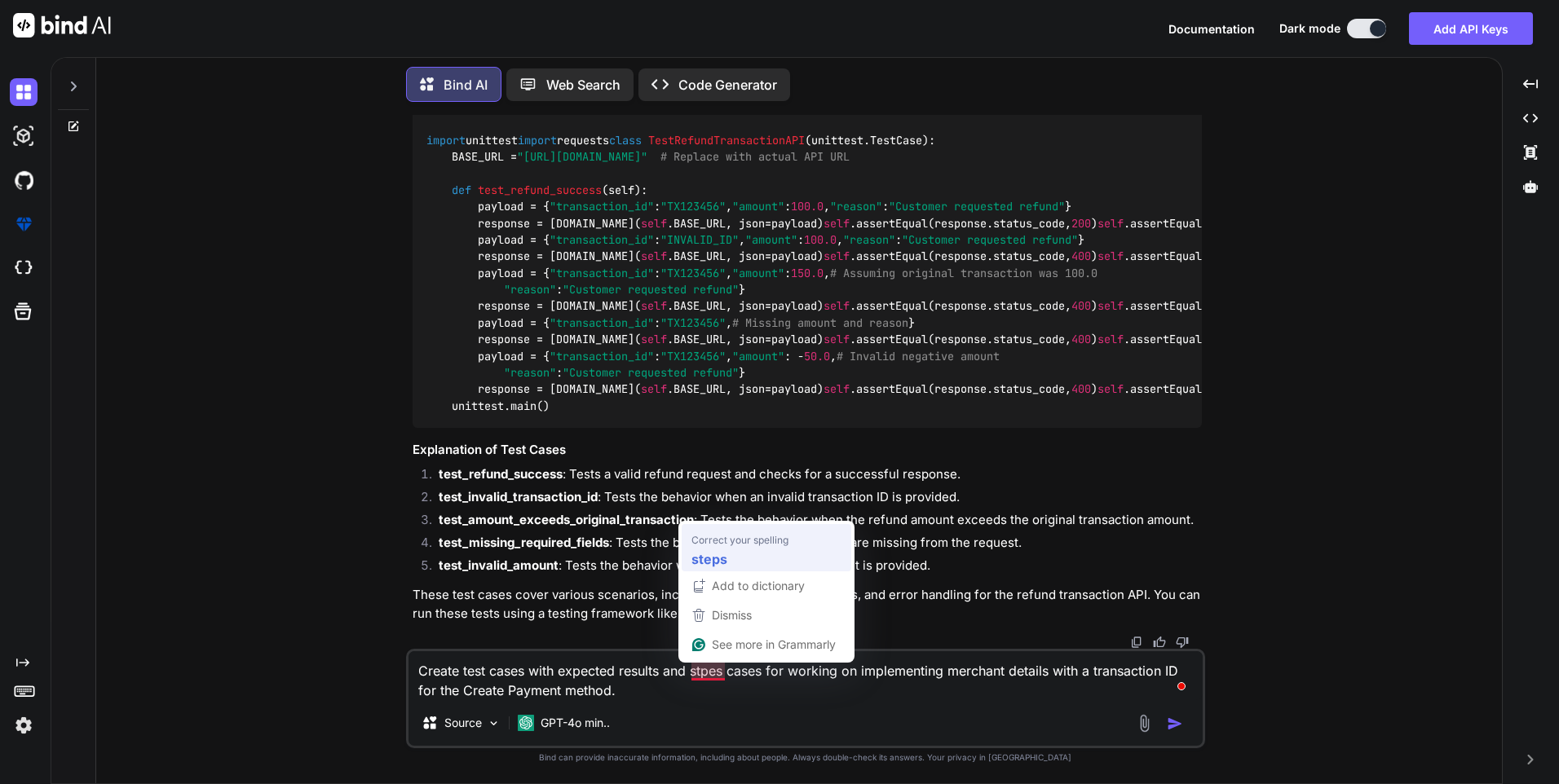
type textarea "Create test cases with expected results and steps cases for working on implemen…"
type textarea "x"
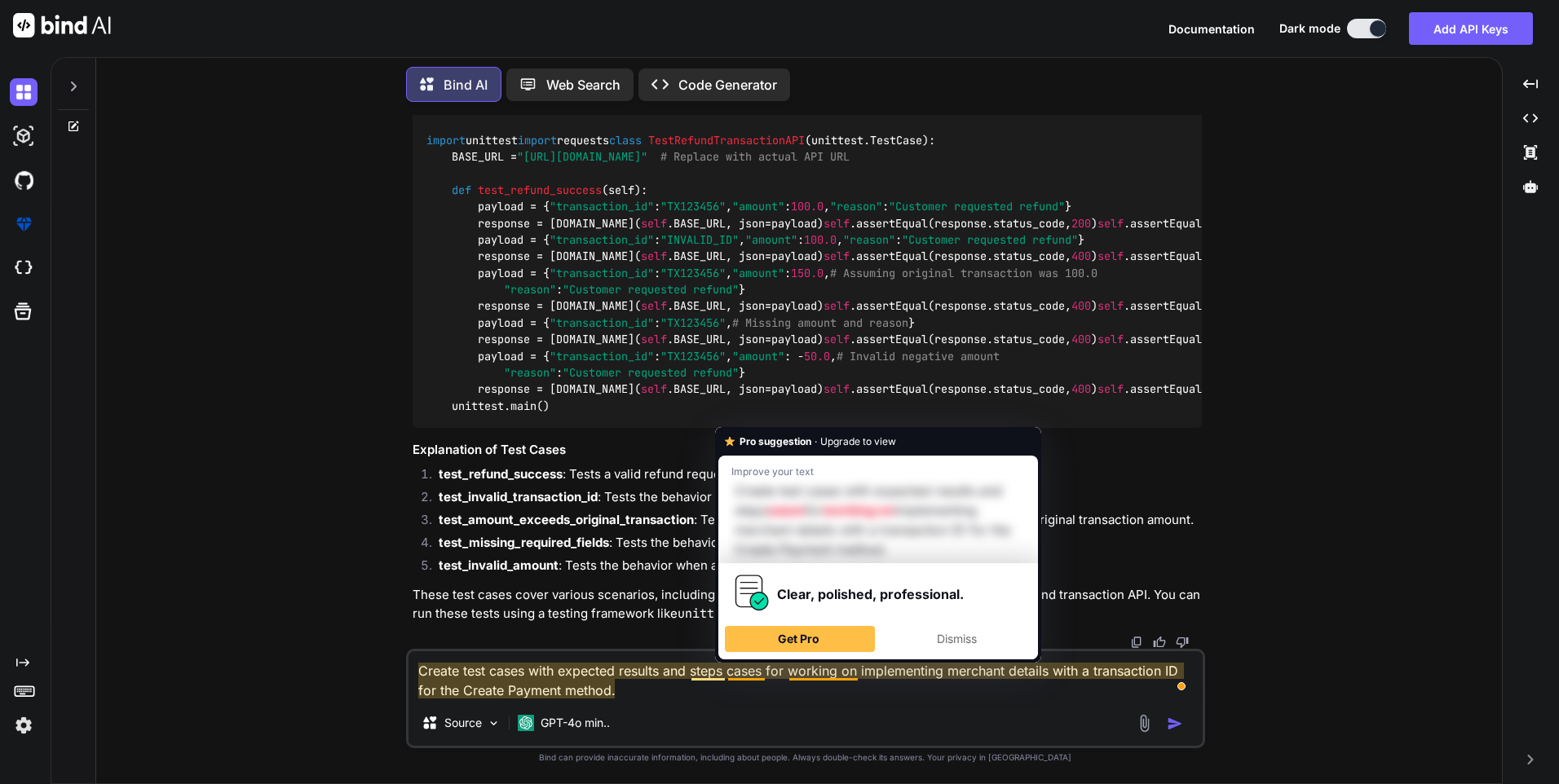
click at [824, 754] on p "Bind can provide inaccurate information, including about people. Always double-…" at bounding box center [804, 757] width 799 height 12
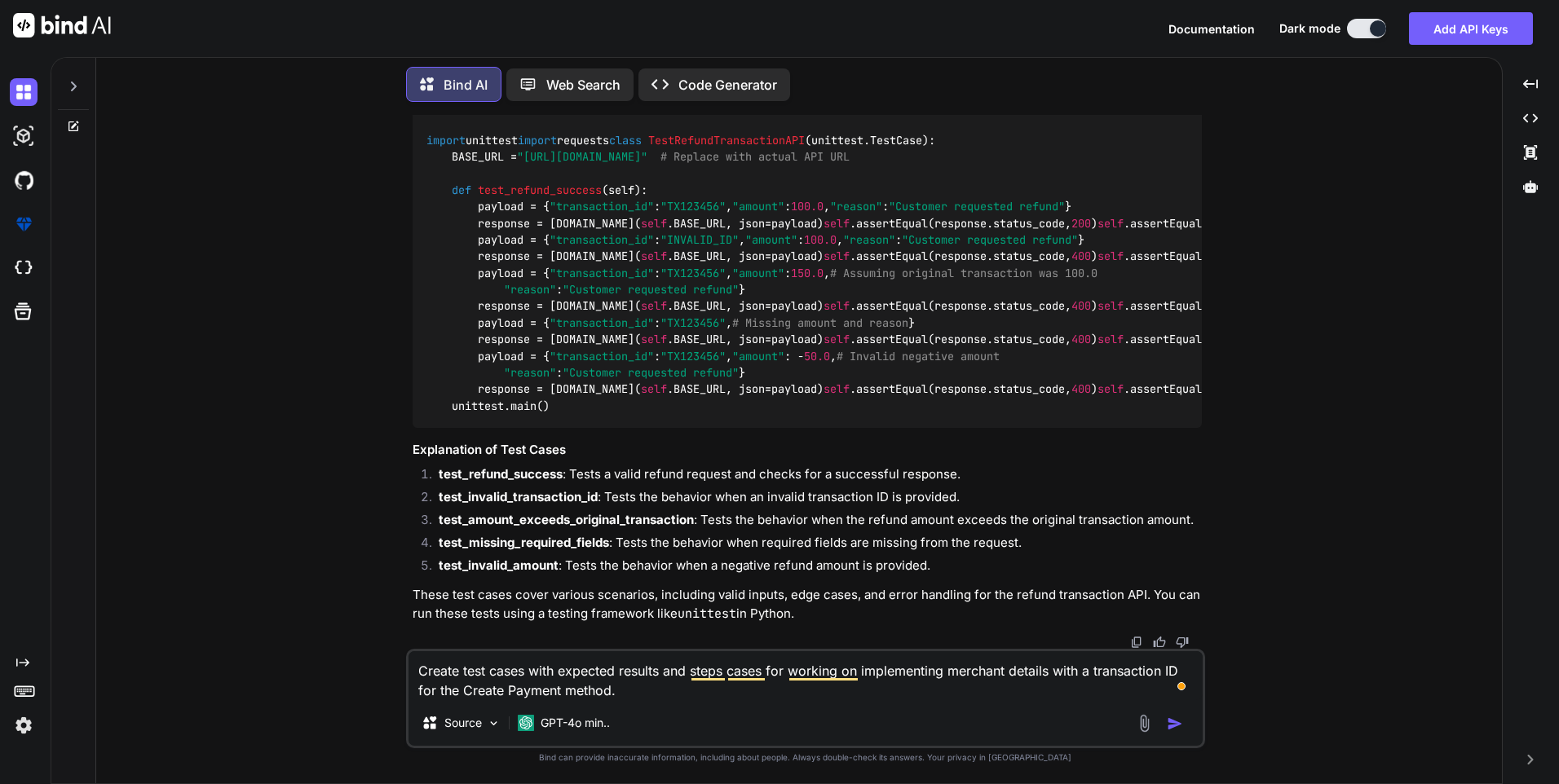
click at [766, 678] on textarea "Create test cases with expected results and steps cases for working on implemen…" at bounding box center [805, 675] width 794 height 49
type textarea "Create test cases with expected results and steps case for working on implement…"
type textarea "x"
type textarea "Create test cases with expected results and steps cas for working on implementi…"
type textarea "x"
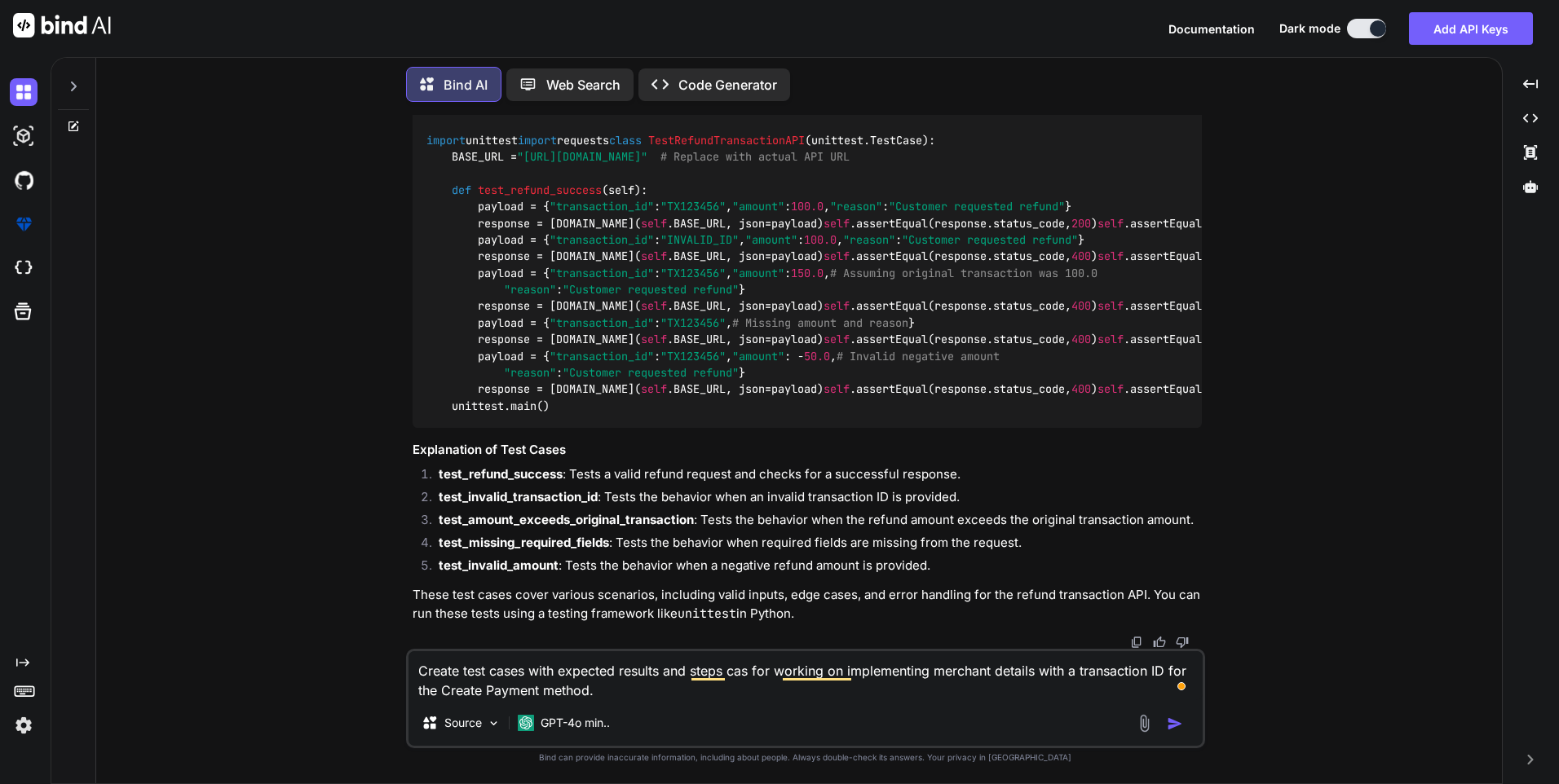
type textarea "Create test cases with expected results and steps ca for working on implementin…"
type textarea "x"
type textarea "Create test cases with expected results and steps c for working on implementing…"
type textarea "x"
type textarea "Create test cases with expected results and steps for working on implementing m…"
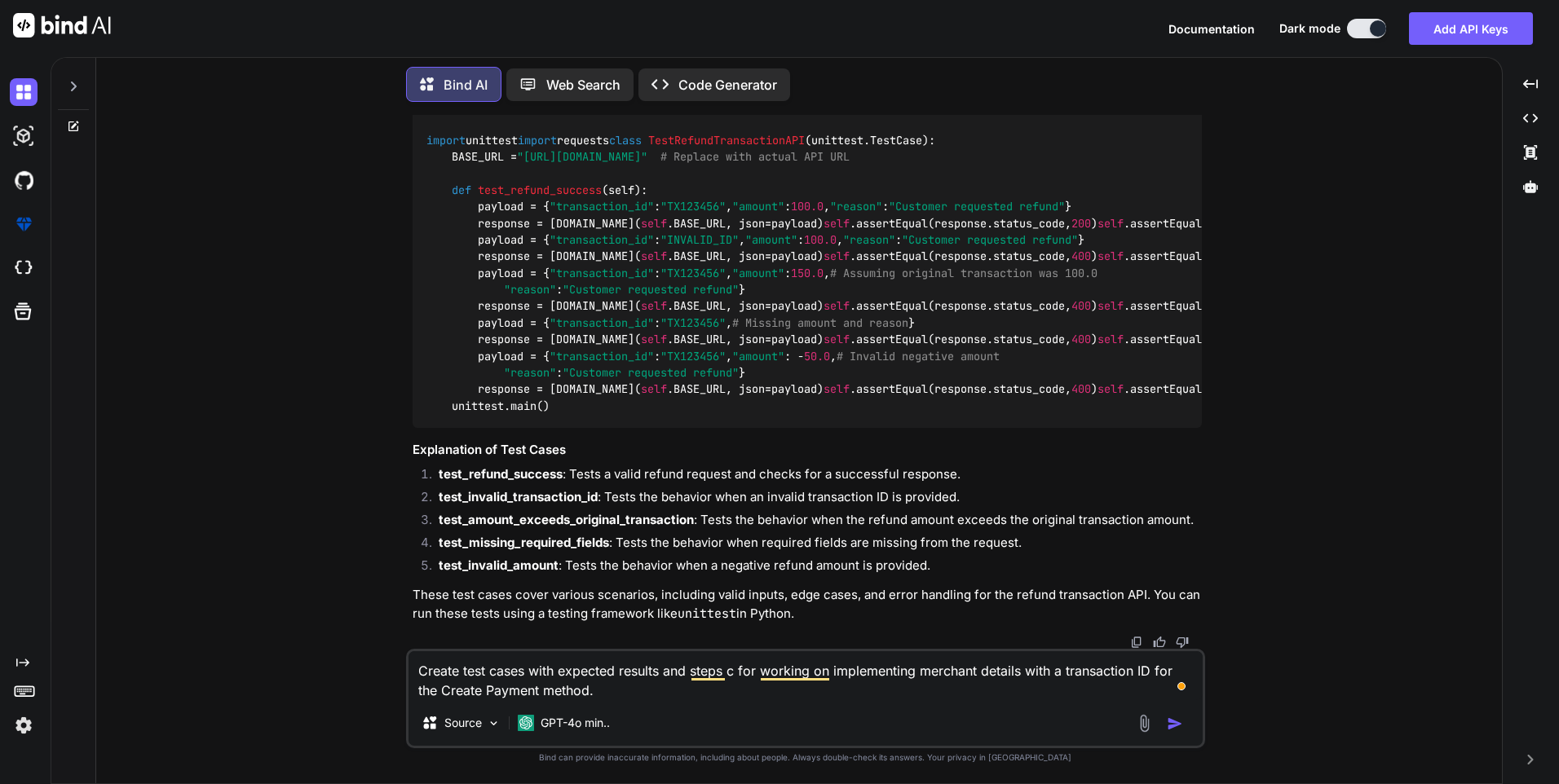
type textarea "x"
type textarea "Create test cases with expected results and steps for working on implementing m…"
type textarea "x"
type textarea "Create test cases with expected results and steps for working on implementing m…"
click at [1174, 720] on img "button" at bounding box center [1175, 723] width 16 height 16
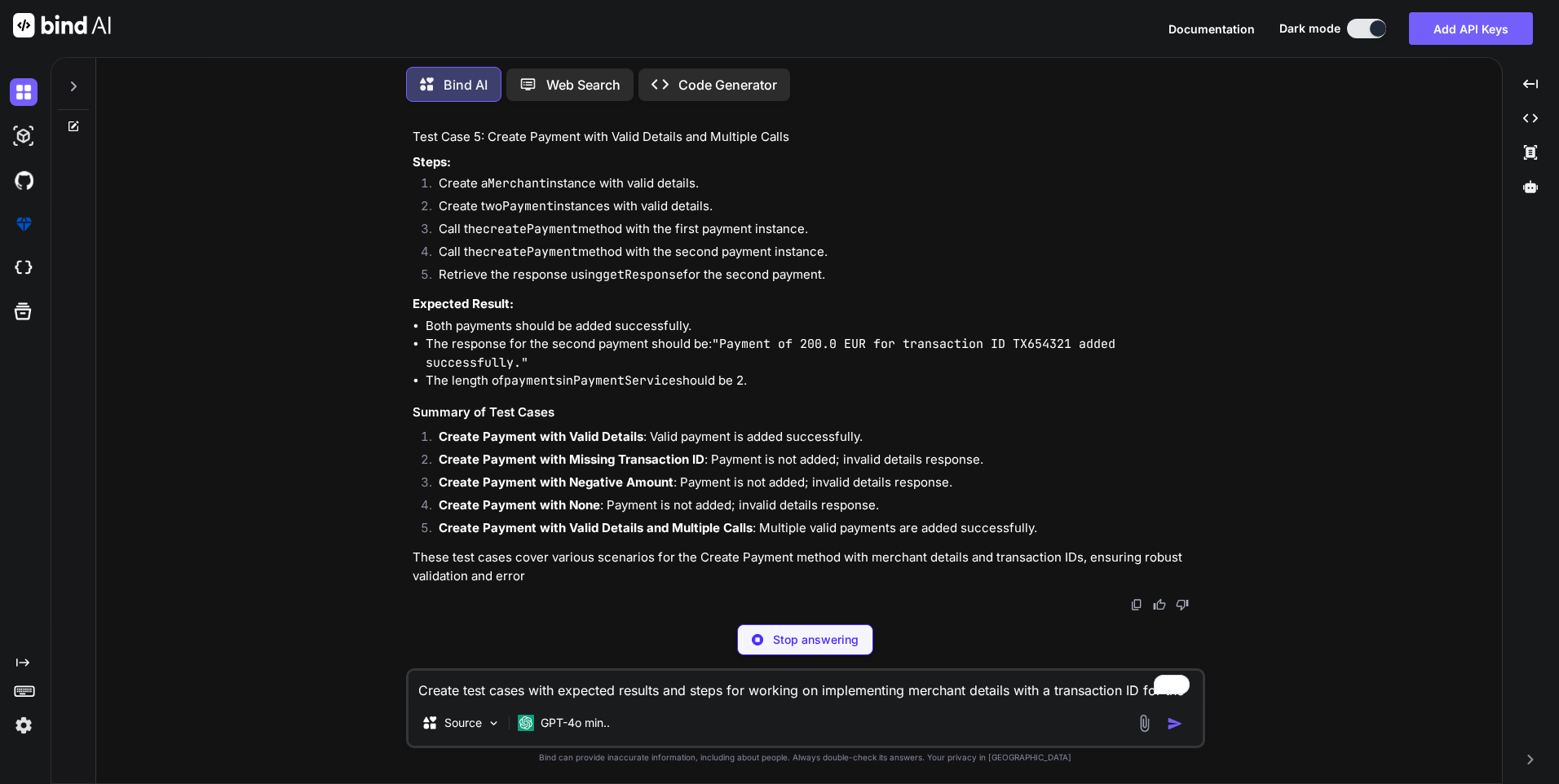
scroll to position [6632, 0]
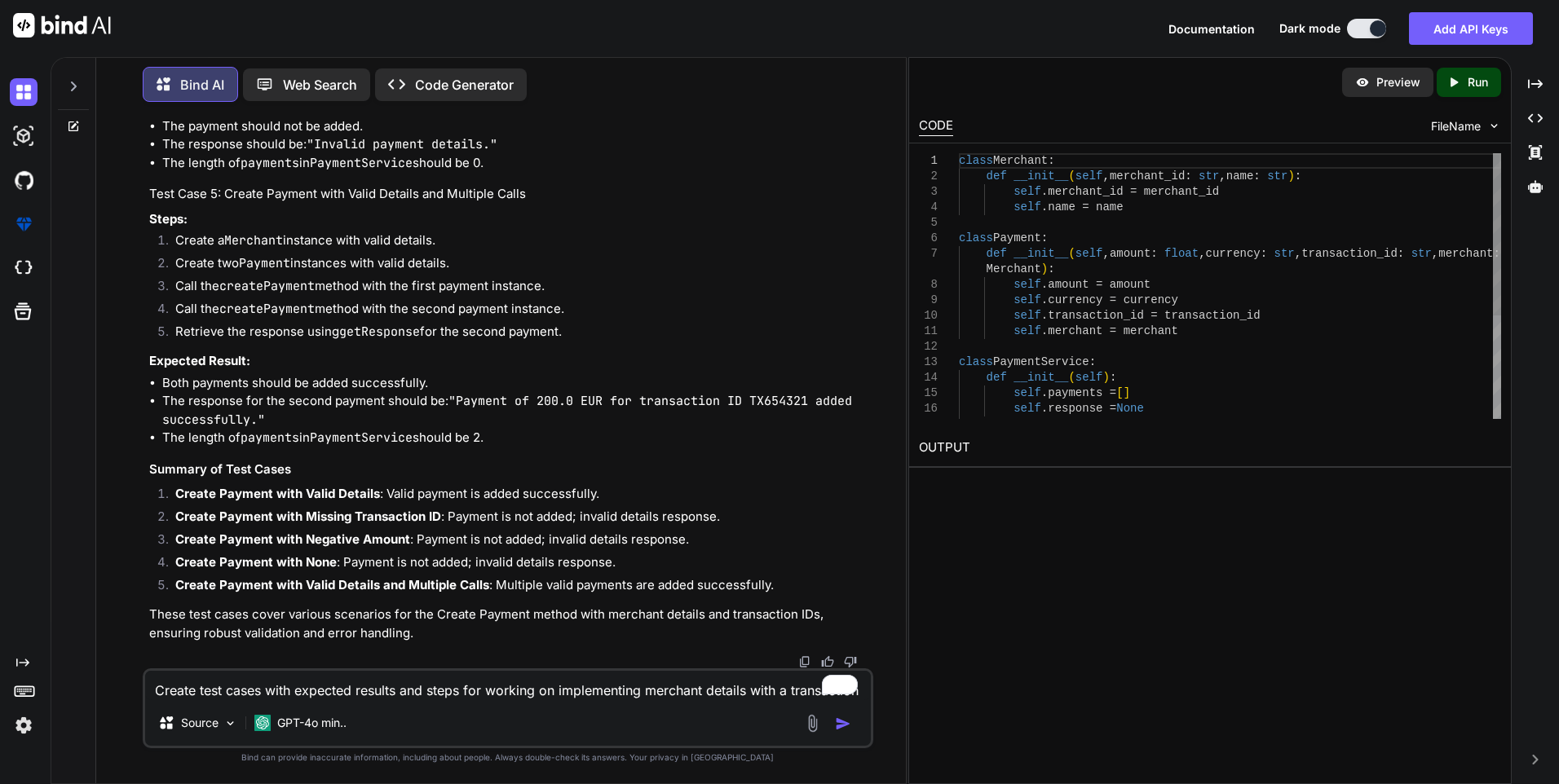
type textarea "x"
drag, startPoint x: 226, startPoint y: 365, endPoint x: 291, endPoint y: 364, distance: 65.0
drag, startPoint x: 291, startPoint y: 364, endPoint x: 246, endPoint y: 372, distance: 45.7
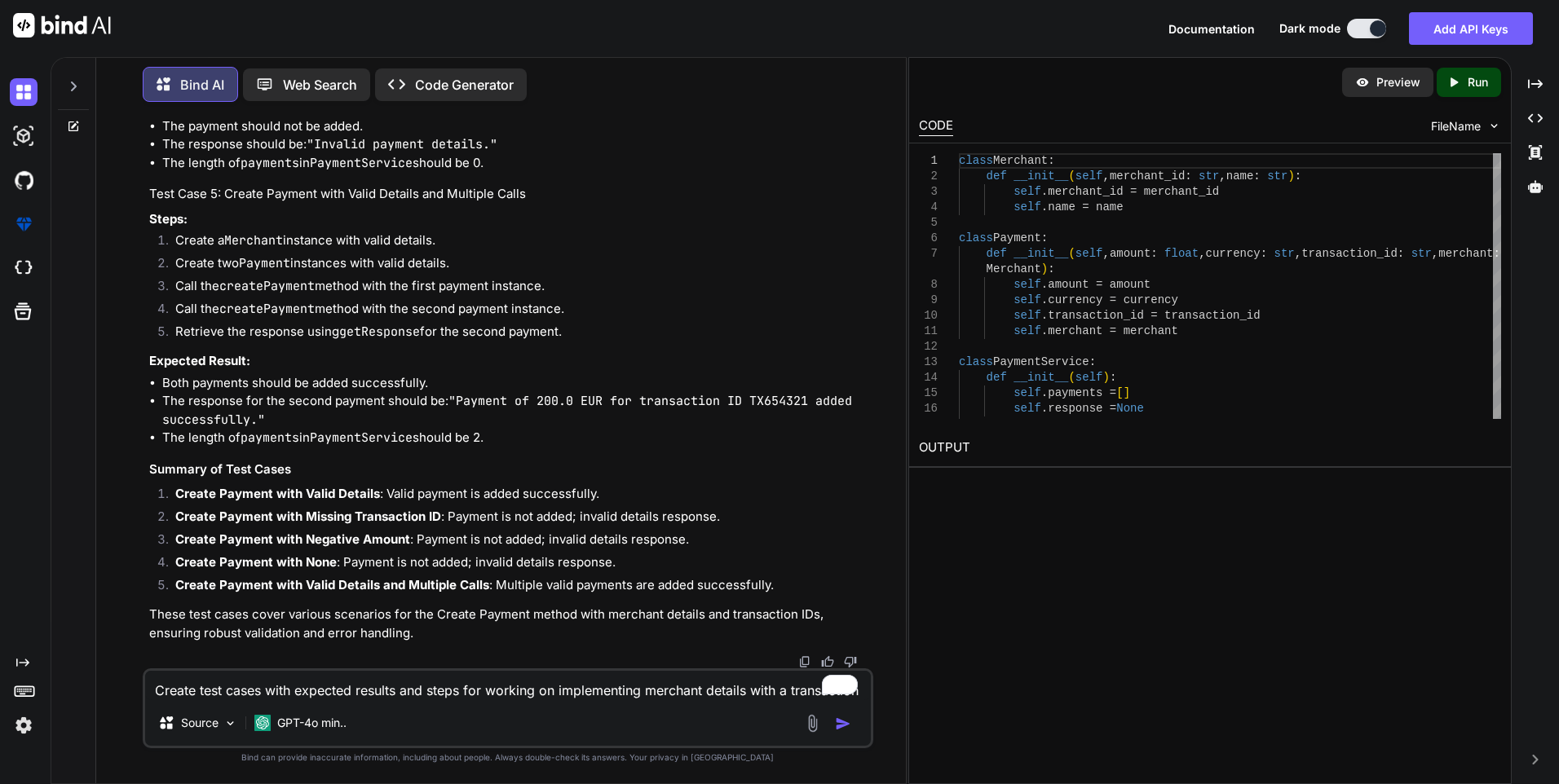
drag, startPoint x: 221, startPoint y: 361, endPoint x: 444, endPoint y: 365, distance: 223.0
copy h4 "Create Payment with Valid Details"
drag, startPoint x: 177, startPoint y: 406, endPoint x: 448, endPoint y: 487, distance: 282.8
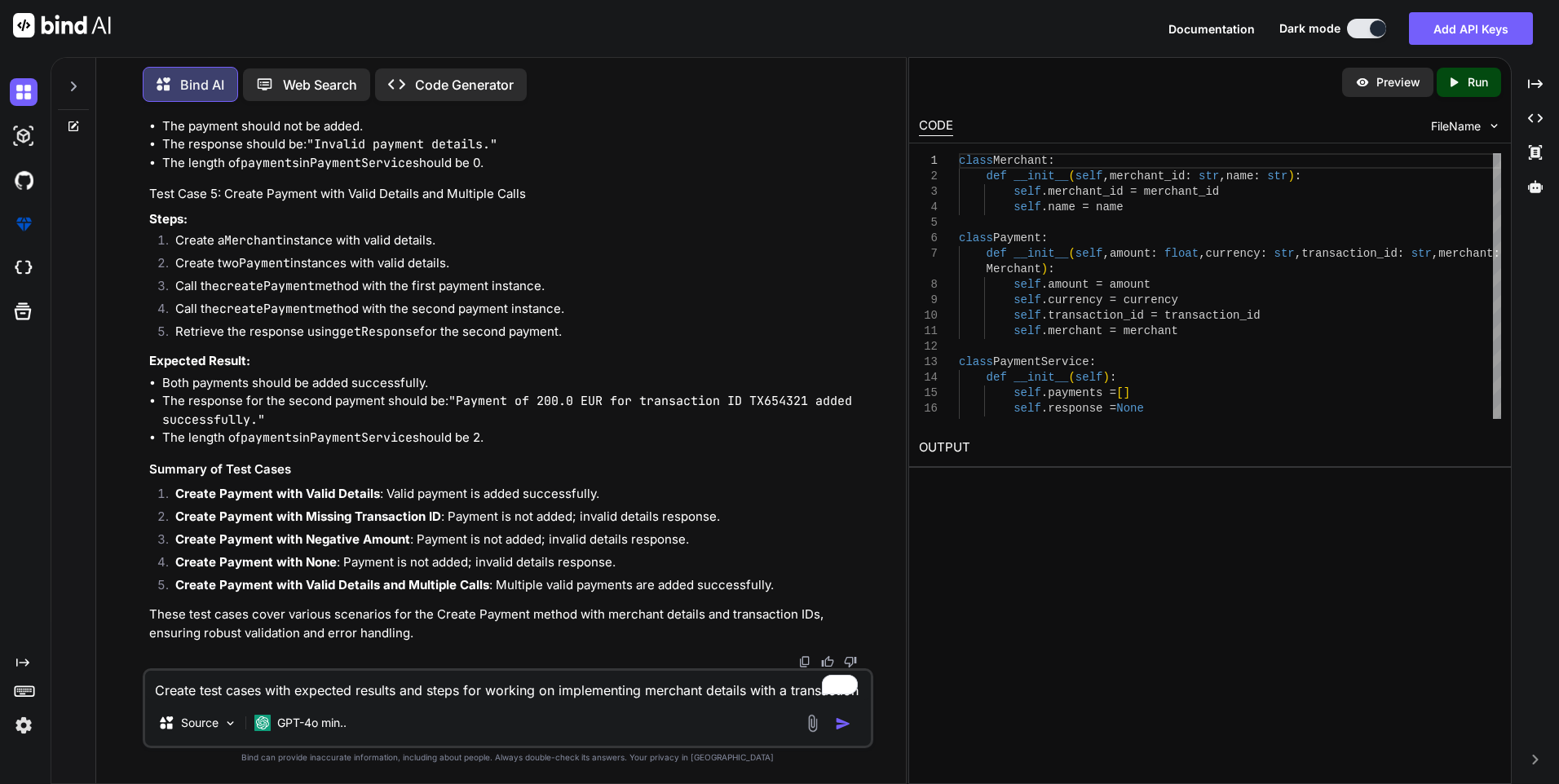
copy ol "Create a Merchant instance with valid details. Create a Payment instance with v…"
drag, startPoint x: 162, startPoint y: 525, endPoint x: 508, endPoint y: 562, distance: 348.0
copy ul "The payment should be added successfully. The response should be: "Payment of 1…"
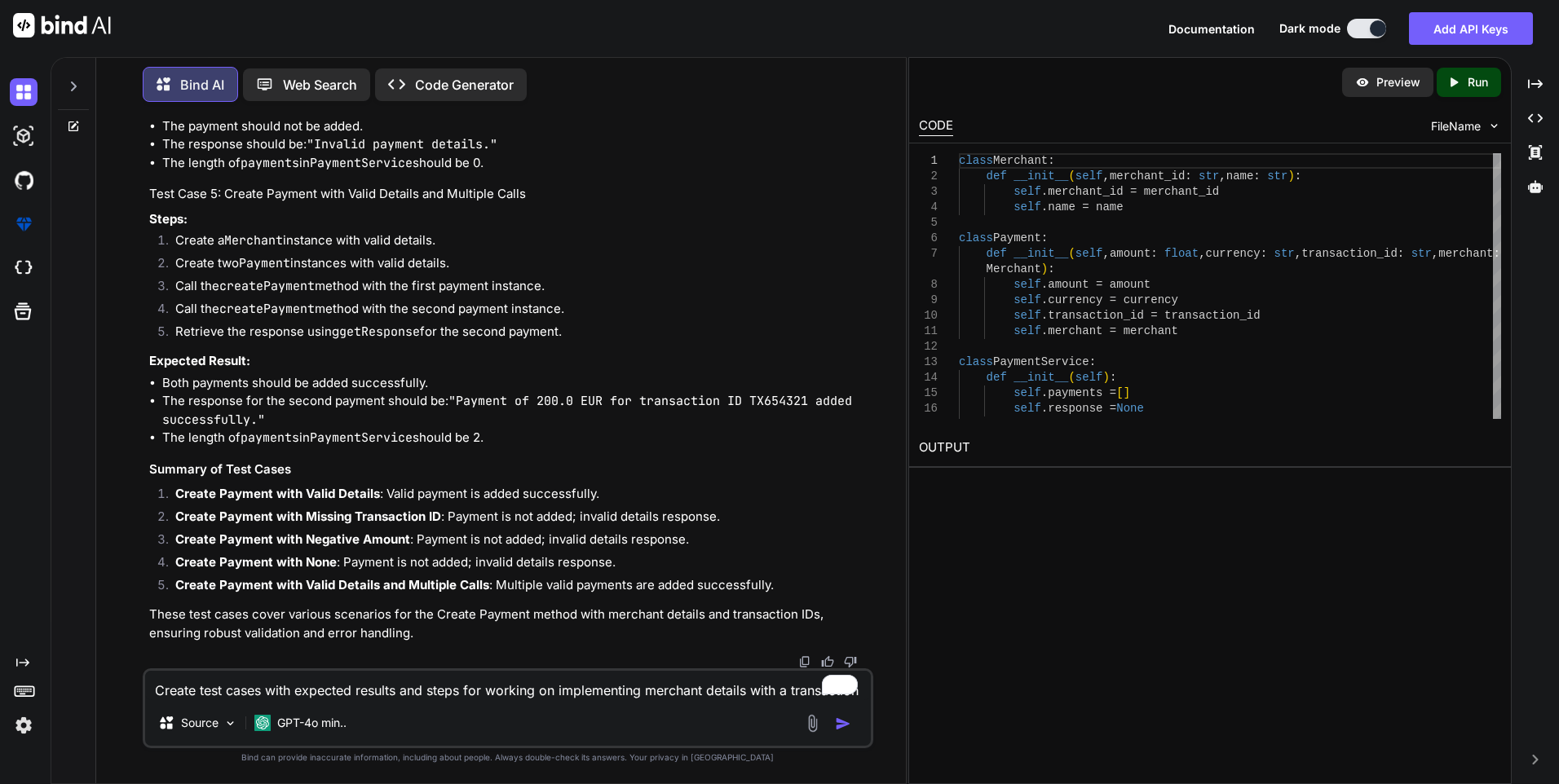
scroll to position [6770, 0]
drag, startPoint x: 224, startPoint y: 351, endPoint x: 493, endPoint y: 354, distance: 269.0
copy h4 "Create Payment with Missing Transaction ID"
drag, startPoint x: 432, startPoint y: 467, endPoint x: 174, endPoint y: 407, distance: 264.9
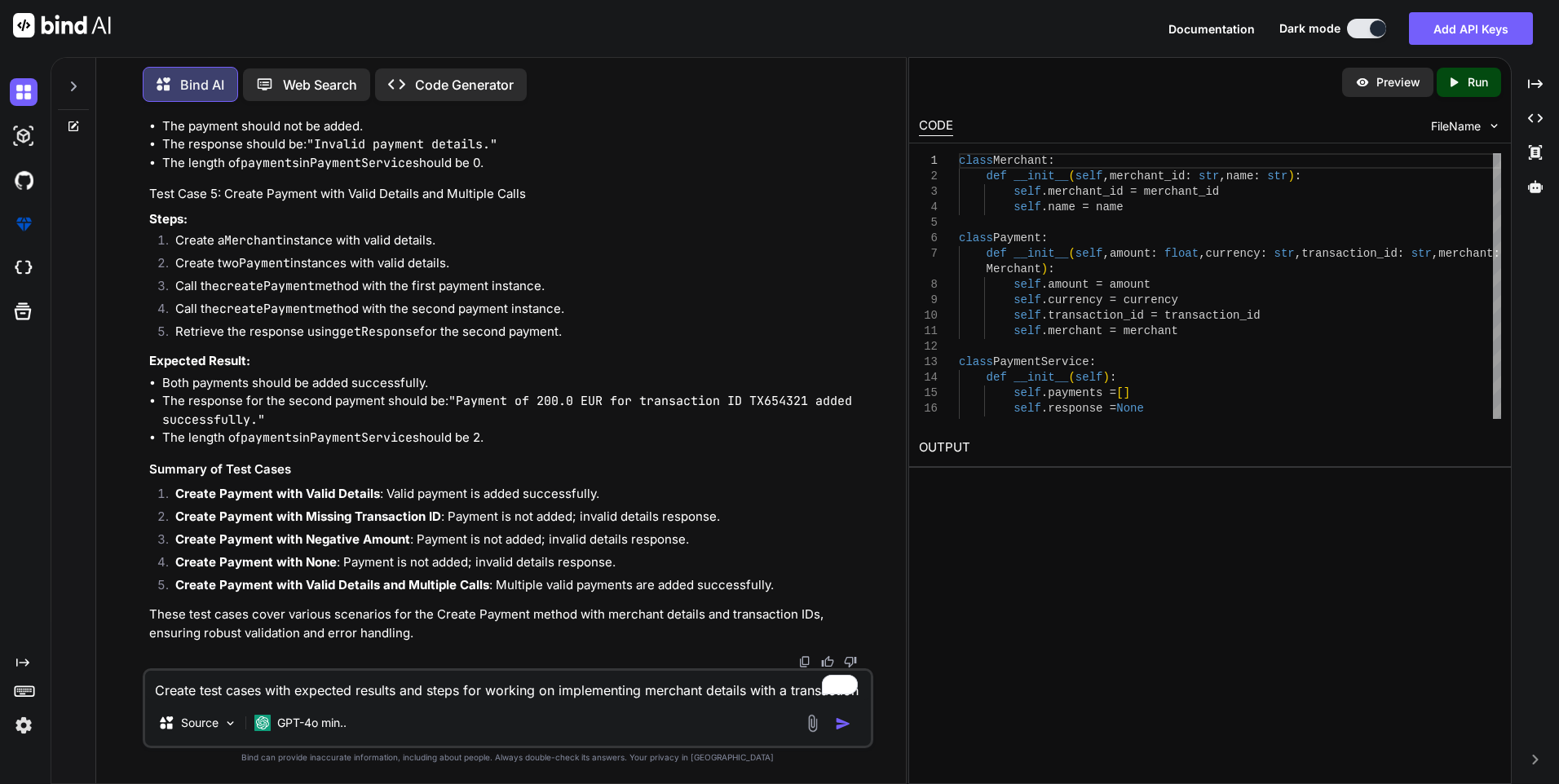
copy ol "Create a Merchant instance with valid details. Create a Payment instance with a…"
drag, startPoint x: 165, startPoint y: 349, endPoint x: 539, endPoint y: 395, distance: 376.8
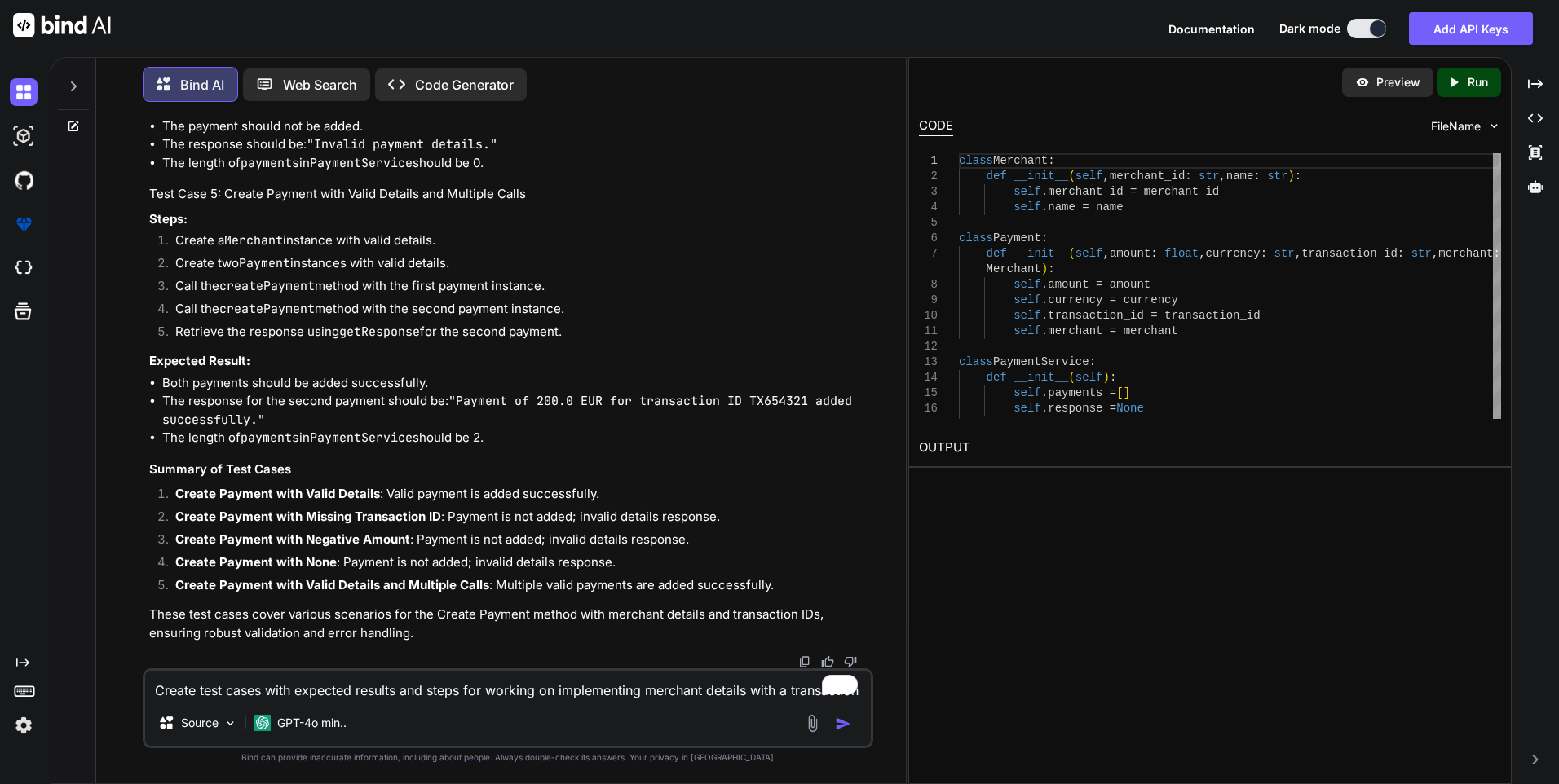
copy ul "The payment should not be added. The response should be: "Invalid payment detai…"
drag, startPoint x: 228, startPoint y: 335, endPoint x: 477, endPoint y: 351, distance: 249.5
copy h4 "Create Payment with Negative Amount"
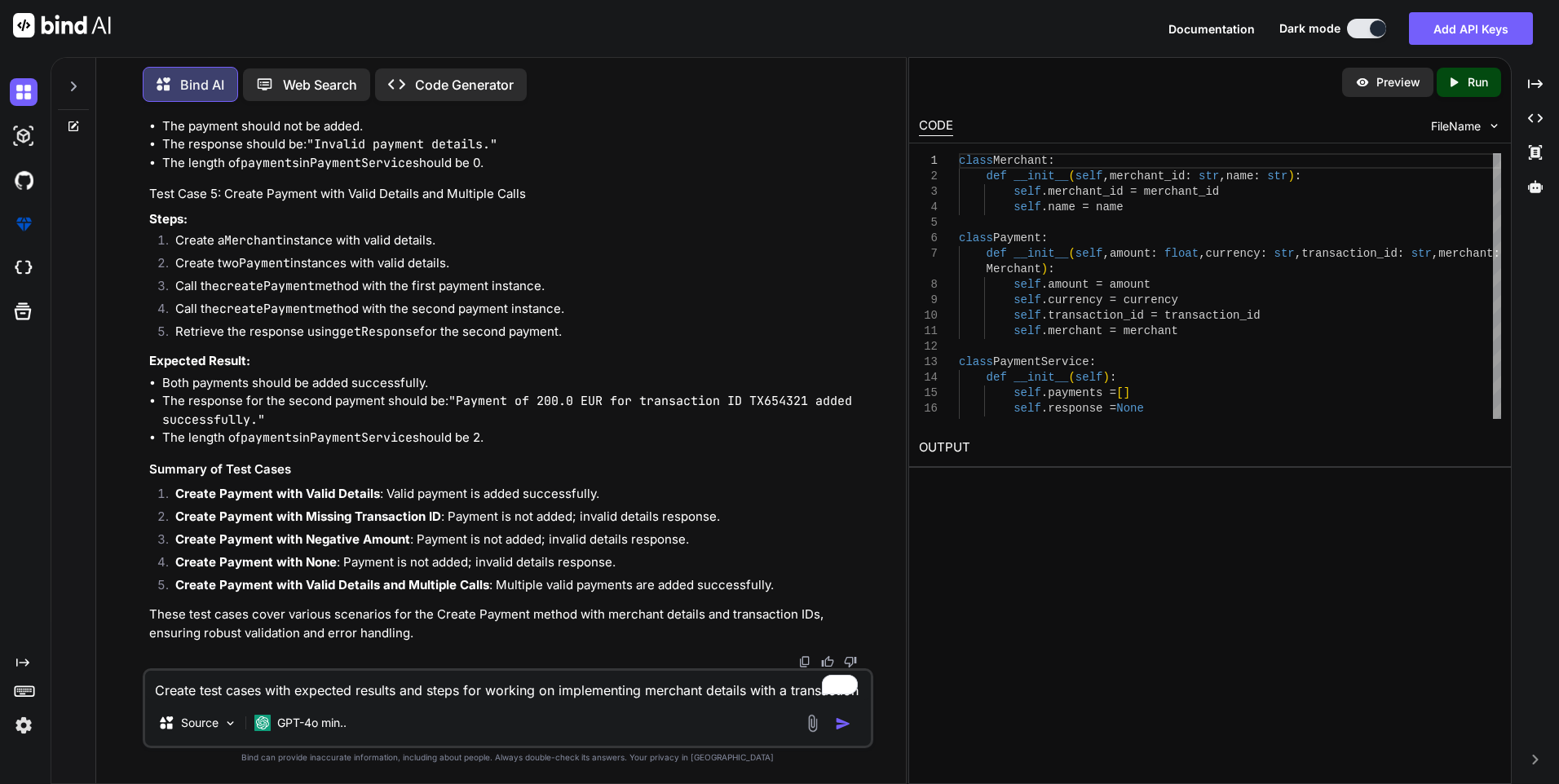
drag, startPoint x: 175, startPoint y: 386, endPoint x: 434, endPoint y: 454, distance: 267.8
copy ol "Create a Merchant instance with valid details. Create a Payment instance with a…"
drag, startPoint x: 498, startPoint y: 545, endPoint x: 166, endPoint y: 511, distance: 333.7
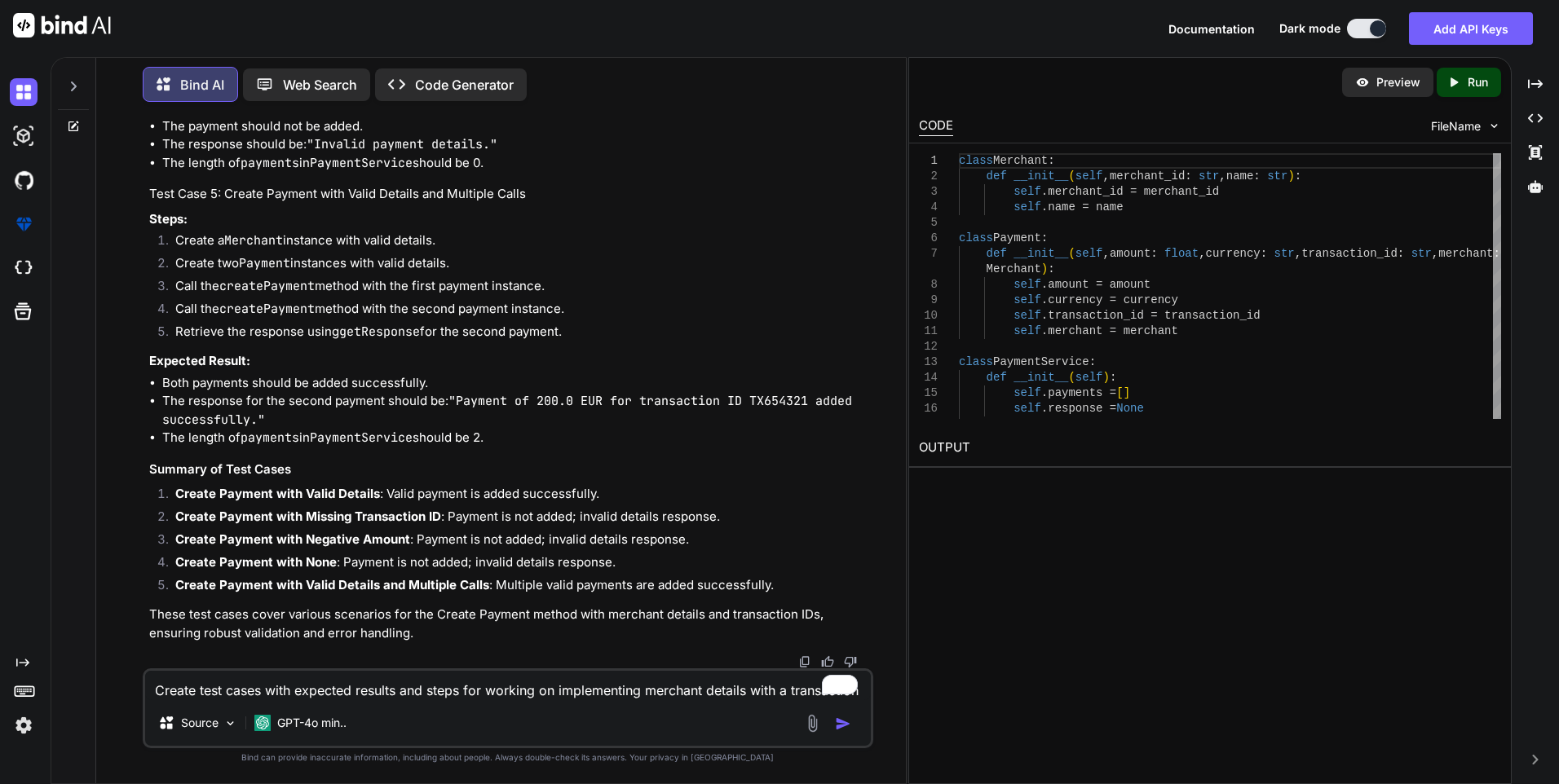
copy ul "The payment should not be added. The response should be: "Invalid payment detai…"
drag, startPoint x: 226, startPoint y: 329, endPoint x: 402, endPoint y: 333, distance: 176.0
click at [402, 15] on h4 "Test Case 4: Create Payment with None" at bounding box center [510, 7] width 721 height 19
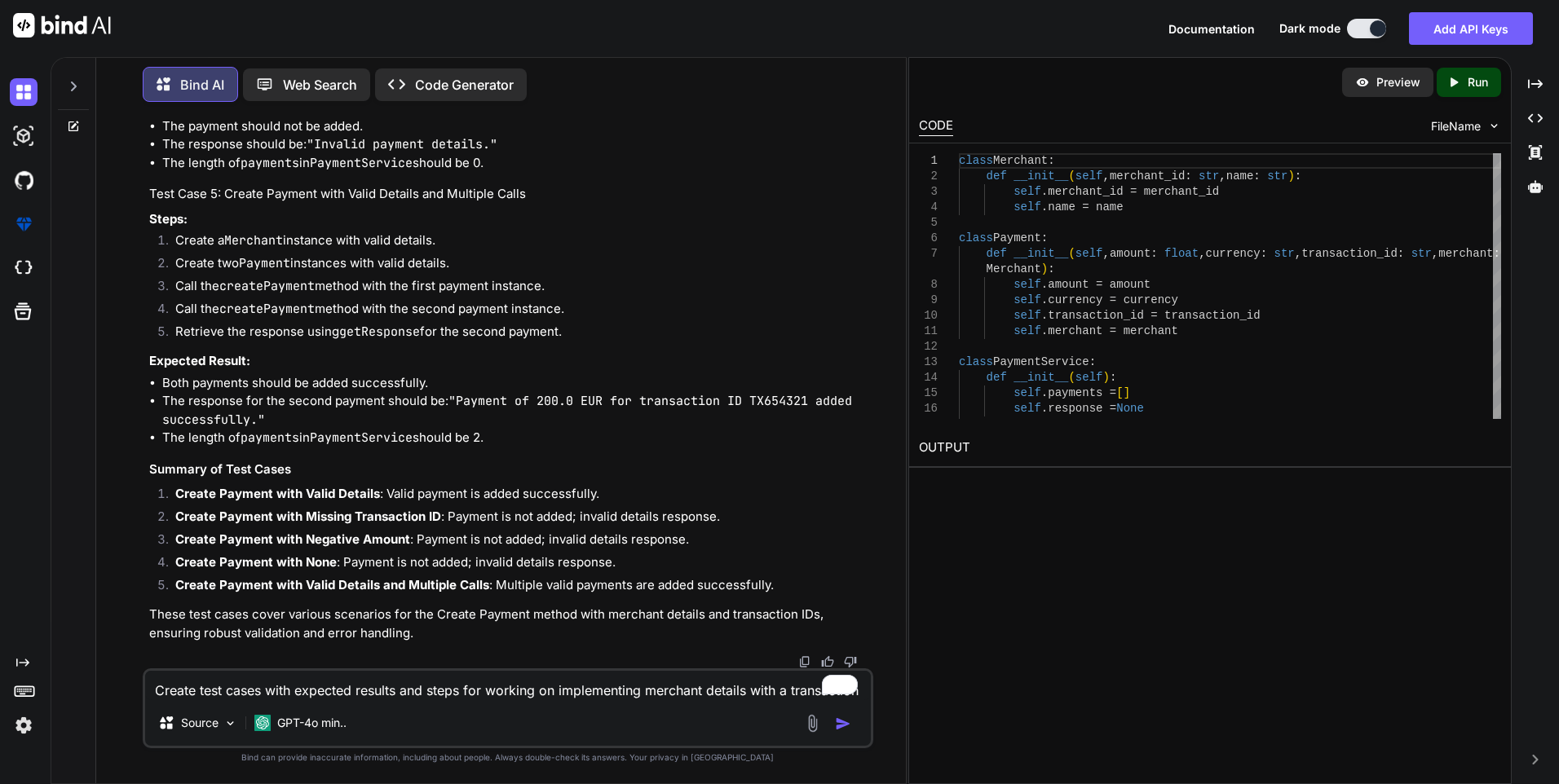
copy h4 "Create Payment with None"
drag, startPoint x: 178, startPoint y: 375, endPoint x: 438, endPoint y: 400, distance: 261.2
click at [438, 89] on ol "Call the createPayment method with None . Retrieve the response using getRespon…" at bounding box center [510, 66] width 721 height 46
drag, startPoint x: 160, startPoint y: 444, endPoint x: 522, endPoint y: 496, distance: 365.7
click at [522, 173] on ul "The payment should not be added. The response should be: "Invalid payment detai…" at bounding box center [510, 145] width 721 height 56
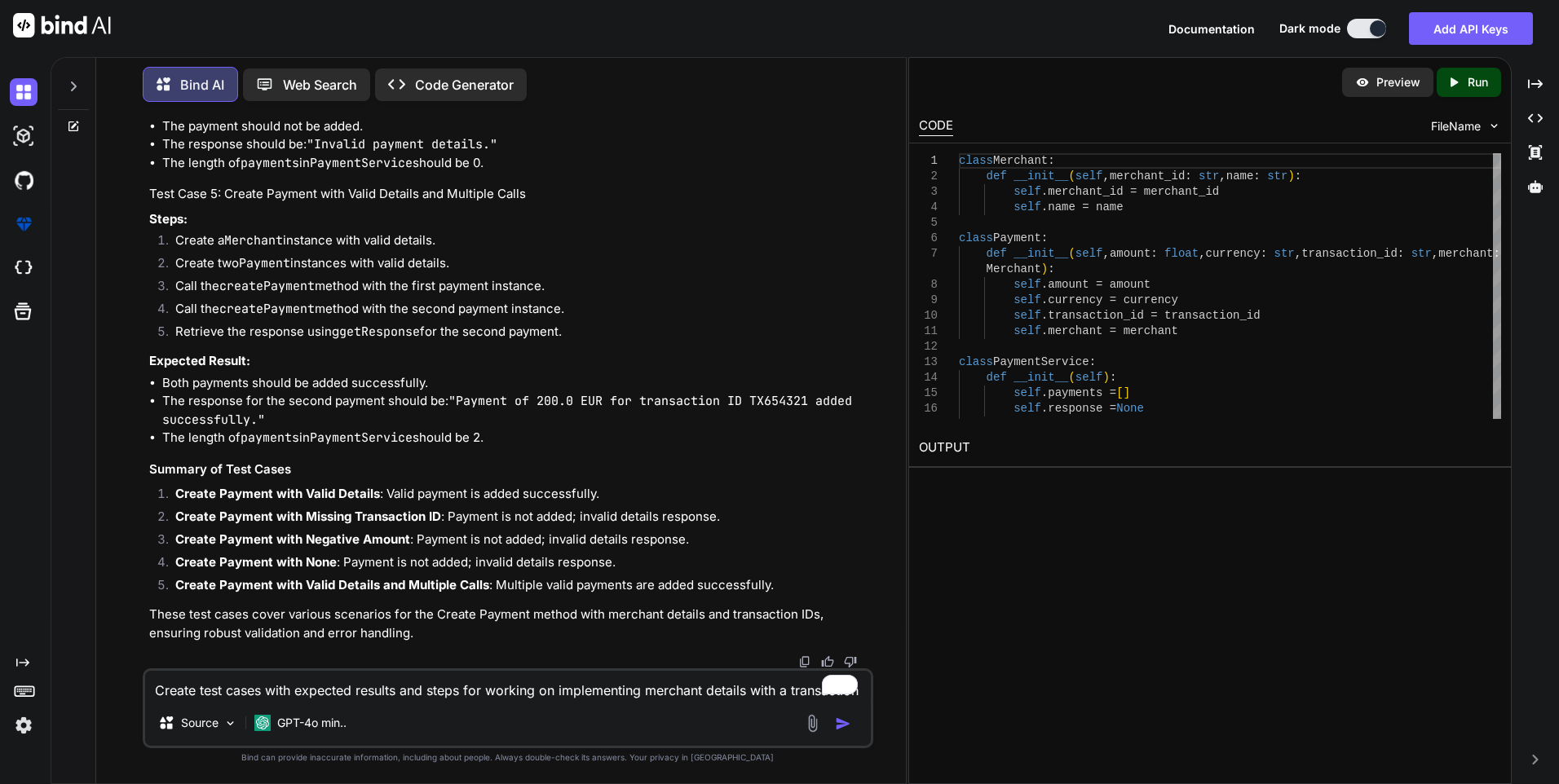
scroll to position [7423, 0]
drag, startPoint x: 227, startPoint y: 357, endPoint x: 544, endPoint y: 357, distance: 317.0
click at [544, 204] on h4 "Test Case 5: Create Payment with Valid Details and Multiple Calls" at bounding box center [510, 195] width 721 height 19
click at [170, 254] on li "Create a Merchant instance with valid details." at bounding box center [516, 242] width 708 height 23
drag, startPoint x: 179, startPoint y: 401, endPoint x: 596, endPoint y: 504, distance: 429.5
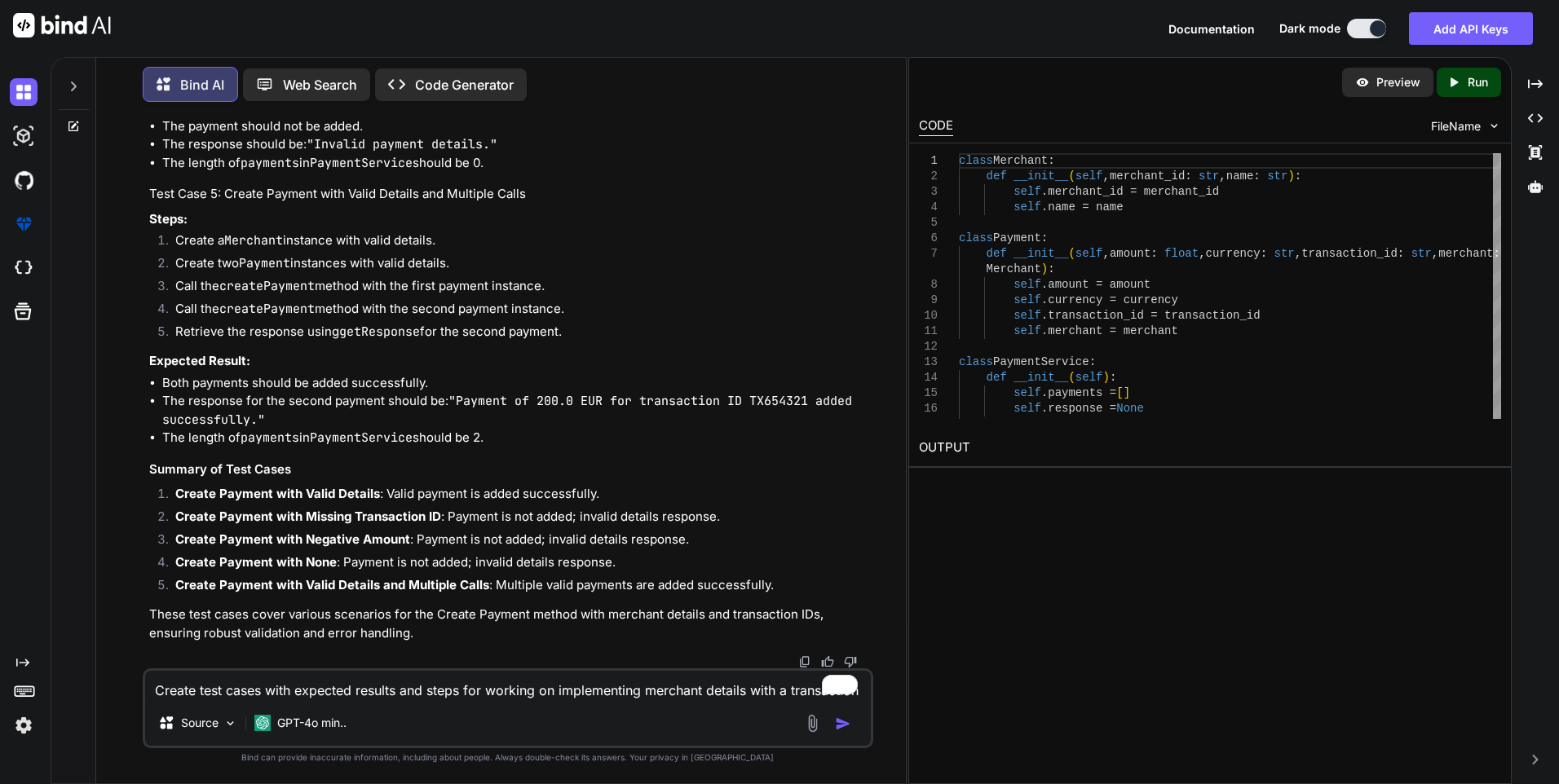
click at [596, 345] on ol "Create a Merchant instance with valid details. Create two Payment instances wit…" at bounding box center [510, 288] width 721 height 114
drag, startPoint x: 160, startPoint y: 380, endPoint x: 516, endPoint y: 438, distance: 360.7
click at [516, 438] on ul "Both payments should be added successfully. The response for the second payment…" at bounding box center [510, 410] width 721 height 74
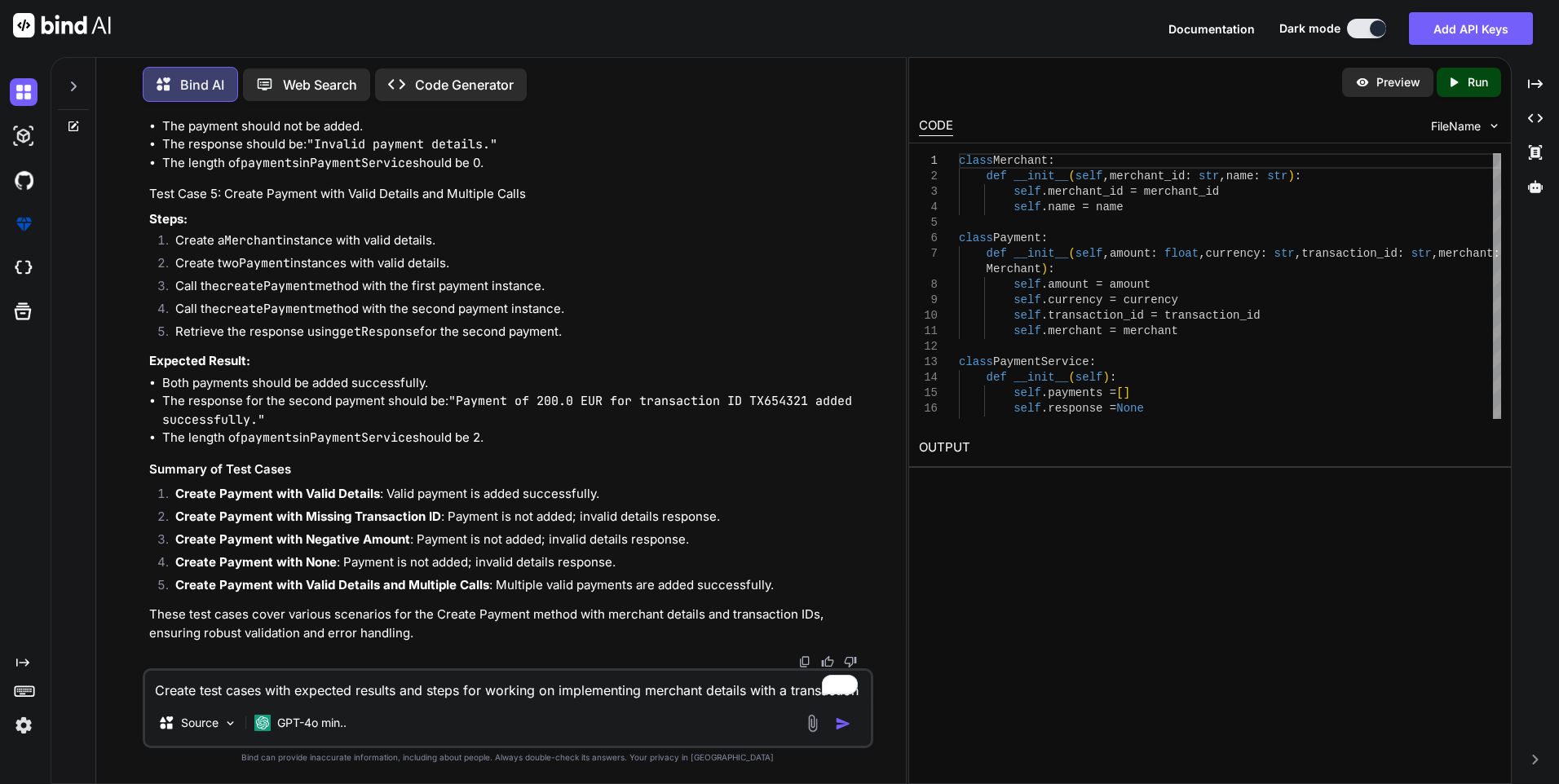
drag, startPoint x: 291, startPoint y: 354, endPoint x: 152, endPoint y: 340, distance: 139.7
click at [209, 694] on textarea "Create test cases with expected results and steps for working on implementing m…" at bounding box center [507, 685] width 726 height 30
paste textarea "Create test cases with expected results and steps for working on implementing m…"
type textarea "Create test cases with expected results and steps for working on implementing m…"
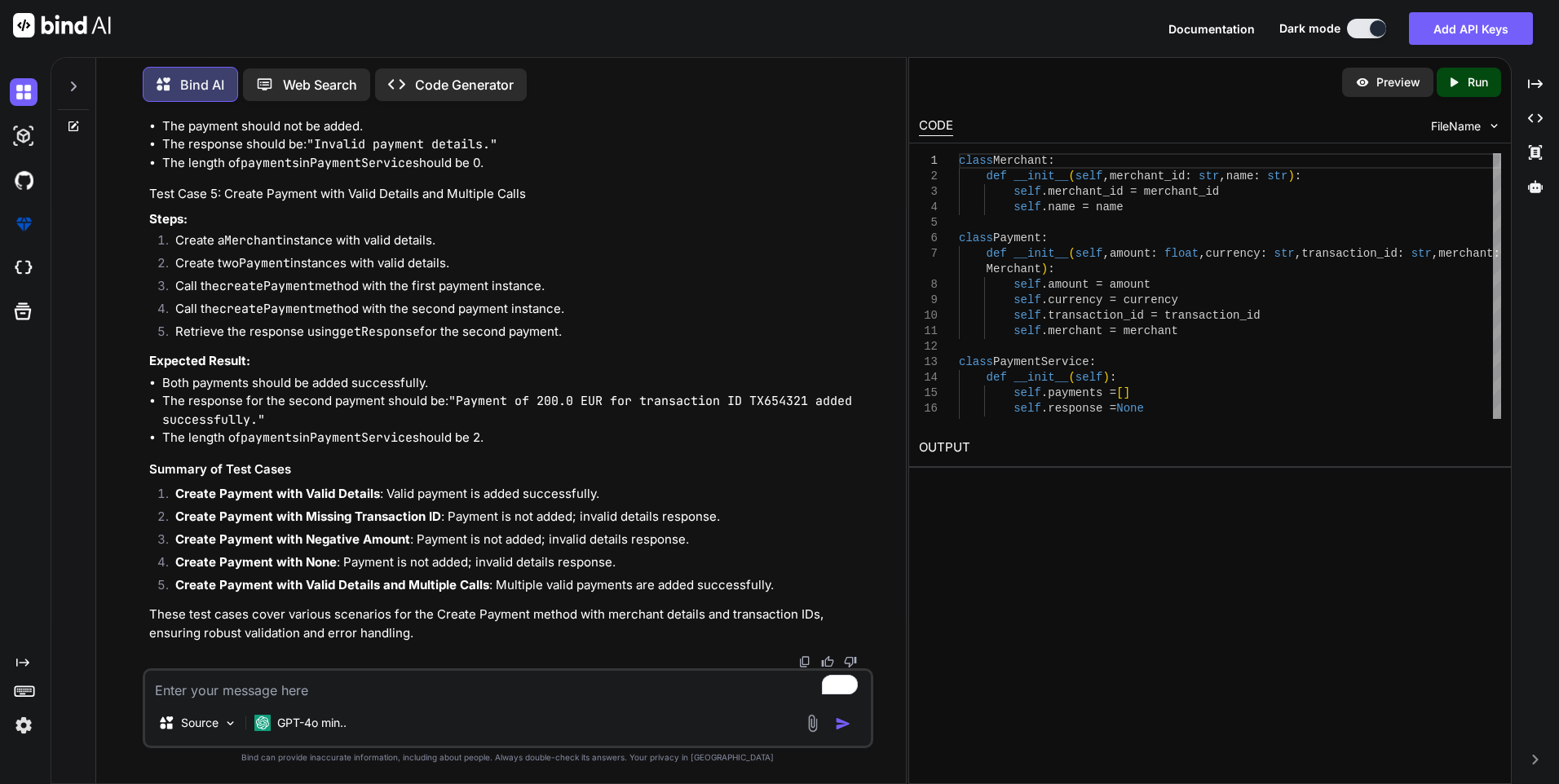
type textarea "x"
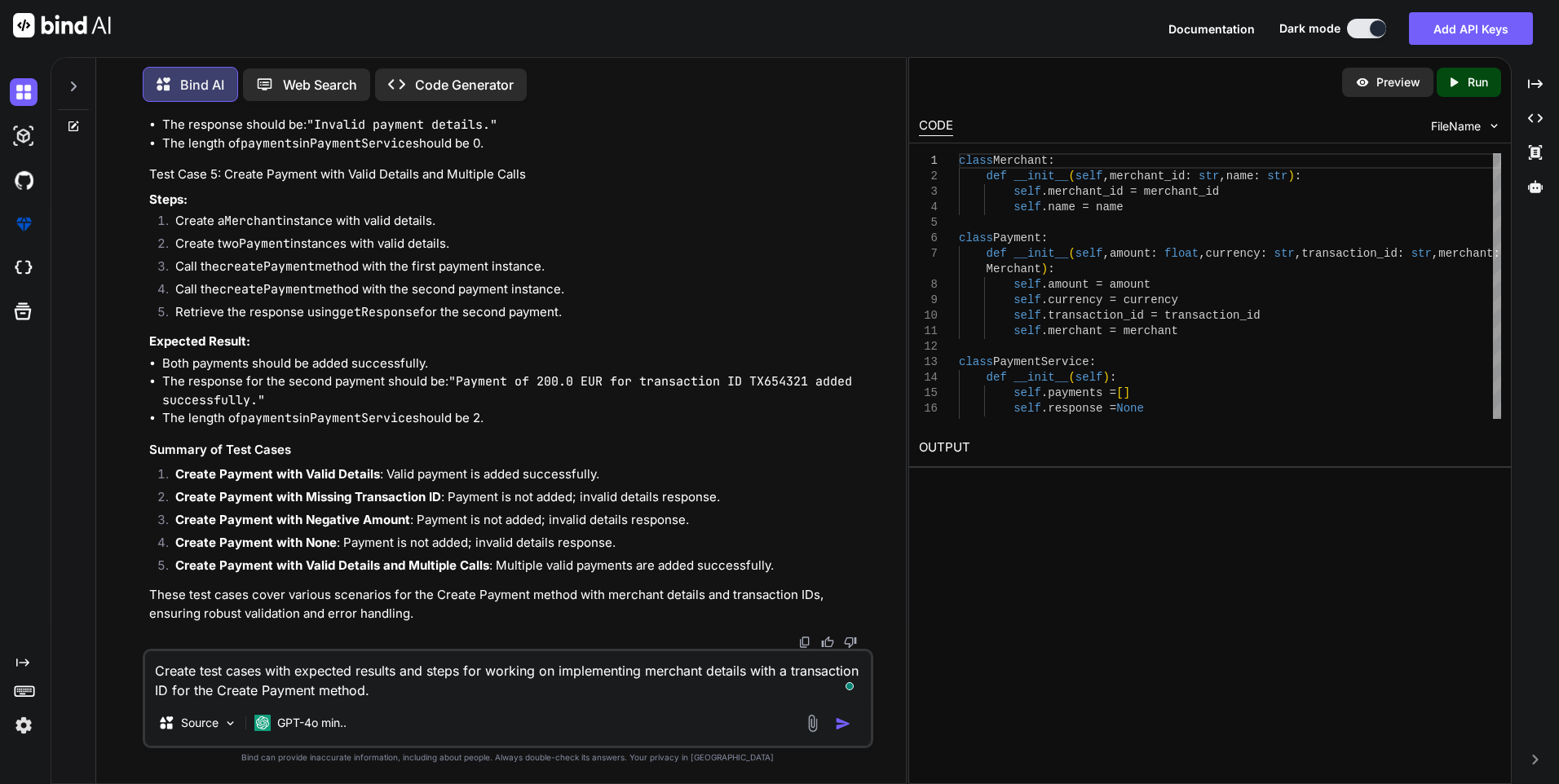
drag, startPoint x: 488, startPoint y: 671, endPoint x: 509, endPoint y: 687, distance: 26.4
click at [509, 687] on textarea "Create test cases with expected results and steps for working on implementing m…" at bounding box center [507, 675] width 726 height 49
paste textarea " Worked on to Create Request/Response modal for Session Transaction"
type textarea "Create test cases with expected results and steps for  Worked on to Create Req…"
type textarea "x"
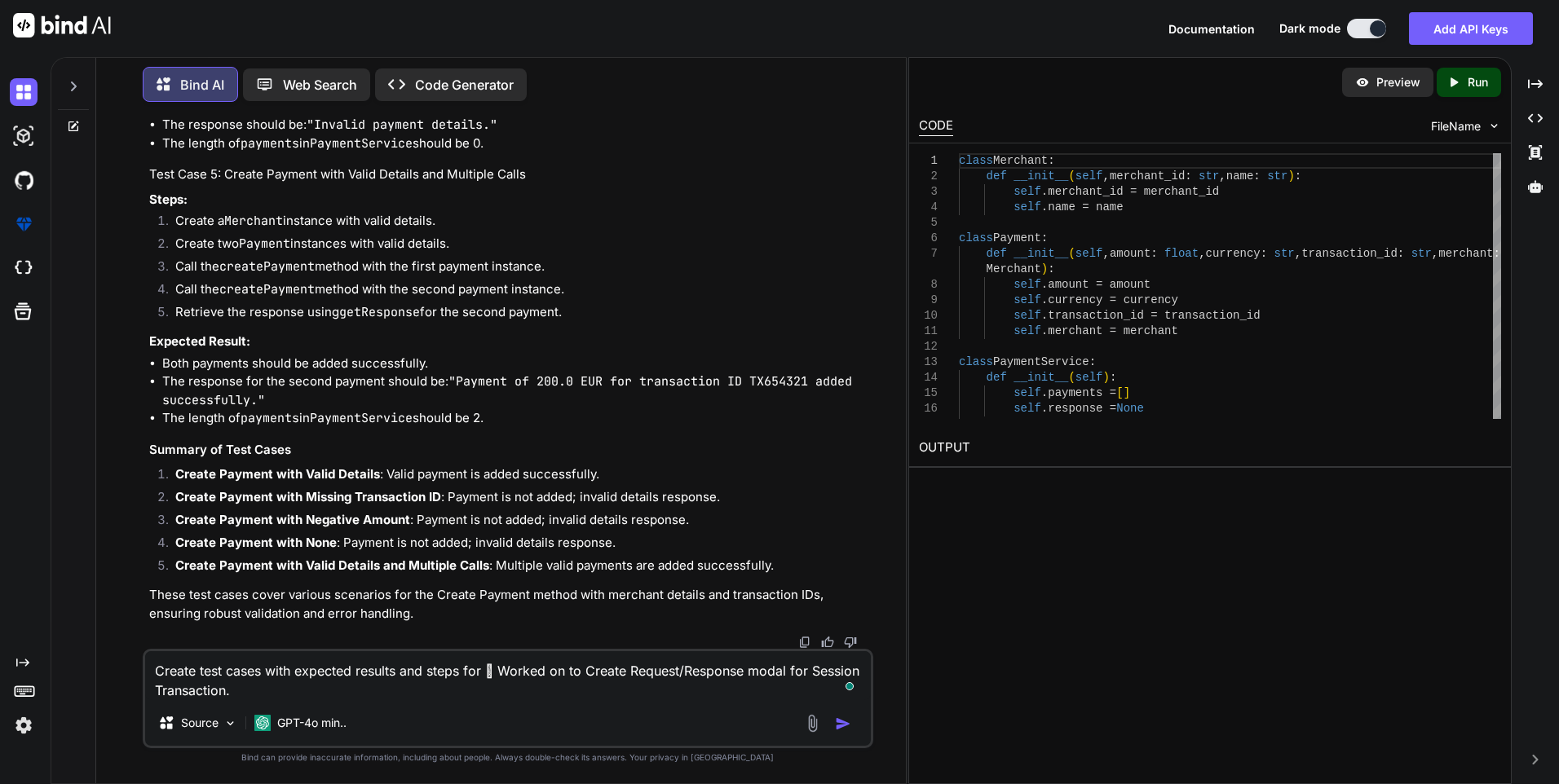
click at [508, 666] on textarea "Create test cases with expected results and steps for  Worked on to Create Req…" at bounding box center [507, 675] width 726 height 49
type textarea "Create test cases with expected results and steps for Worked on to Create Requ…"
type textarea "x"
type textarea "Create test cases with expected results and steps for Worked on to Create Reque…"
type textarea "x"
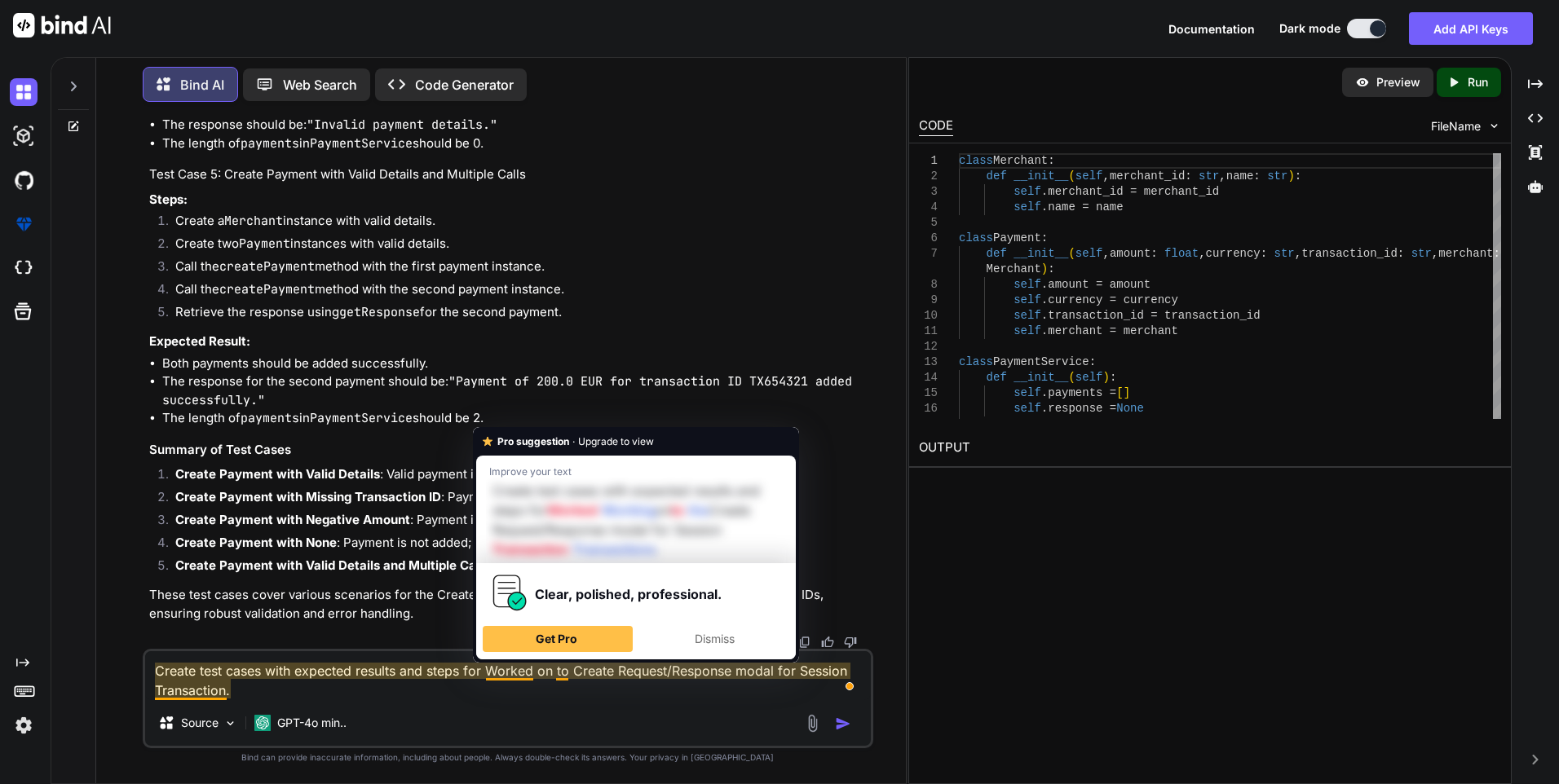
click at [535, 703] on div "Create test cases with expected results and steps for Worked on to Create Reque…" at bounding box center [508, 699] width 731 height 100
click at [496, 667] on textarea "Create test cases with expected results and steps for Worked on to Create Reque…" at bounding box center [507, 675] width 726 height 49
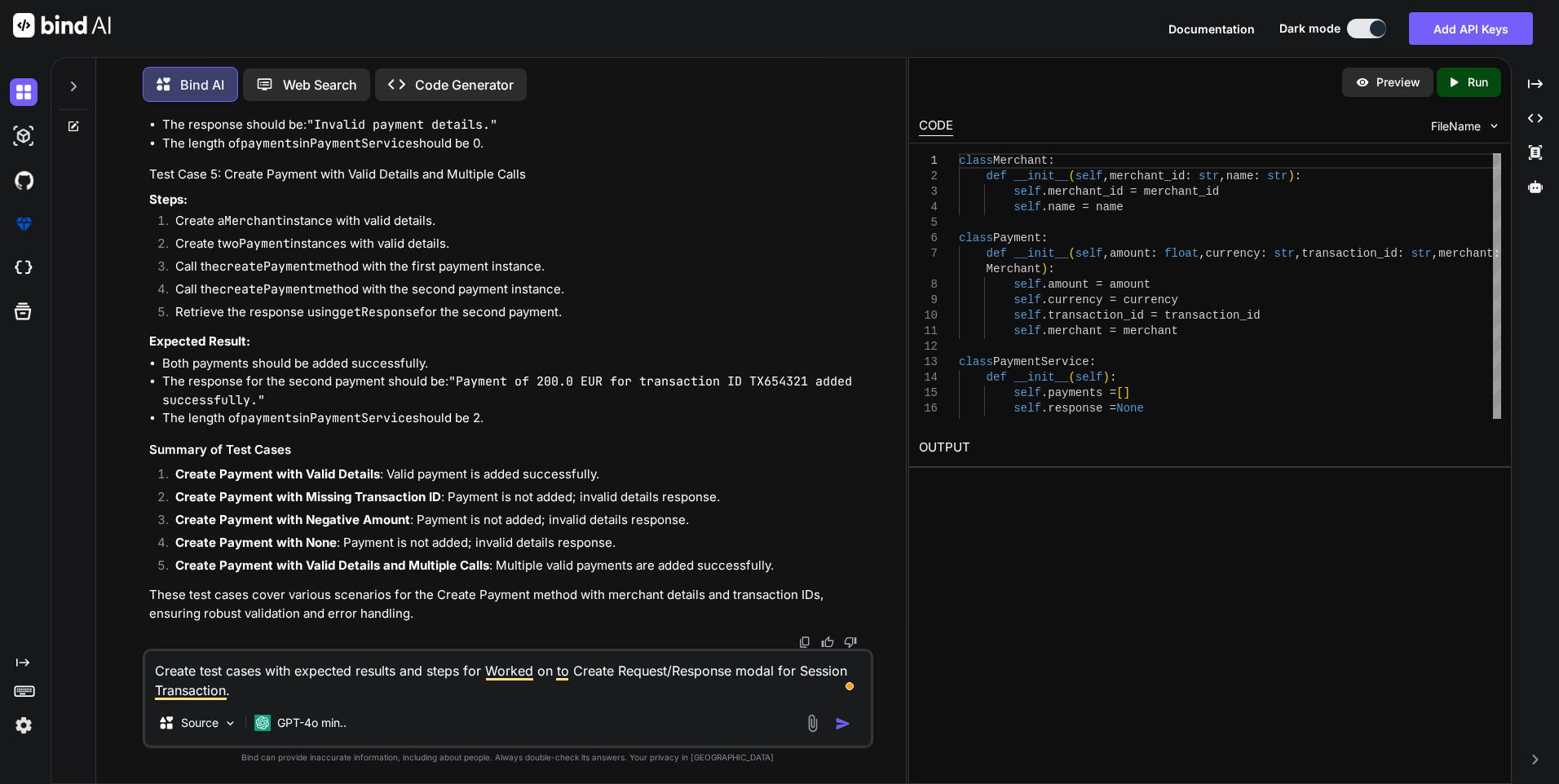
type textarea "Create test cases with expected results and steps for orked on to Create Reques…"
type textarea "x"
type textarea "Create test cases with expected results and steps for worked on to Create Reque…"
type textarea "x"
click at [576, 694] on textarea "Create test cases with expected results and steps for worked on to Create Reque…" at bounding box center [507, 675] width 726 height 49
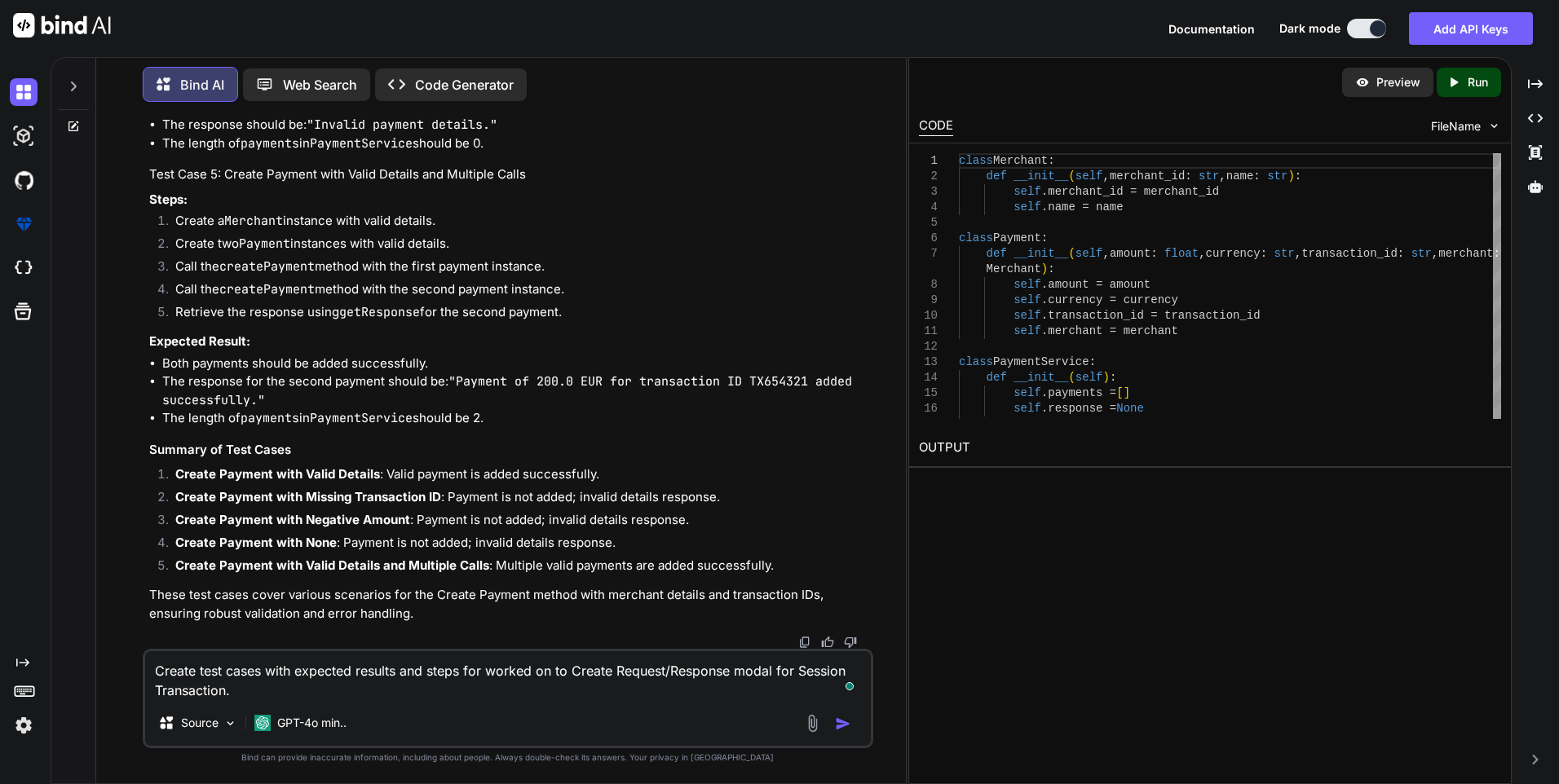
type textarea "Create test cases with expected results and steps for worked on to Create Reque…"
click at [839, 720] on img "button" at bounding box center [843, 723] width 16 height 16
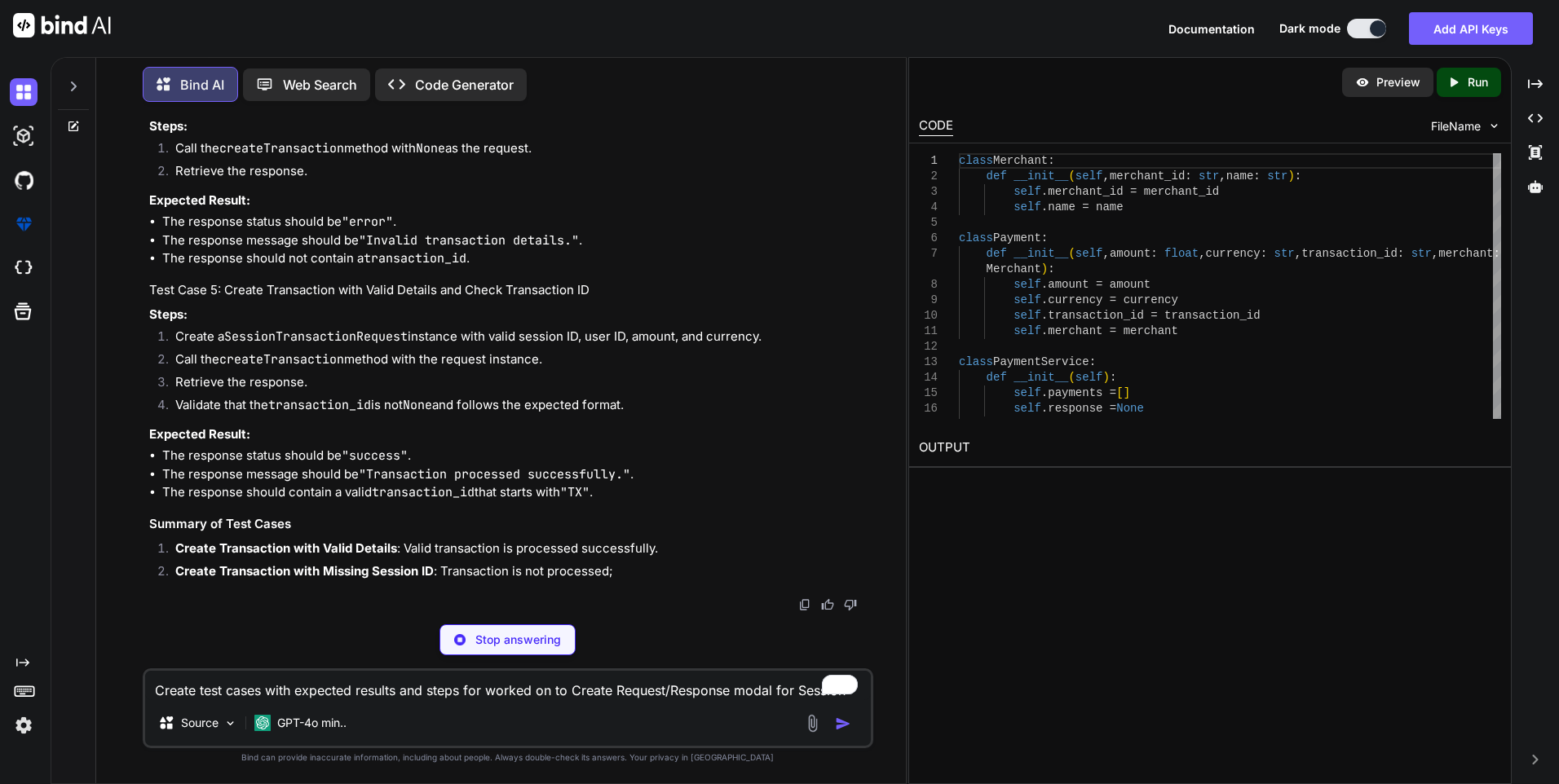
scroll to position [9198, 0]
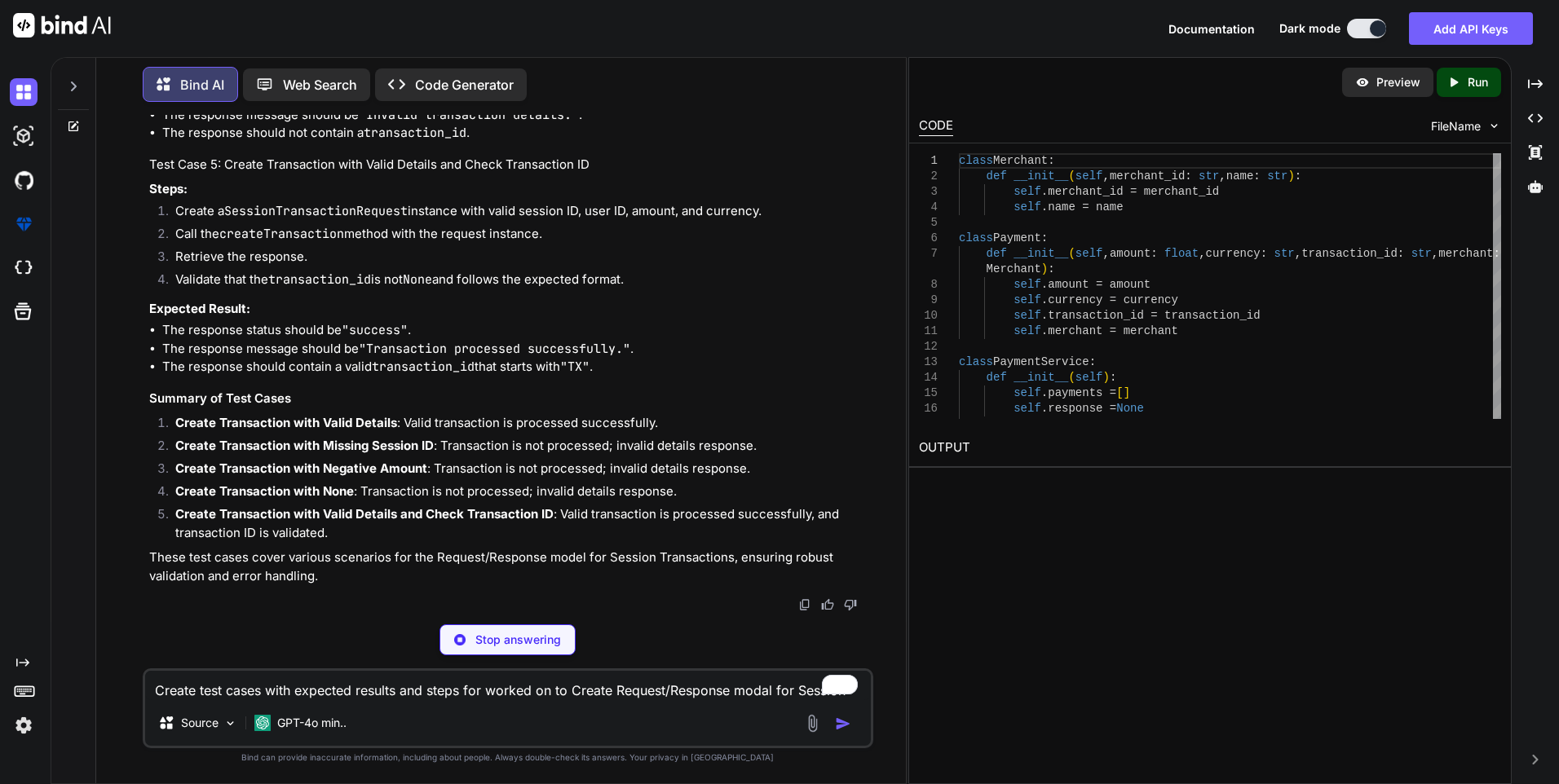
type textarea "x"
type textarea "# Simulate transaction processing and generate a transaction ID transaction_id …"
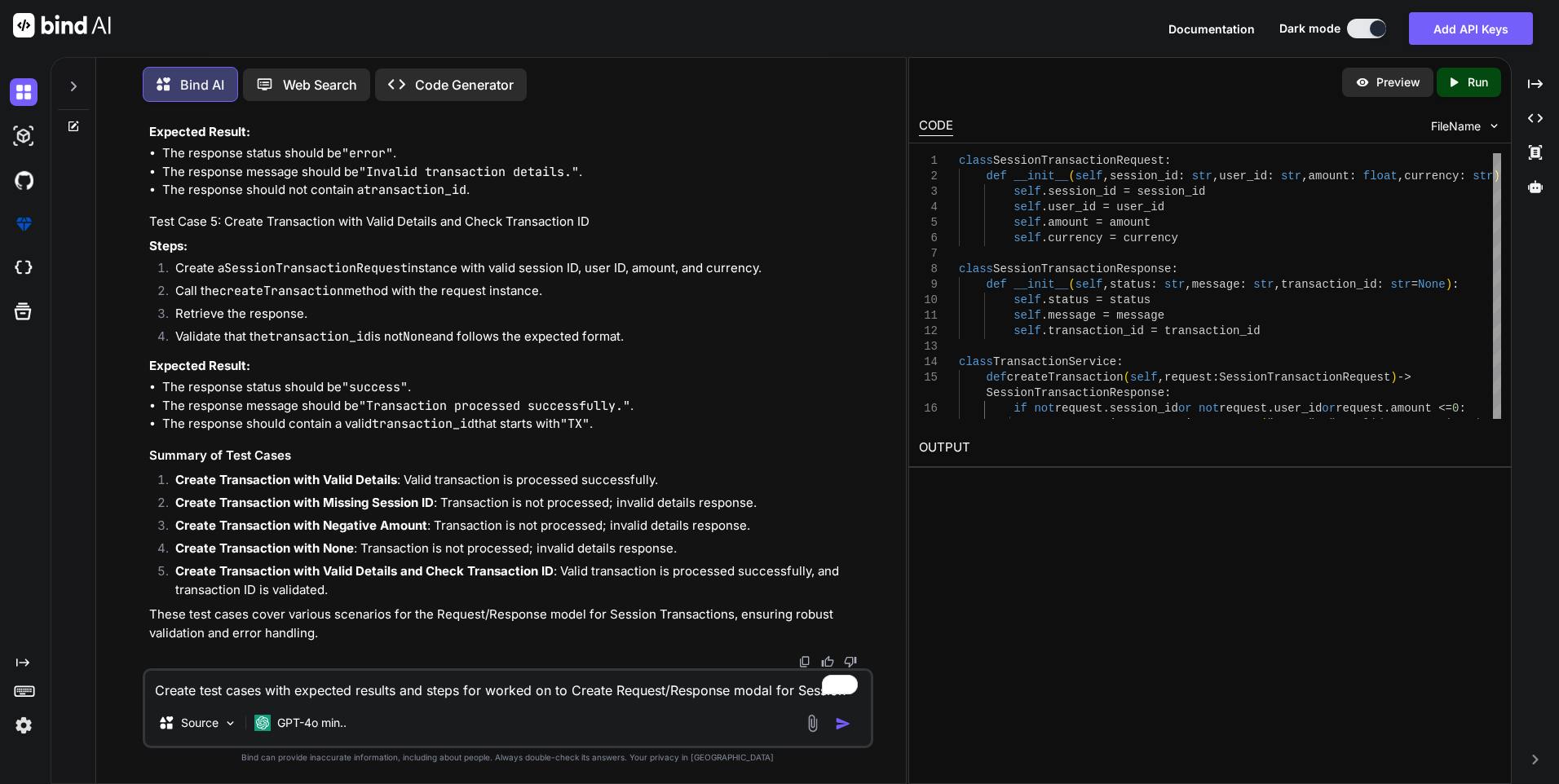
scroll to position [7945, 0]
drag, startPoint x: 150, startPoint y: 351, endPoint x: 233, endPoint y: 373, distance: 85.9
click at [171, 693] on textarea "Create test cases with expected results and steps for worked on to Create Reque…" at bounding box center [507, 685] width 726 height 30
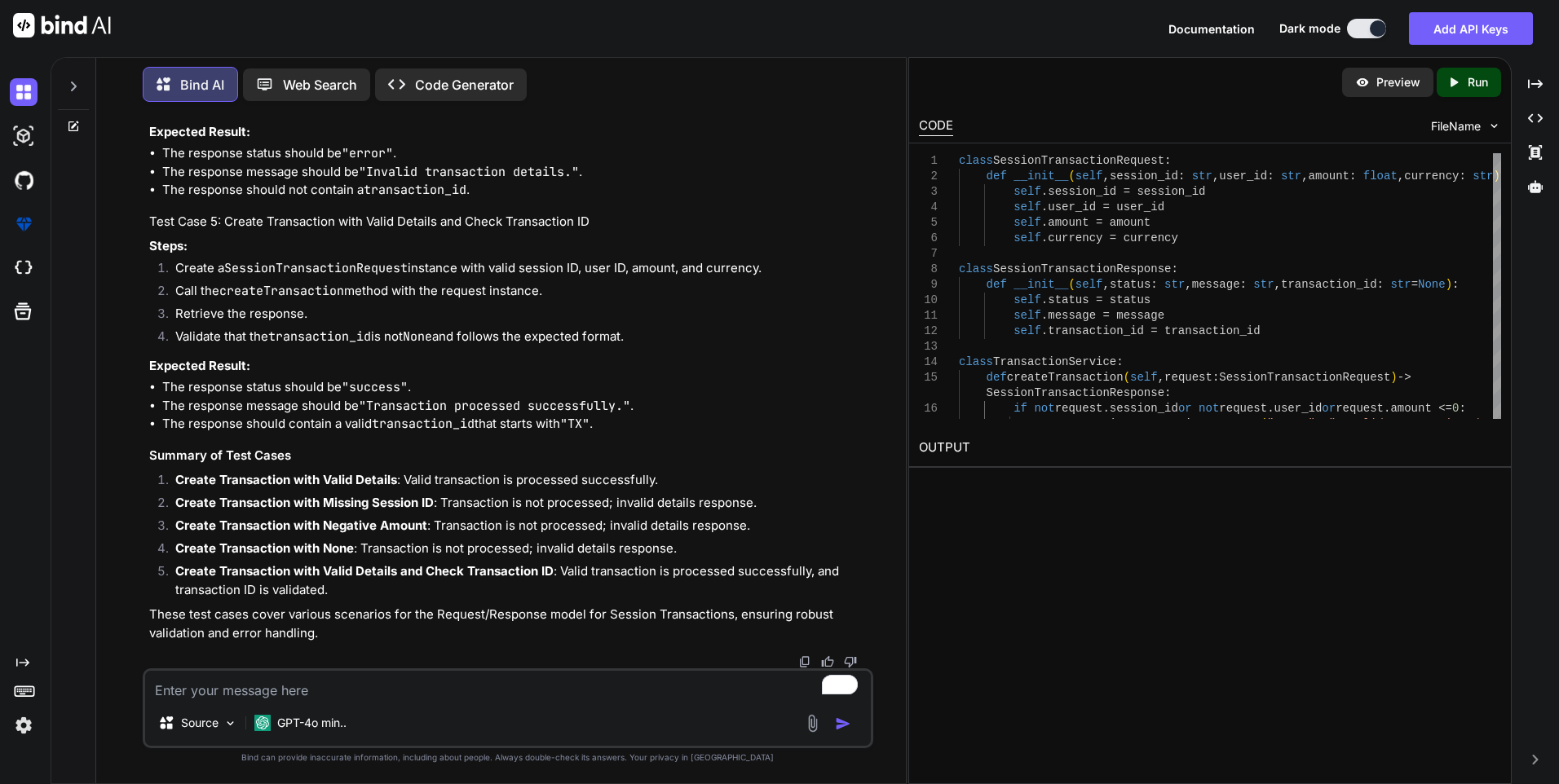
paste textarea "Create test cases with expected results and steps for worked on to Create Reque…"
type textarea "Create test cases with expected results and steps for worked on to Create Reque…"
type textarea "x"
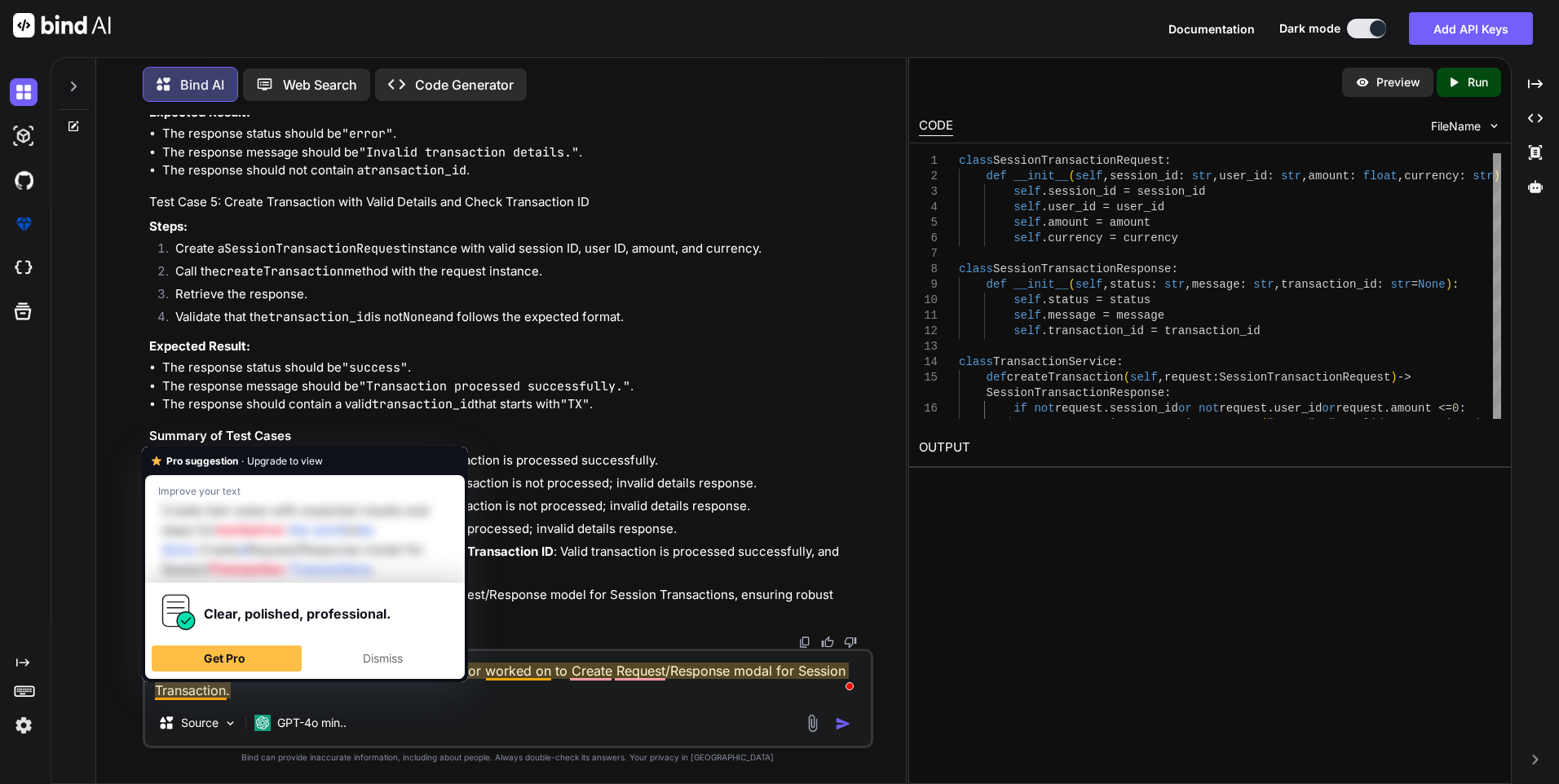
click at [339, 701] on div "Create test cases with expected results and steps for worked on to Create Reque…" at bounding box center [508, 699] width 731 height 100
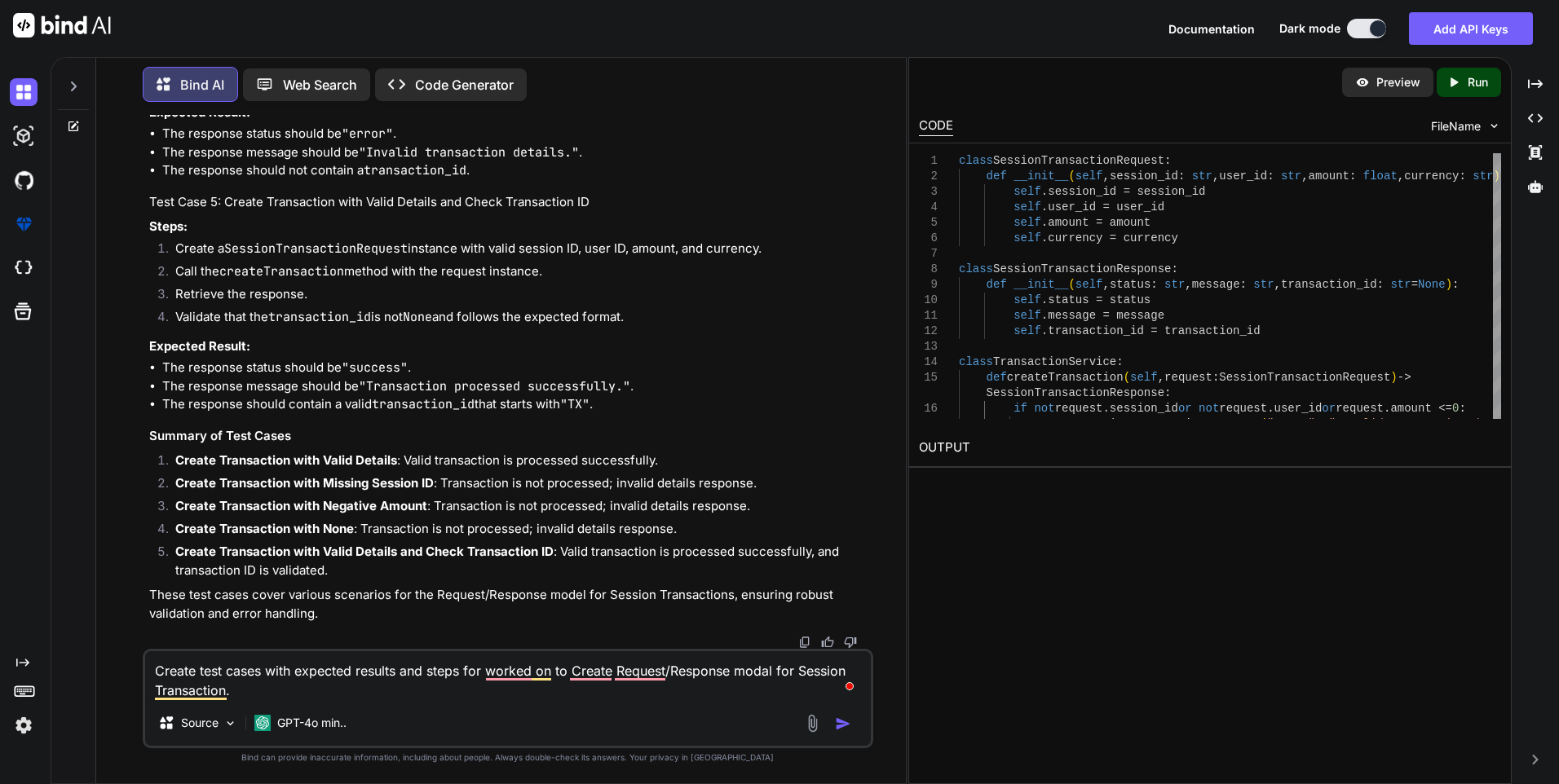
click at [120, 659] on div "You create test cases for create Service for payment list and create method to …" at bounding box center [507, 449] width 797 height 668
click at [195, 669] on textarea "Create test cases with expected results and steps for worked on to Create Reque…" at bounding box center [507, 675] width 726 height 49
click at [839, 727] on img "button" at bounding box center [843, 723] width 16 height 16
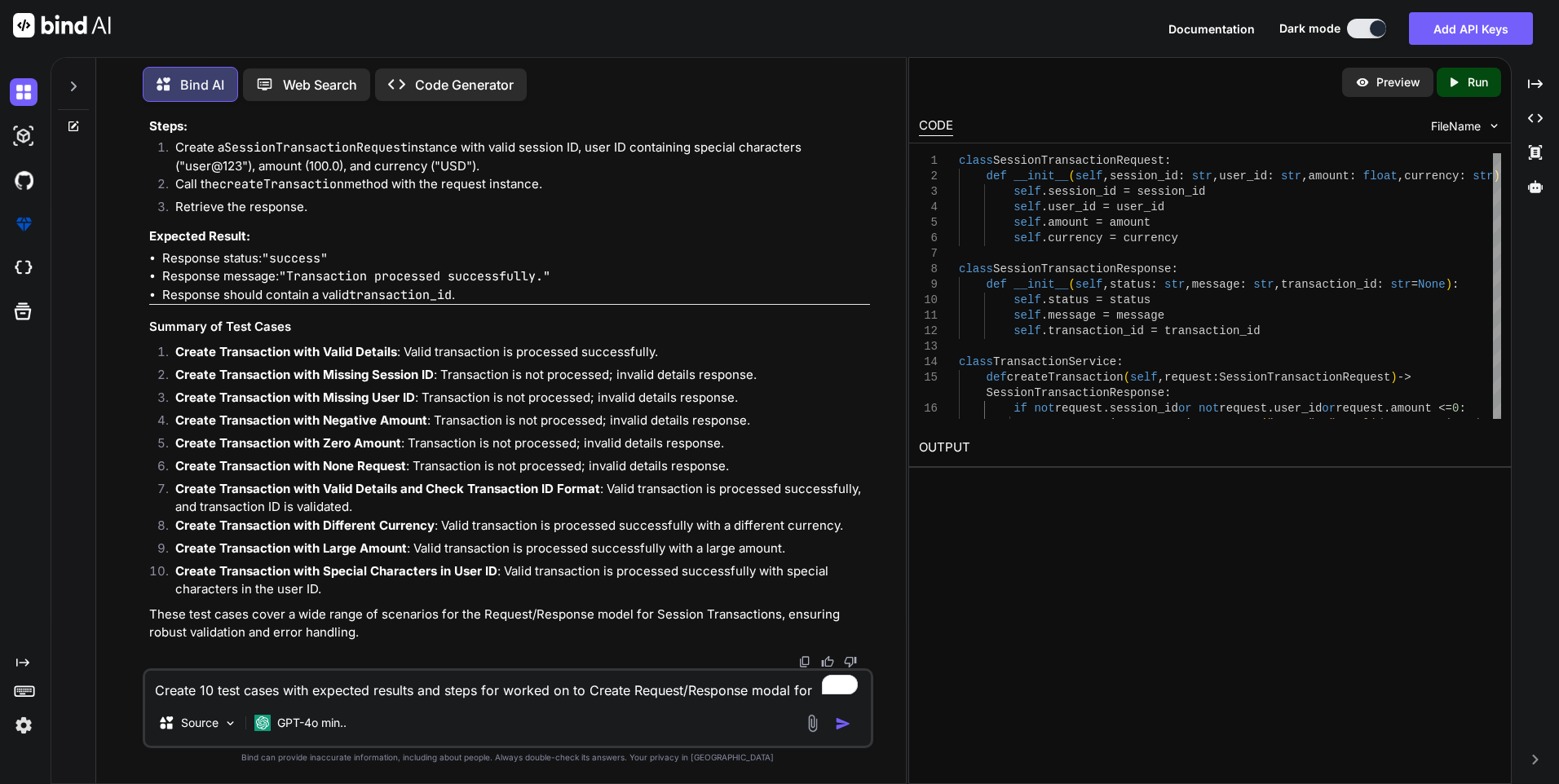
scroll to position [11394, 0]
drag, startPoint x: 226, startPoint y: 416, endPoint x: 480, endPoint y: 420, distance: 254.0
drag, startPoint x: 302, startPoint y: 444, endPoint x: 177, endPoint y: 386, distance: 137.8
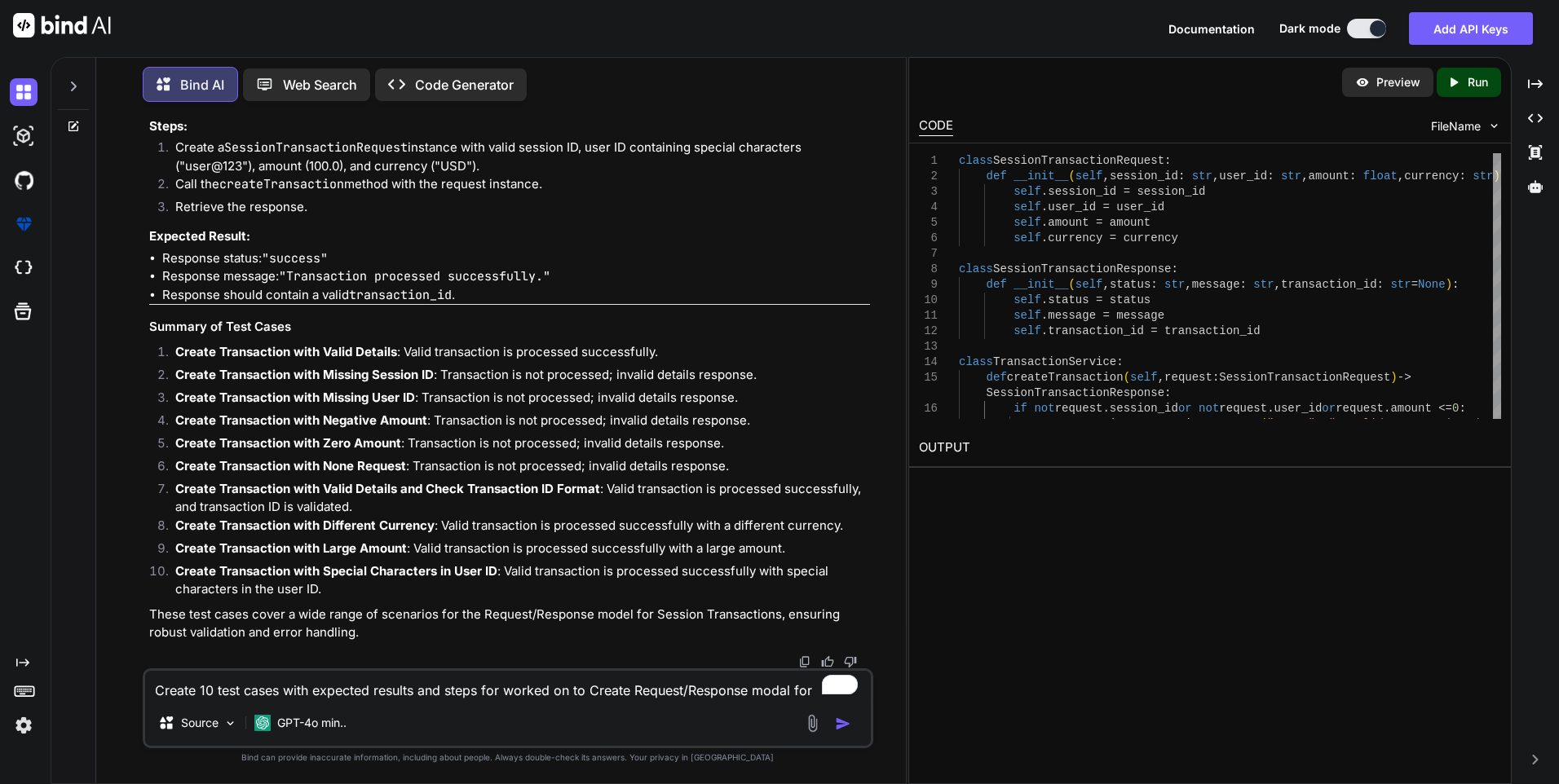
drag, startPoint x: 162, startPoint y: 496, endPoint x: 471, endPoint y: 534, distance: 311.3
drag, startPoint x: 227, startPoint y: 311, endPoint x: 484, endPoint y: 314, distance: 257.0
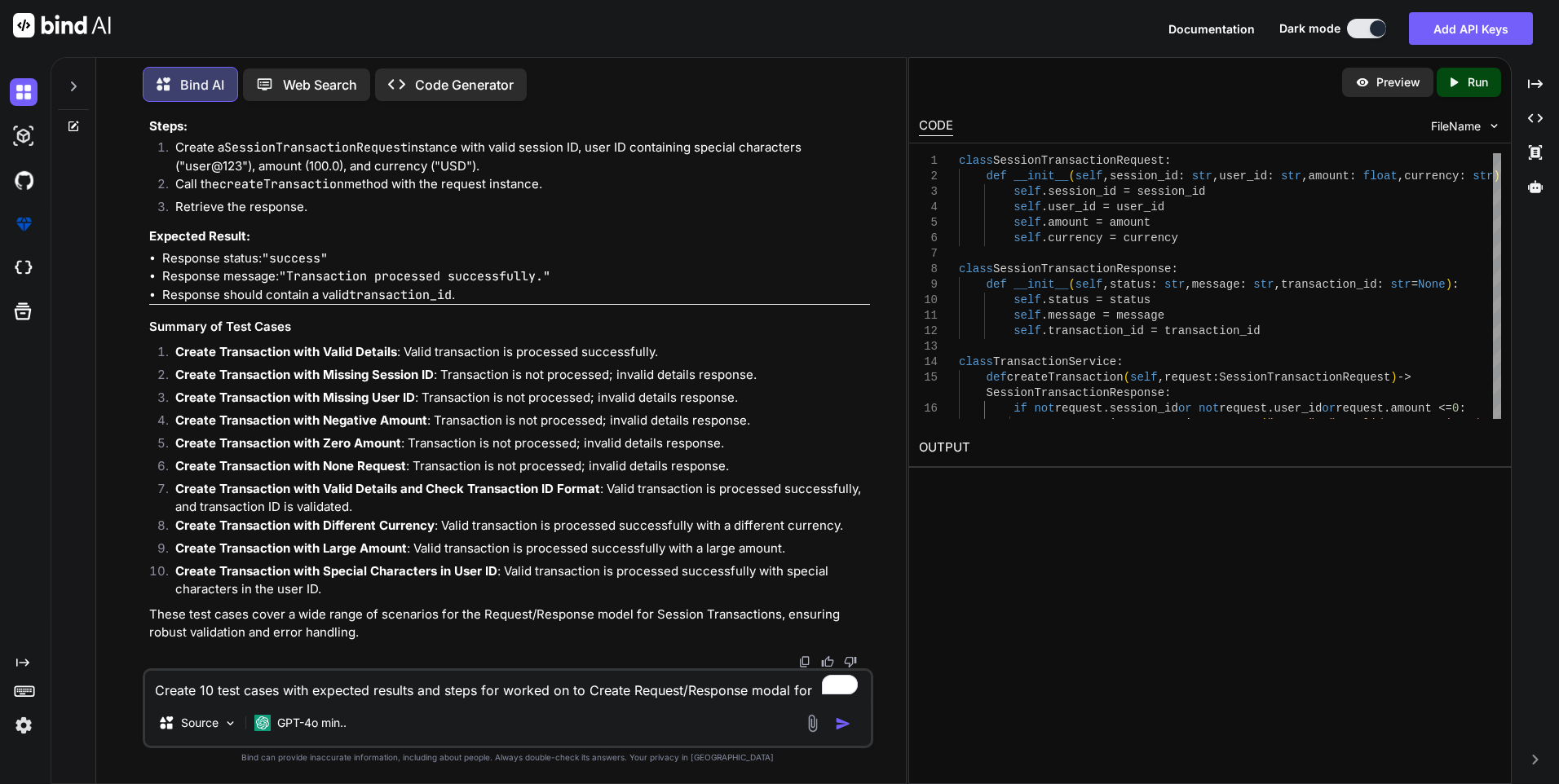
drag, startPoint x: 168, startPoint y: 354, endPoint x: 320, endPoint y: 425, distance: 167.8
drag, startPoint x: 454, startPoint y: 506, endPoint x: 163, endPoint y: 469, distance: 293.3
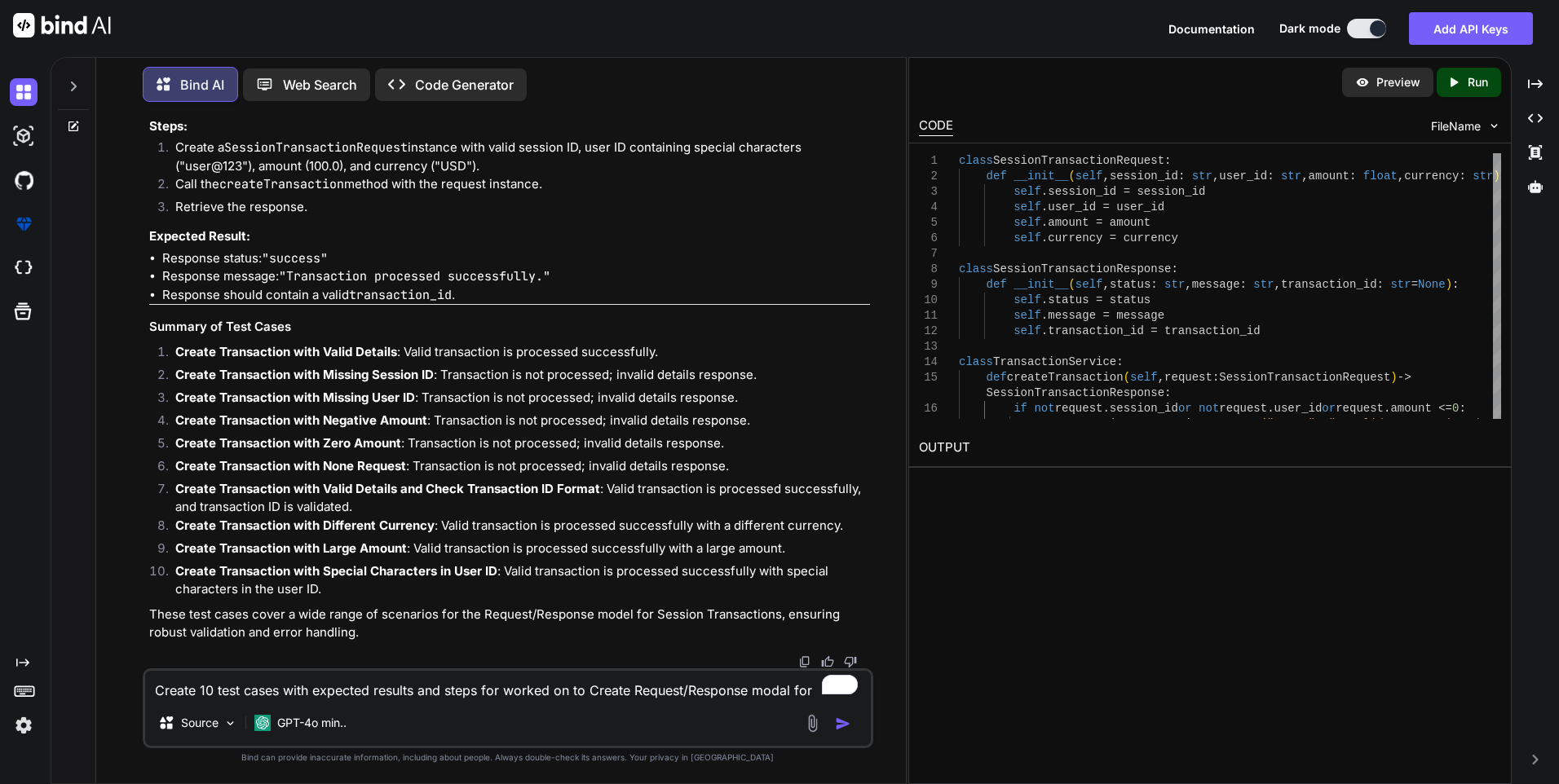
scroll to position [11802, 0]
drag, startPoint x: 645, startPoint y: 428, endPoint x: 226, endPoint y: 433, distance: 419.0
drag, startPoint x: 172, startPoint y: 306, endPoint x: 513, endPoint y: 385, distance: 350.0
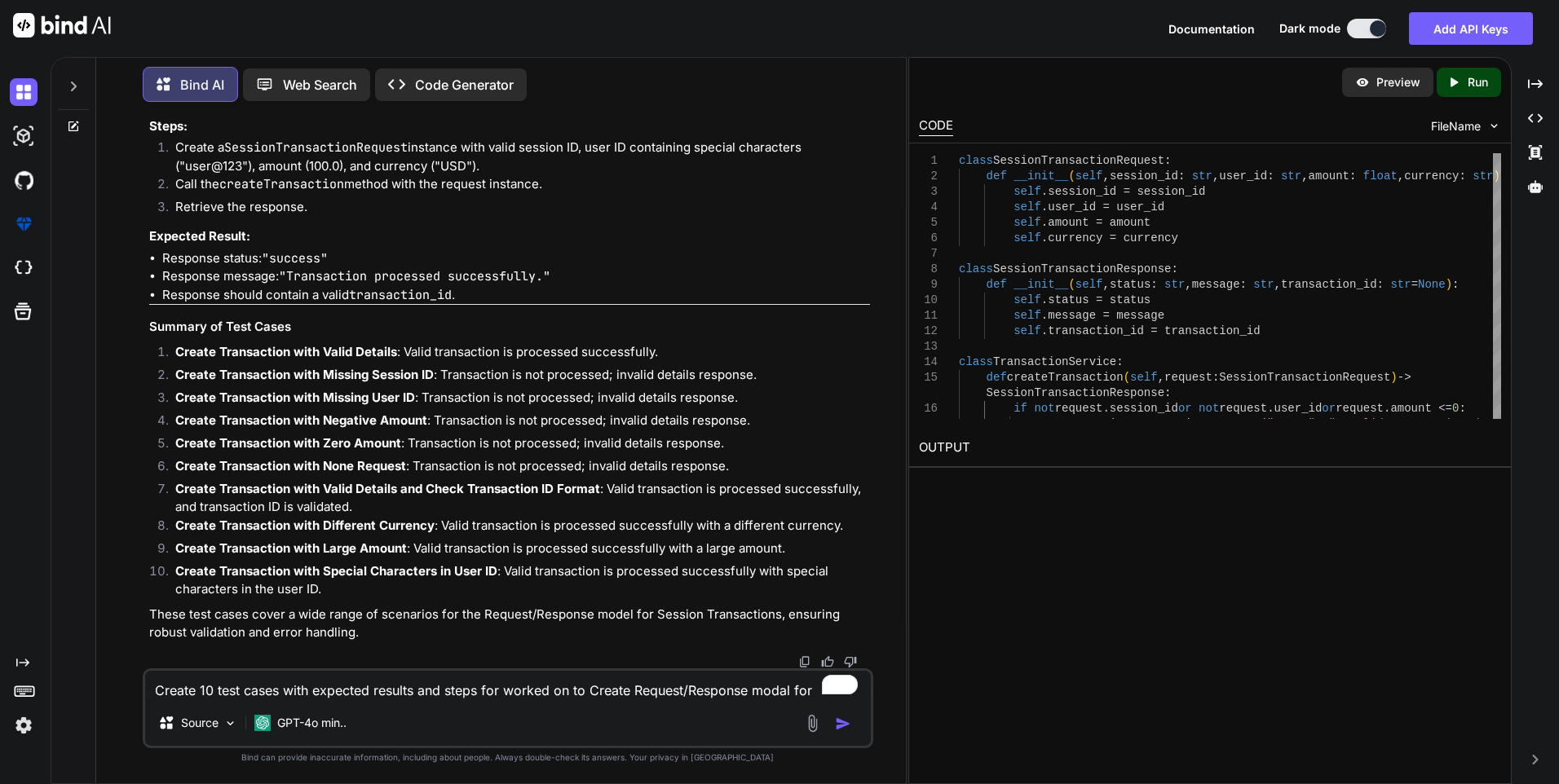
drag, startPoint x: 161, startPoint y: 433, endPoint x: 598, endPoint y: 471, distance: 438.6
drag, startPoint x: 226, startPoint y: 419, endPoint x: 514, endPoint y: 429, distance: 288.2
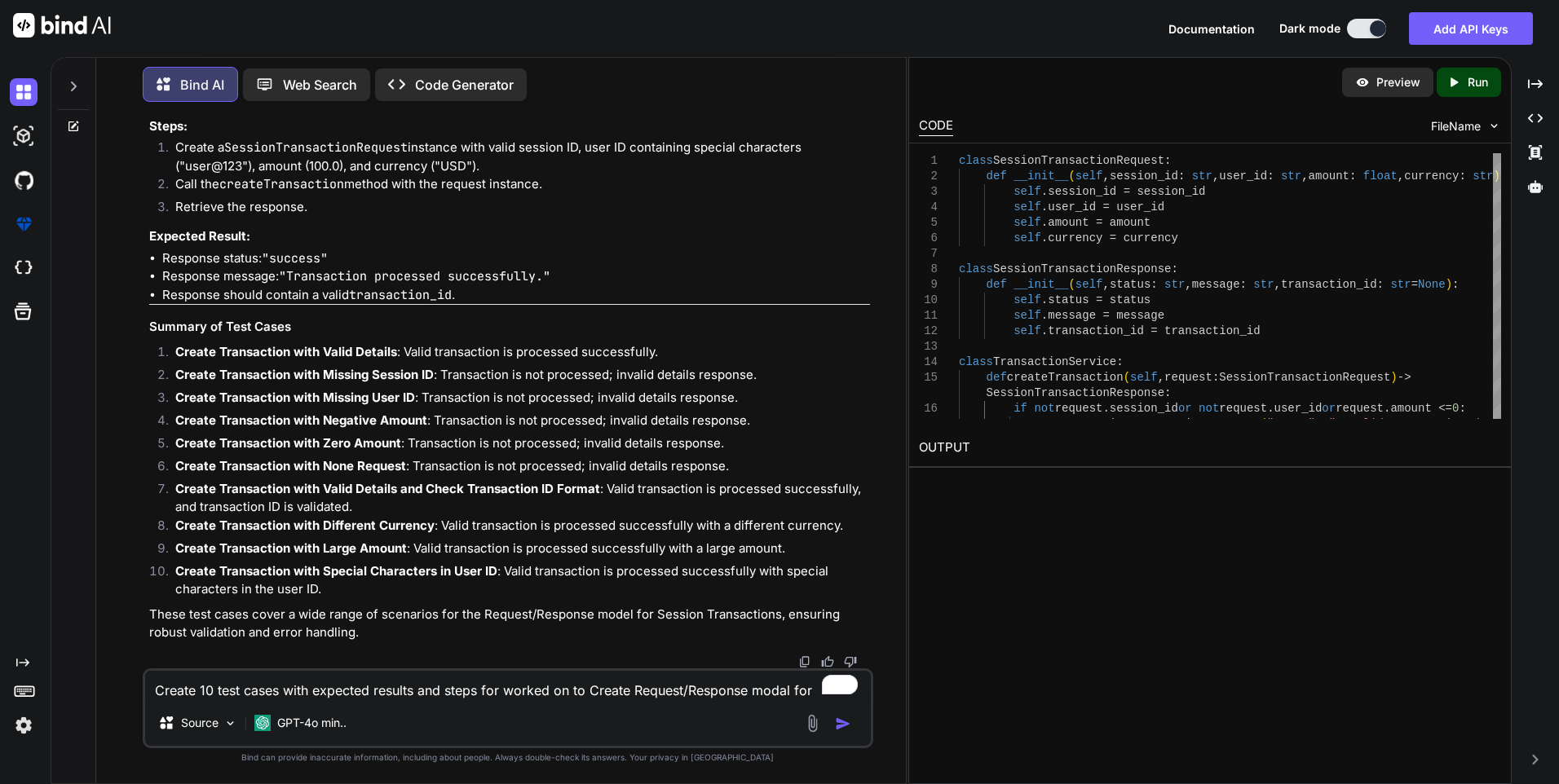
drag, startPoint x: 226, startPoint y: 413, endPoint x: 499, endPoint y: 420, distance: 273.1
drag, startPoint x: 175, startPoint y: 460, endPoint x: 320, endPoint y: 515, distance: 155.1
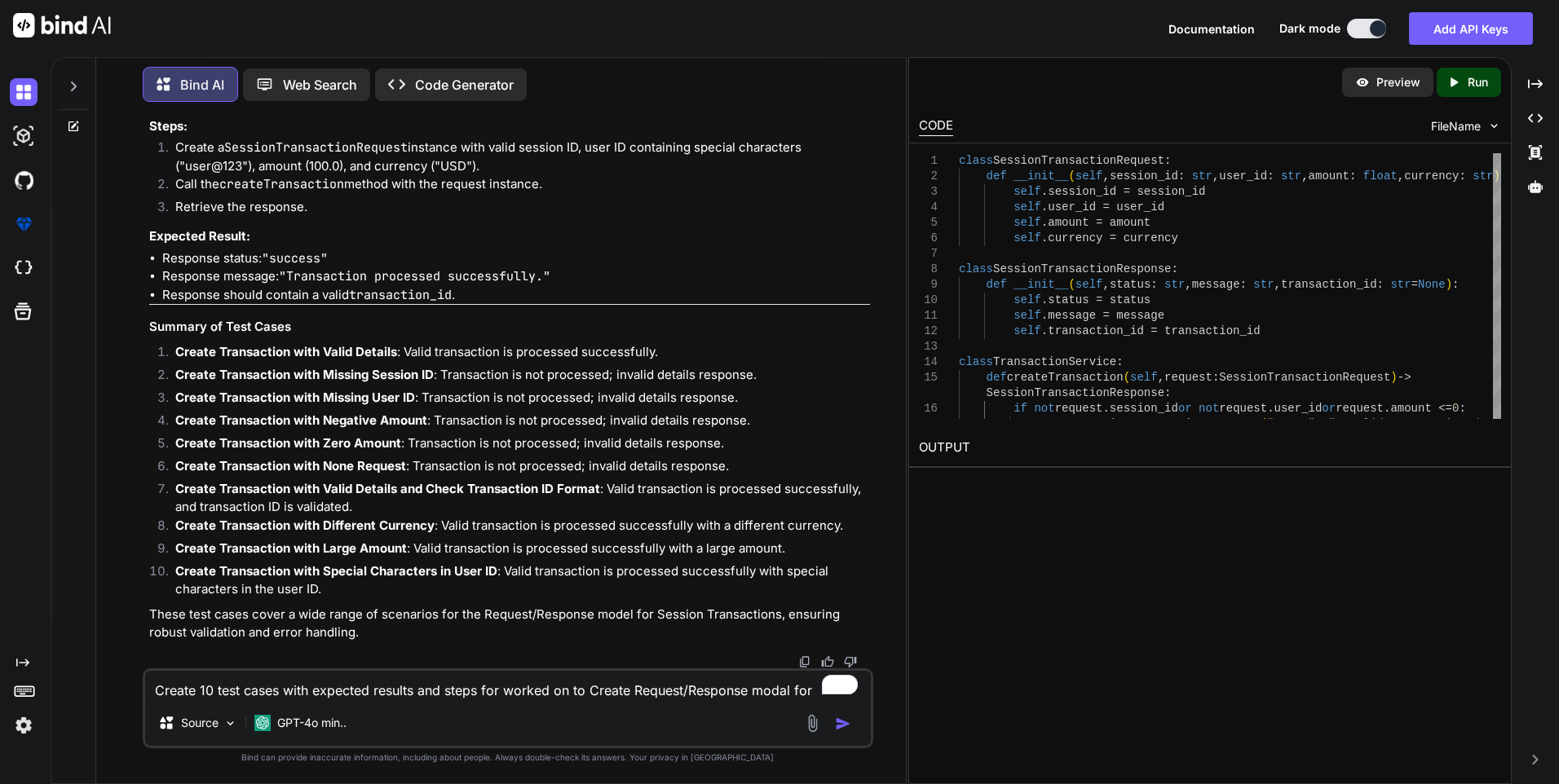
drag, startPoint x: 165, startPoint y: 476, endPoint x: 478, endPoint y: 509, distance: 314.7
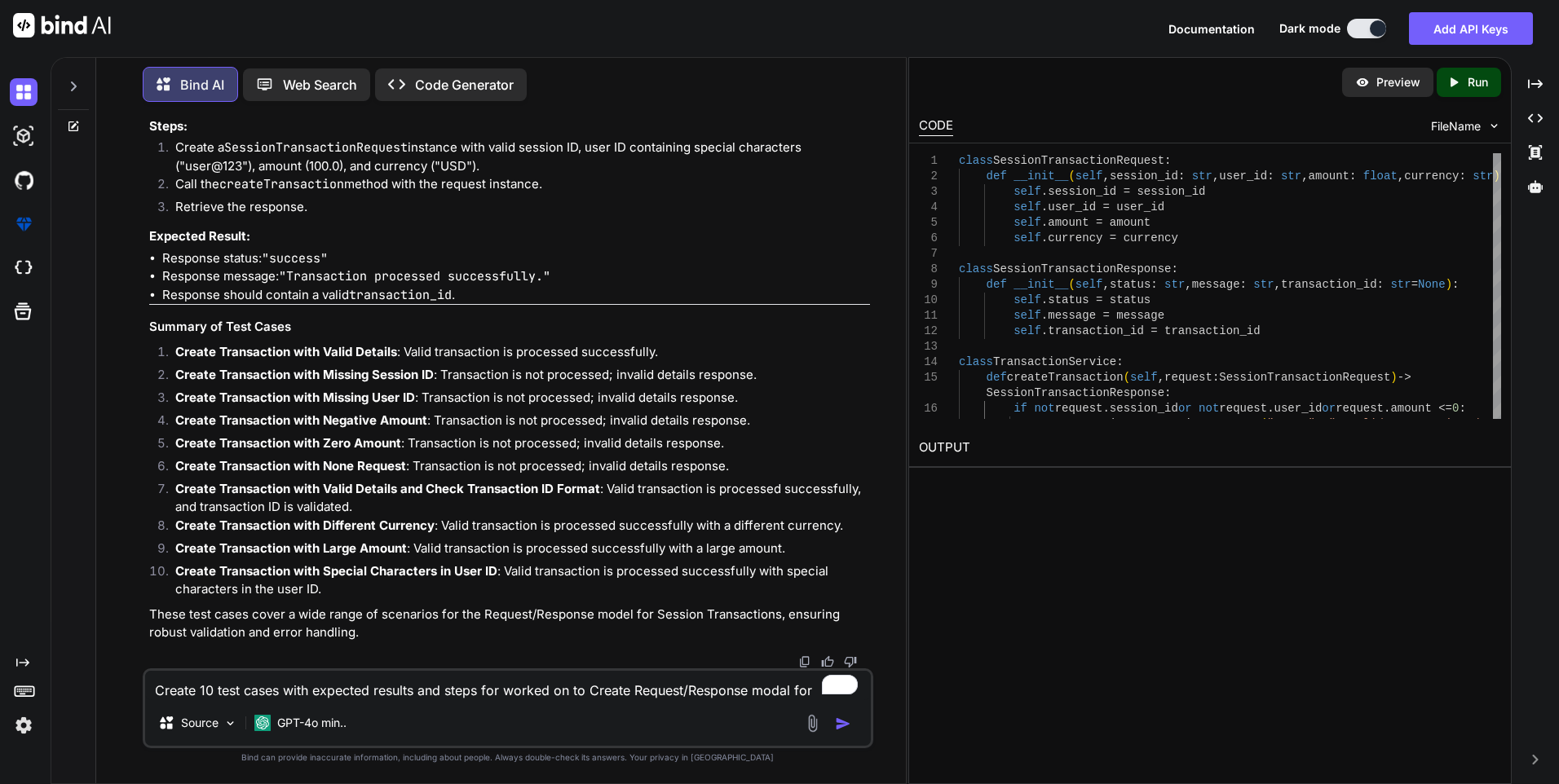
drag, startPoint x: 222, startPoint y: 381, endPoint x: 477, endPoint y: 376, distance: 255.0
drag, startPoint x: 177, startPoint y: 431, endPoint x: 327, endPoint y: 491, distance: 161.6
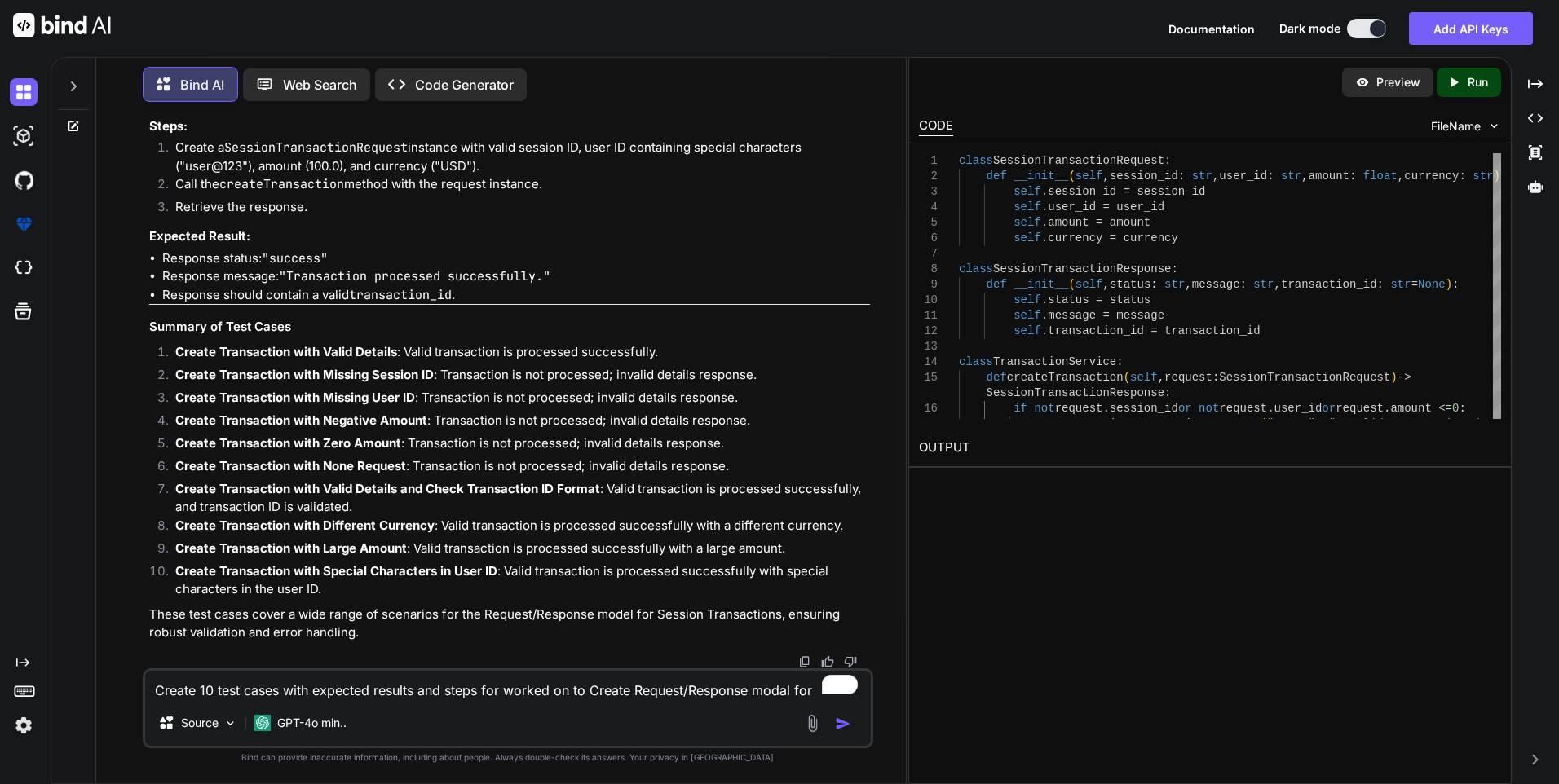
drag, startPoint x: 473, startPoint y: 494, endPoint x: 164, endPoint y: 464, distance: 310.5
click at [164, 79] on ul "Response status: "success" Response message: "Transaction processed successfull…" at bounding box center [510, 52] width 721 height 56
drag, startPoint x: 237, startPoint y: 277, endPoint x: 555, endPoint y: 279, distance: 318.0
click at [555, 111] on h4 "Test Case 10: Create Transaction with Special Characters in User ID" at bounding box center [510, 102] width 721 height 19
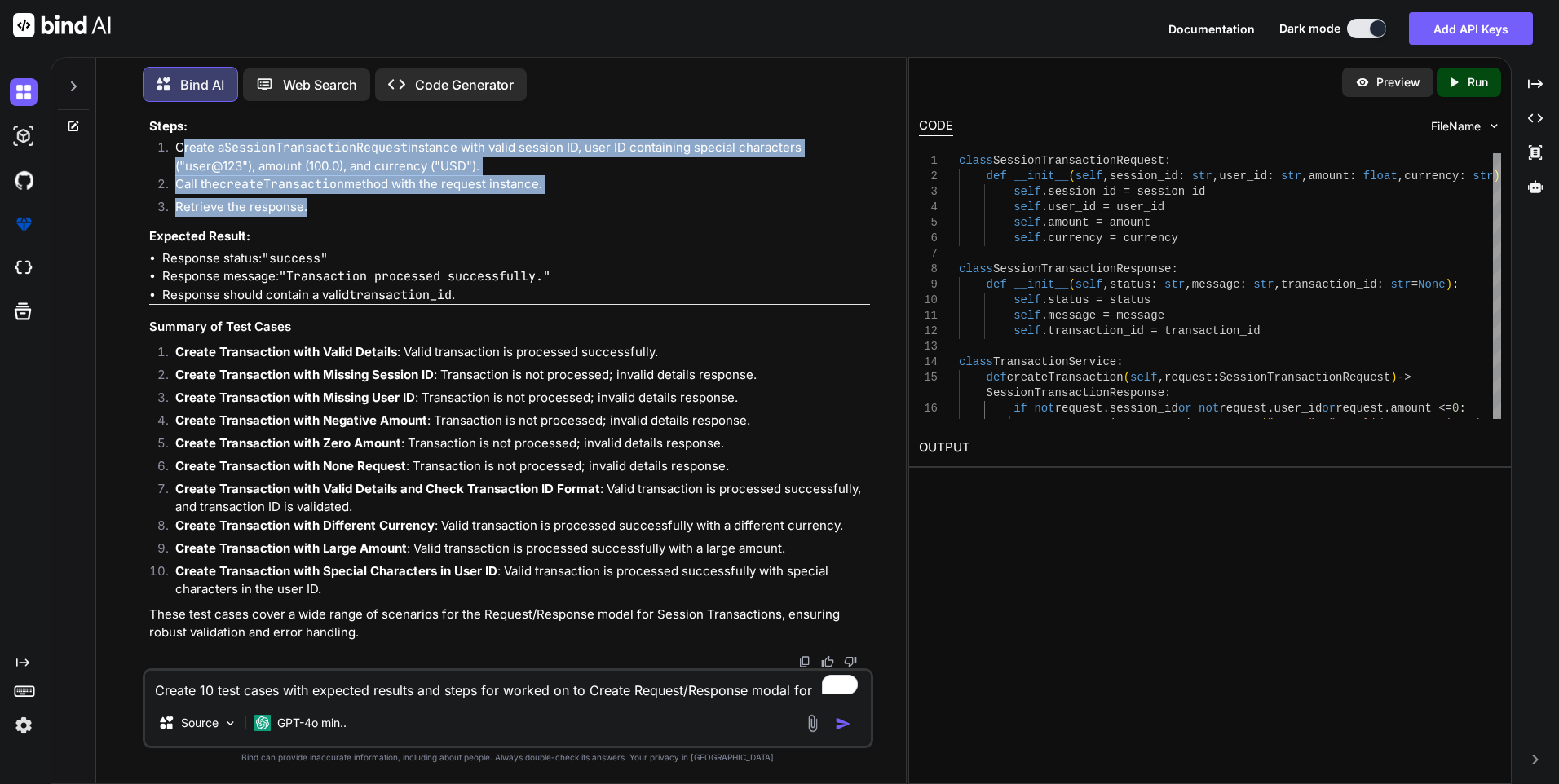
drag, startPoint x: 180, startPoint y: 325, endPoint x: 331, endPoint y: 392, distance: 165.2
click at [331, 220] on ol "Create a SessionTransactionRequest instance with valid session ID, user ID cont…" at bounding box center [510, 180] width 721 height 82
